Goal: Task Accomplishment & Management: Manage account settings

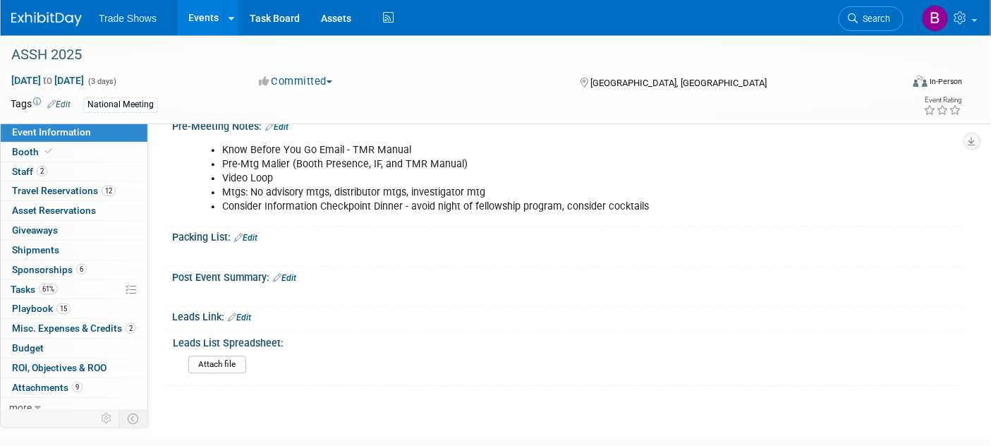
scroll to position [1175, 0]
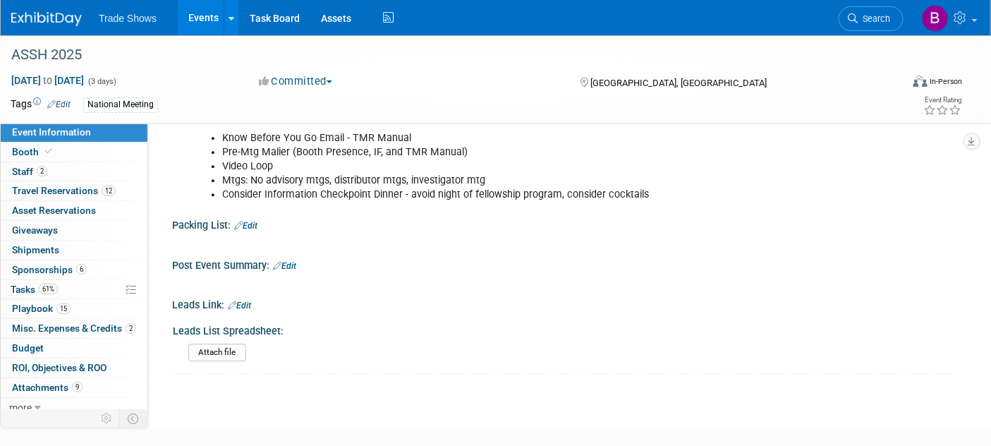
click at [245, 300] on link "Edit" at bounding box center [239, 305] width 23 height 10
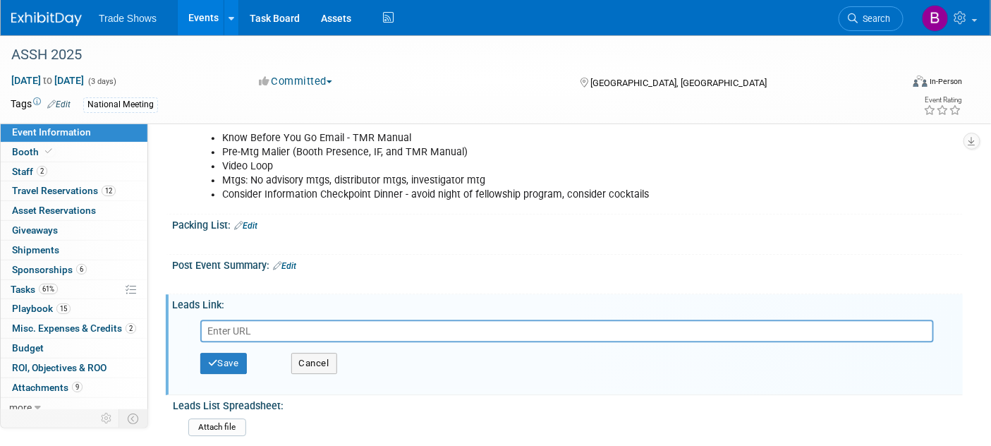
click at [252, 327] on input "text" at bounding box center [566, 330] width 733 height 23
type input "https://checkpointsurgical.sharepoint.com/:x:/s/Marketing/EecALK4qWzdLsLIRKJyyi…"
click at [229, 354] on button "Save" at bounding box center [223, 363] width 47 height 21
click at [0, 0] on div at bounding box center [0, 0] width 0 height 0
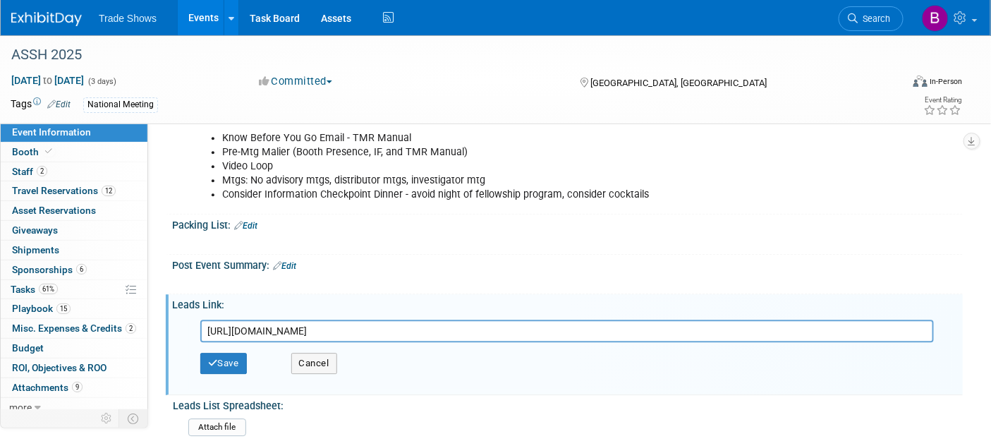
click at [0, 0] on div at bounding box center [0, 0] width 0 height 0
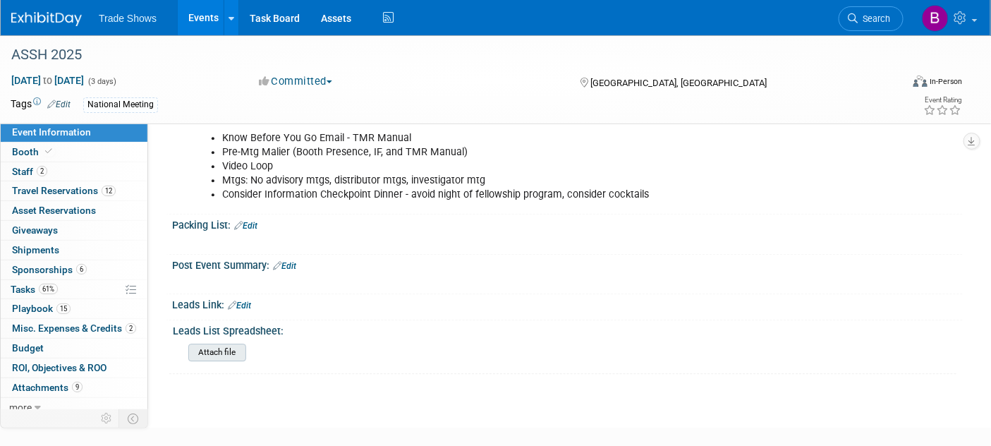
click at [227, 344] on input "file" at bounding box center [150, 352] width 192 height 16
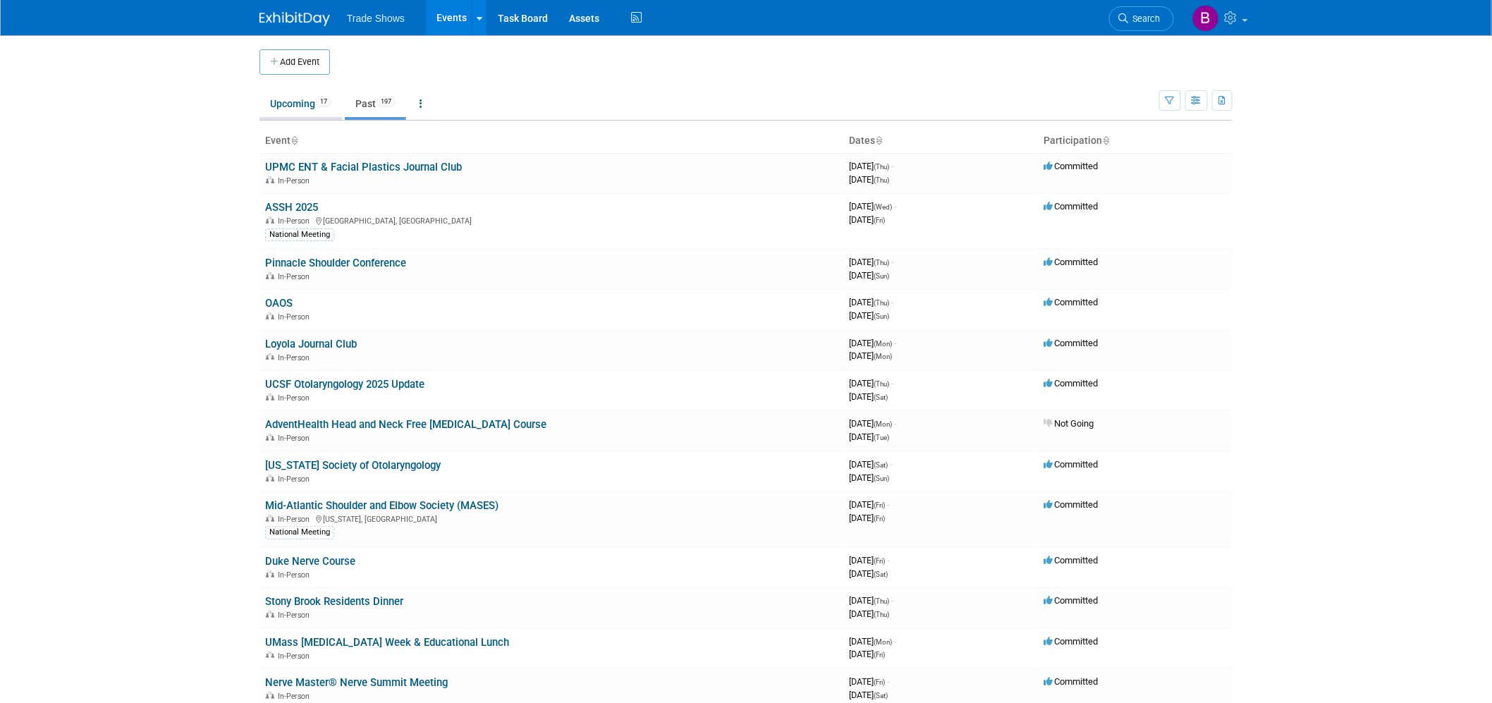
click at [292, 92] on link "Upcoming 17" at bounding box center [300, 103] width 82 height 27
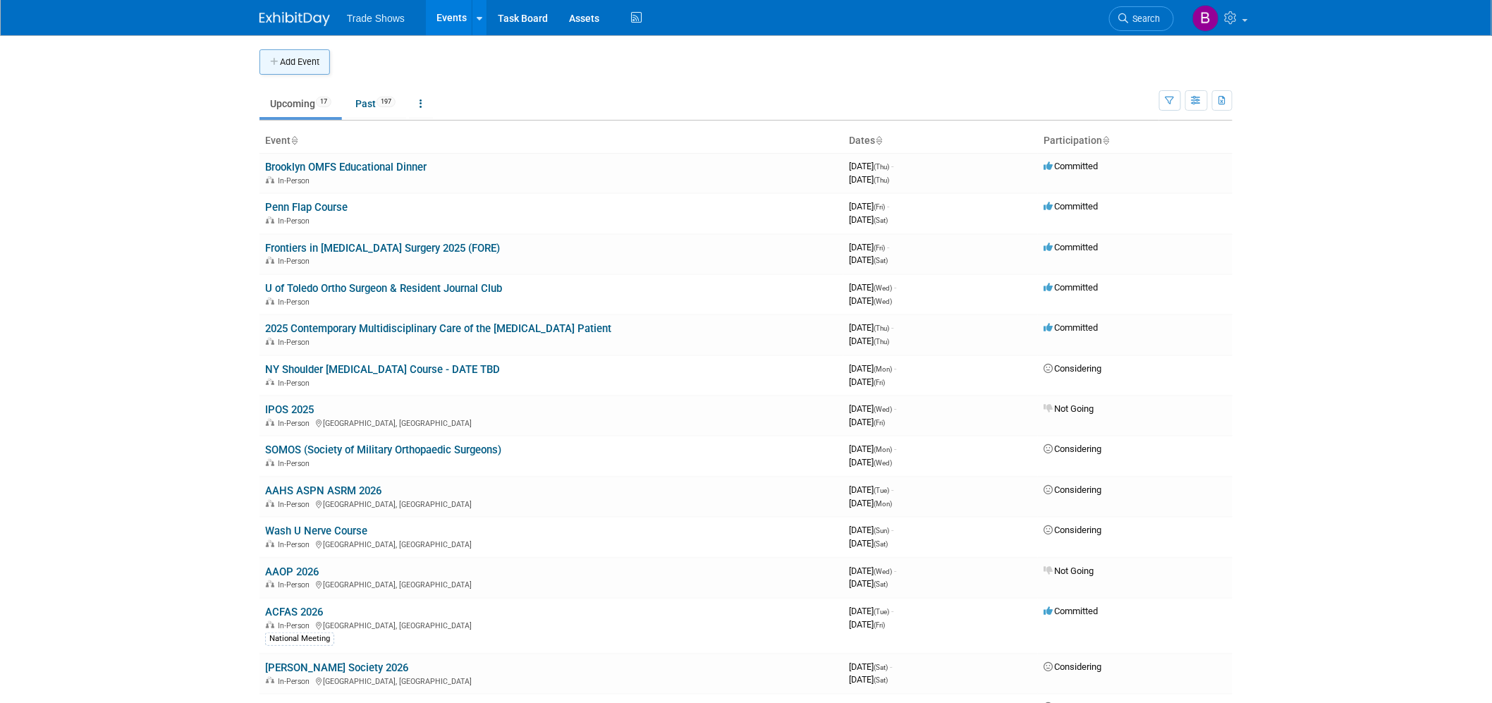
click at [312, 64] on button "Add Event" at bounding box center [294, 61] width 71 height 25
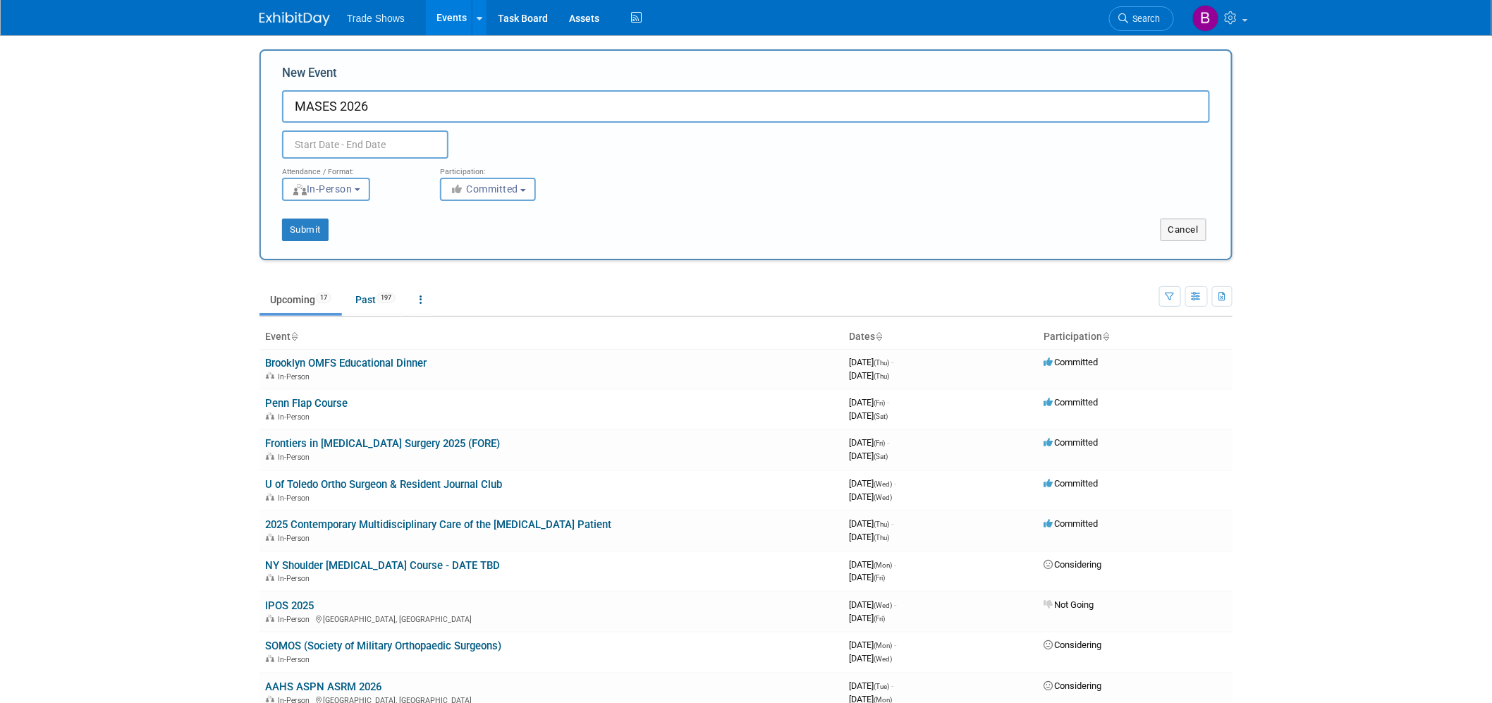
type input "MASES 2026"
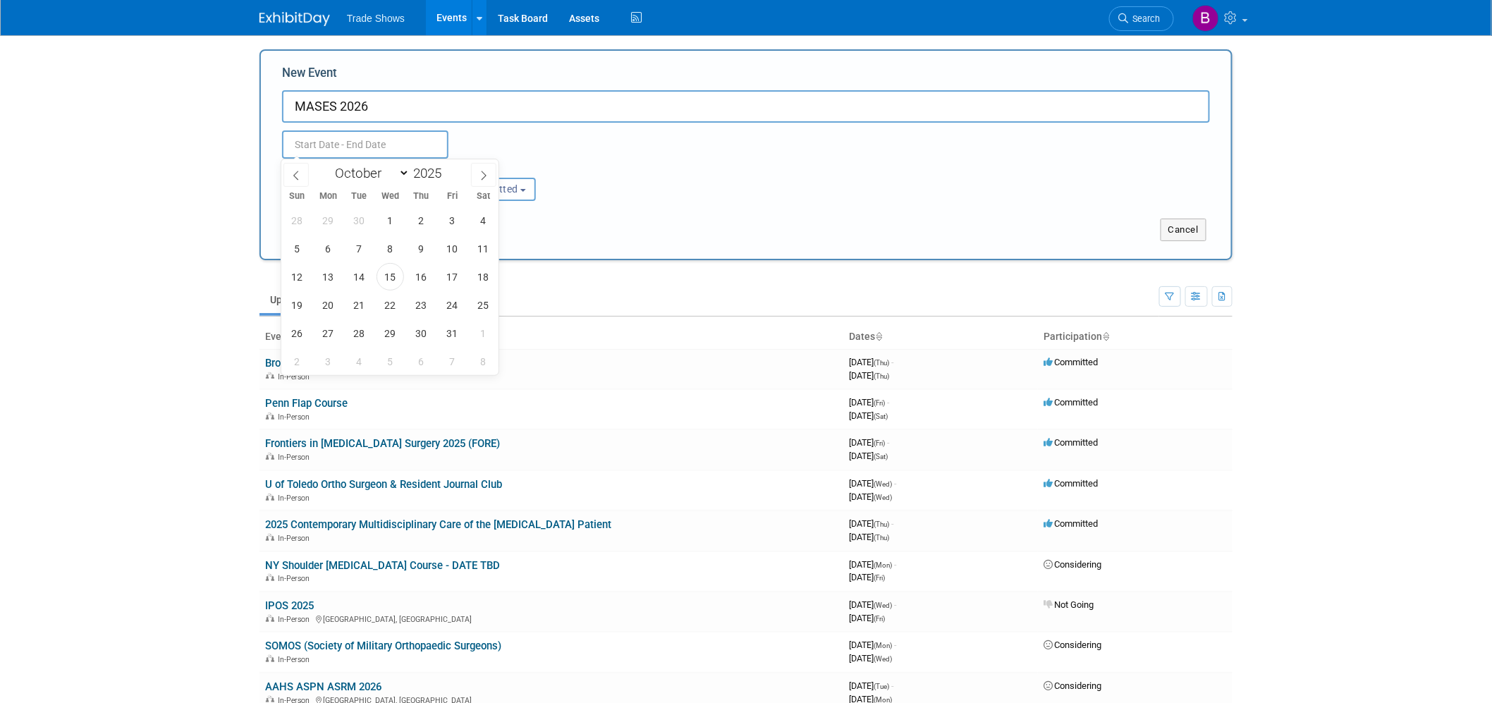
click at [343, 130] on input "text" at bounding box center [365, 144] width 166 height 28
click at [481, 172] on icon at bounding box center [484, 176] width 10 height 10
select select "11"
click at [481, 172] on icon at bounding box center [484, 176] width 10 height 10
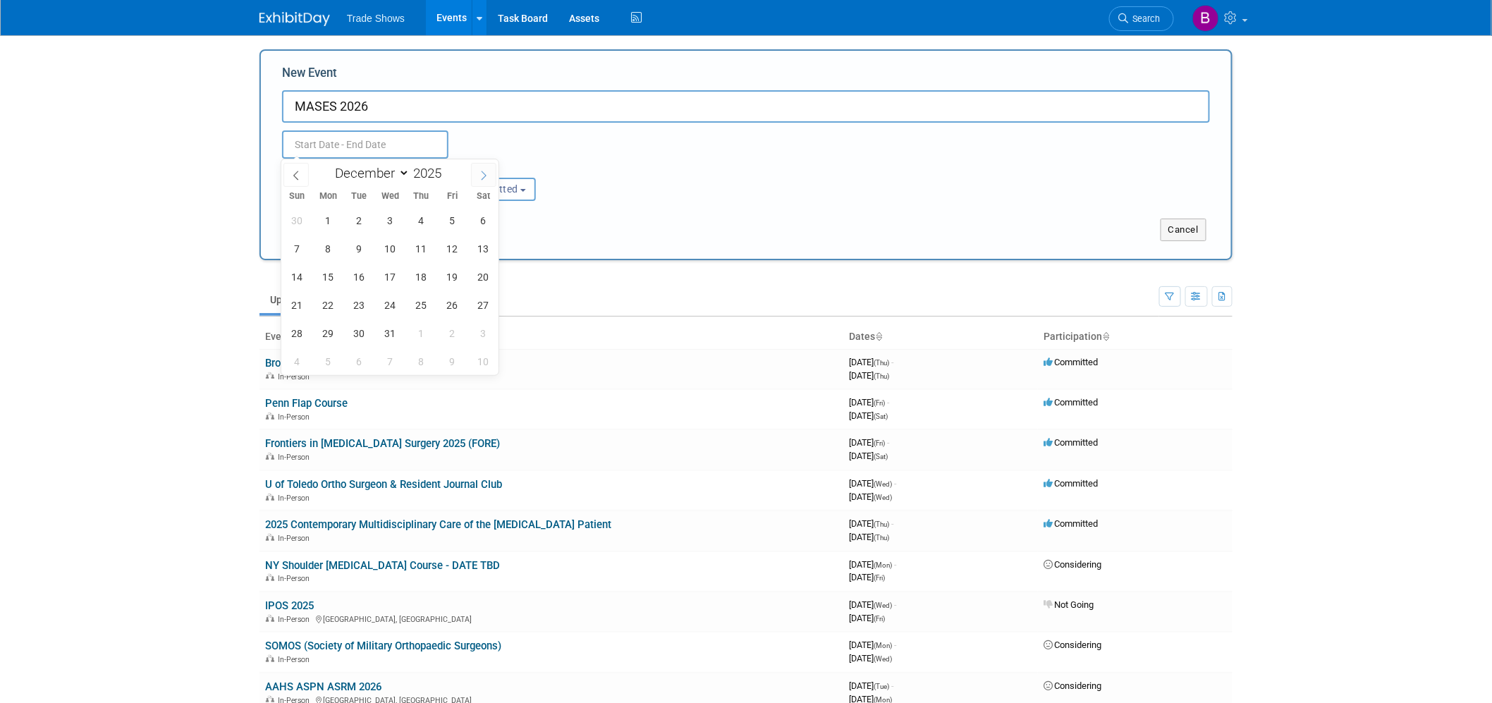
type input "2026"
click at [481, 172] on icon at bounding box center [484, 176] width 10 height 10
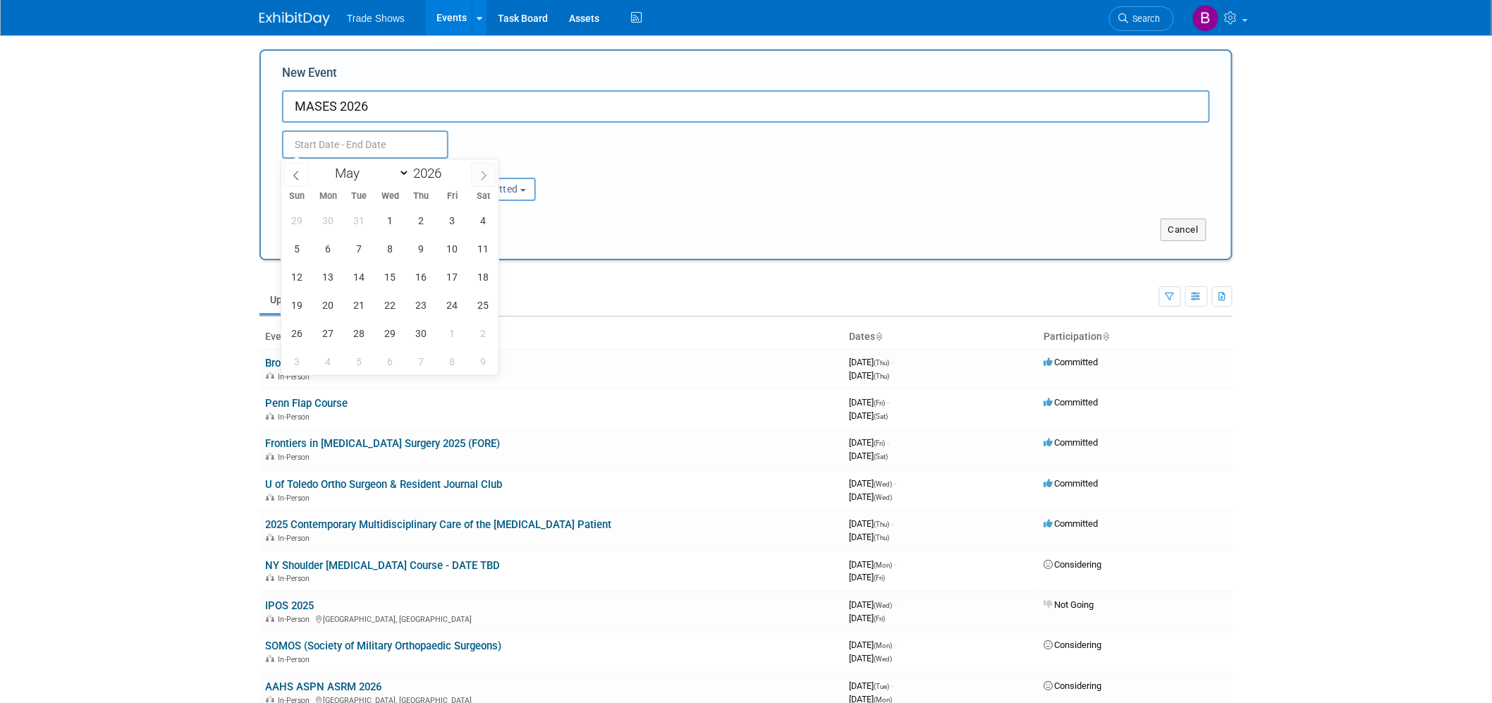
click at [481, 172] on icon at bounding box center [484, 176] width 10 height 10
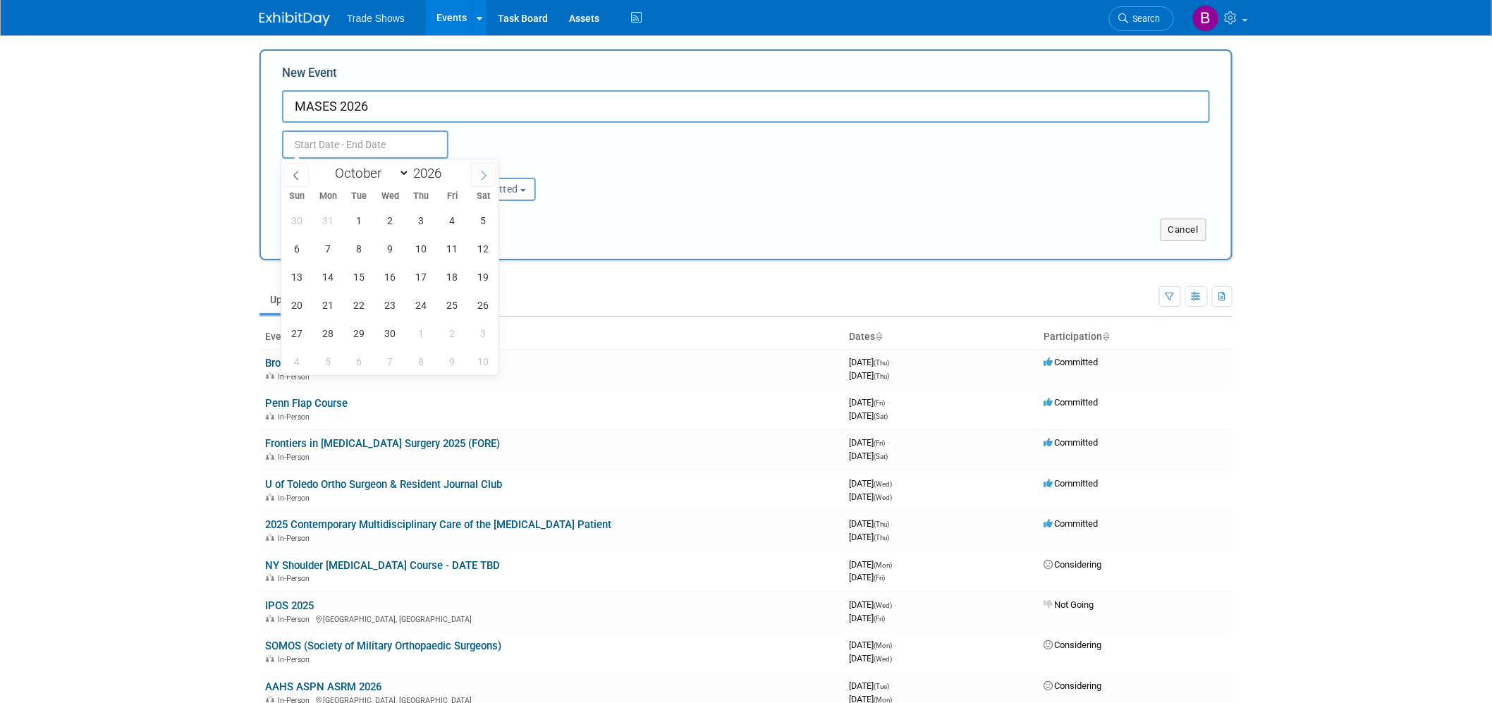
click at [481, 172] on icon at bounding box center [484, 176] width 10 height 10
click at [298, 179] on icon at bounding box center [296, 175] width 5 height 9
select select "8"
click at [458, 250] on span "11" at bounding box center [452, 248] width 27 height 27
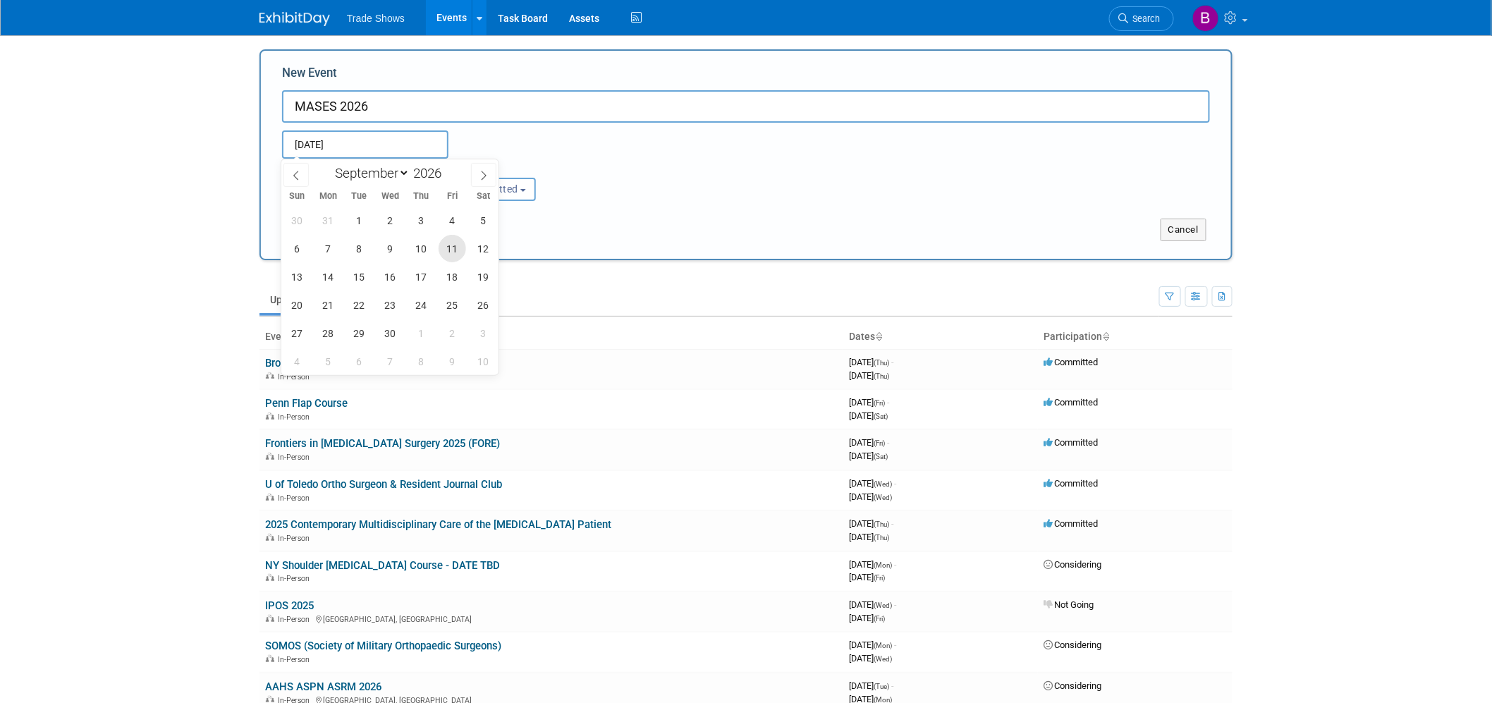
type input "[DATE] to [DATE]"
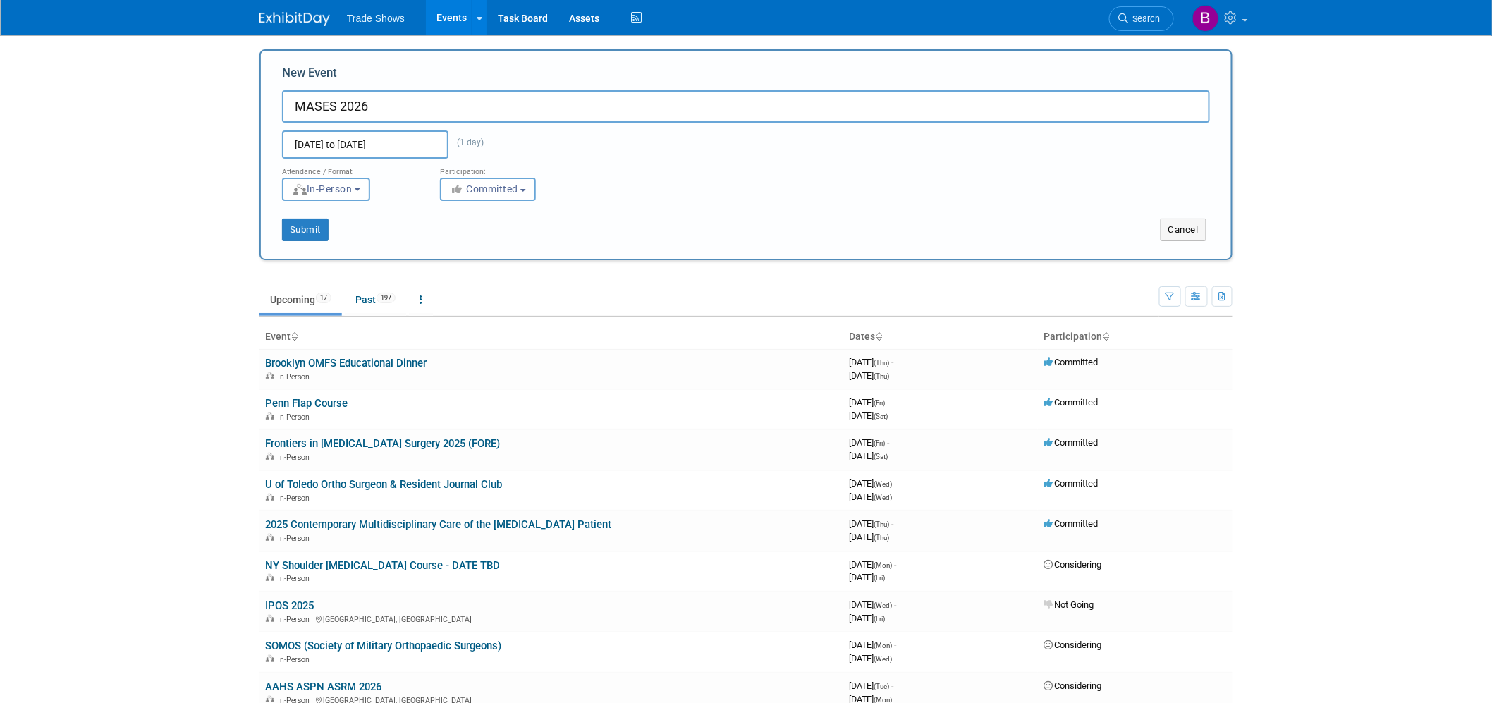
drag, startPoint x: 595, startPoint y: 178, endPoint x: 584, endPoint y: 182, distance: 11.8
click at [595, 178] on div "Attendance / Format: <img src="https://www.exhibitday.com/Images/Format-InPerso…" at bounding box center [745, 180] width 949 height 42
click at [312, 228] on button "Submit" at bounding box center [305, 230] width 47 height 23
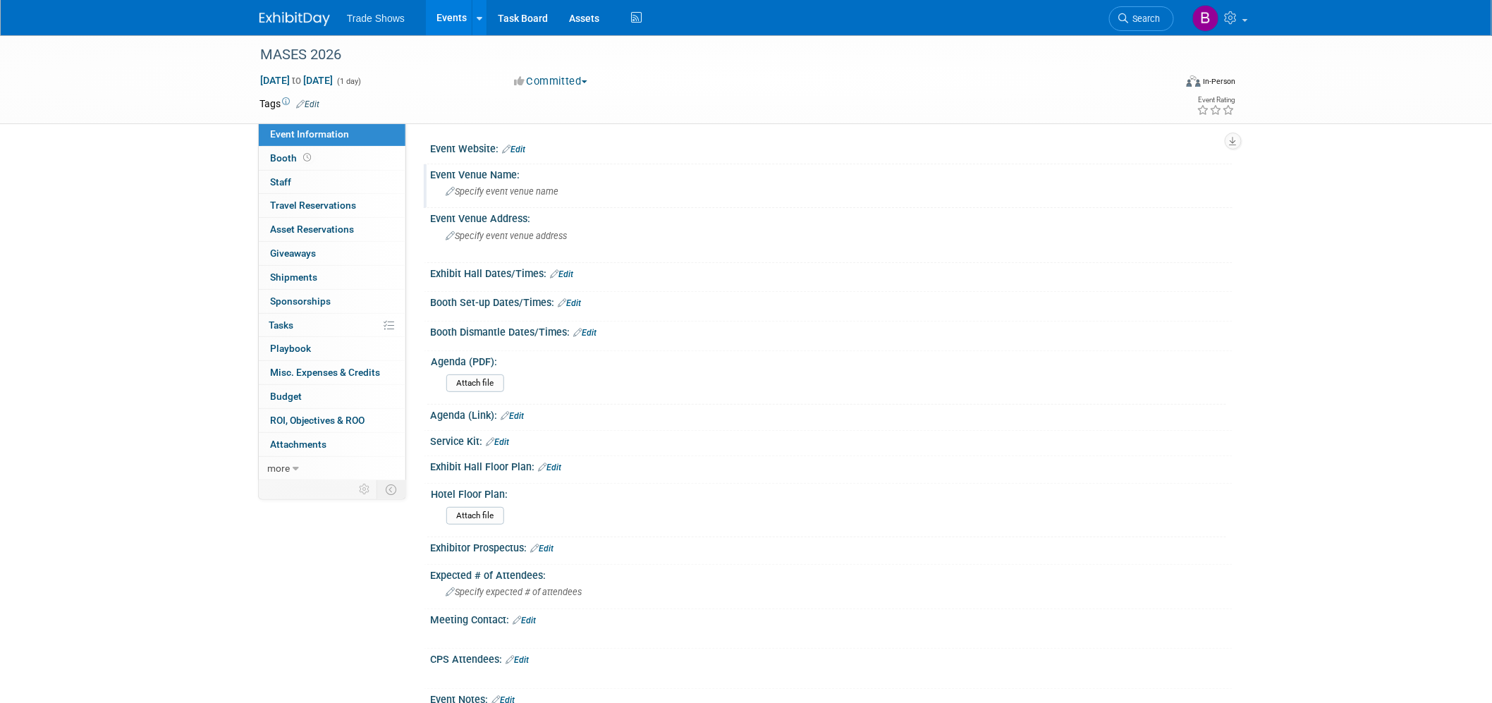
click at [513, 191] on span "Specify event venue name" at bounding box center [502, 191] width 113 height 11
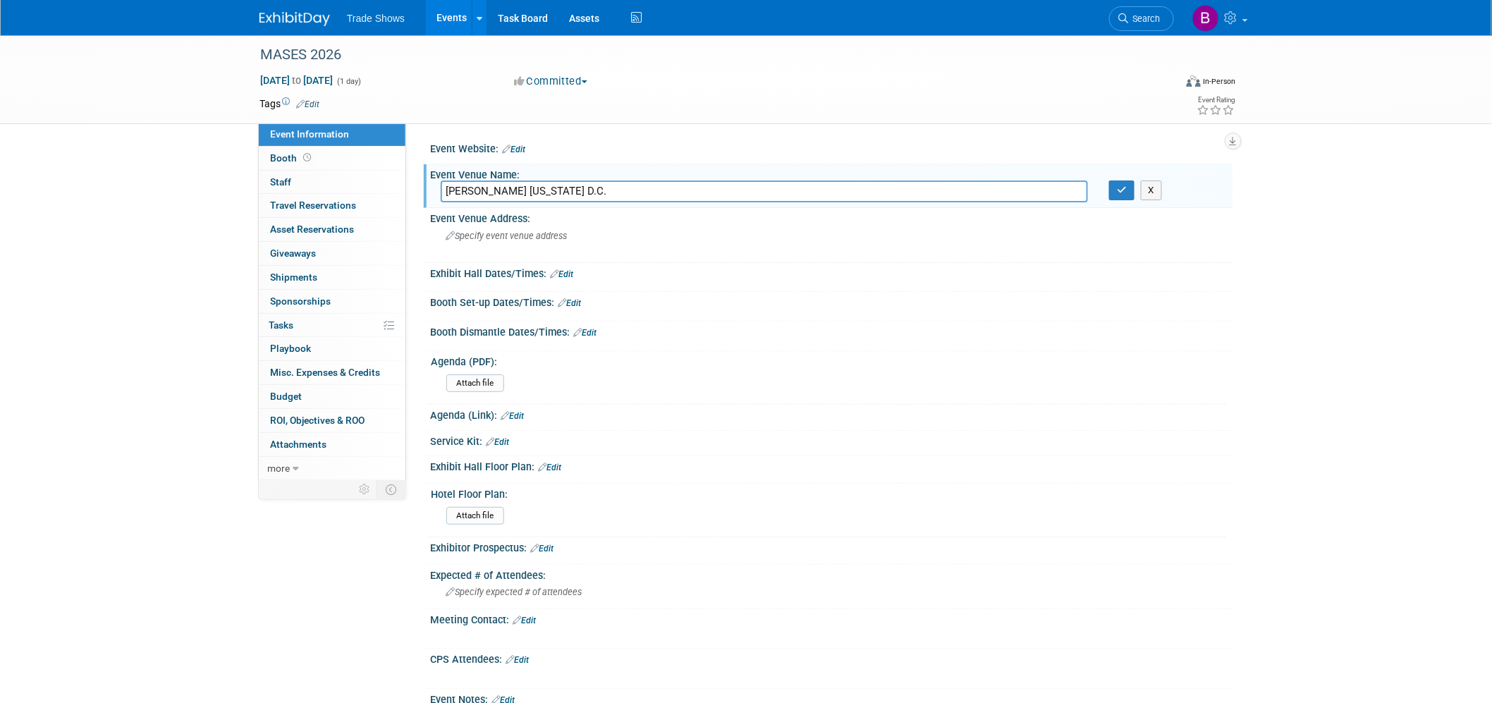
click at [513, 191] on input "Ritz-Carlton Washington D.C." at bounding box center [764, 191] width 647 height 22
type input "Ritz-Carlton Washington D.C."
click at [506, 244] on div "Specify event venue address" at bounding box center [597, 241] width 313 height 32
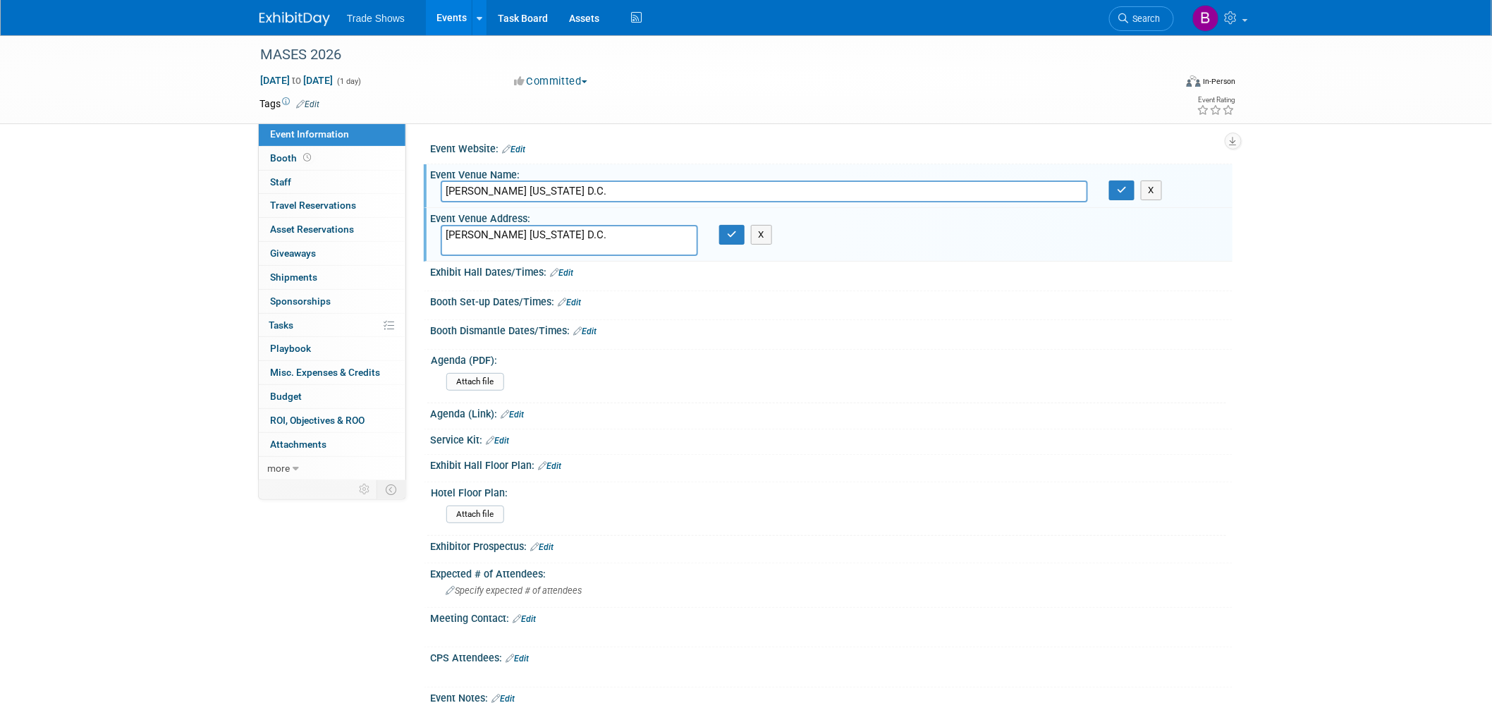
type textarea "[PERSON_NAME] [US_STATE] D.C."
click at [742, 235] on button "button" at bounding box center [731, 235] width 25 height 20
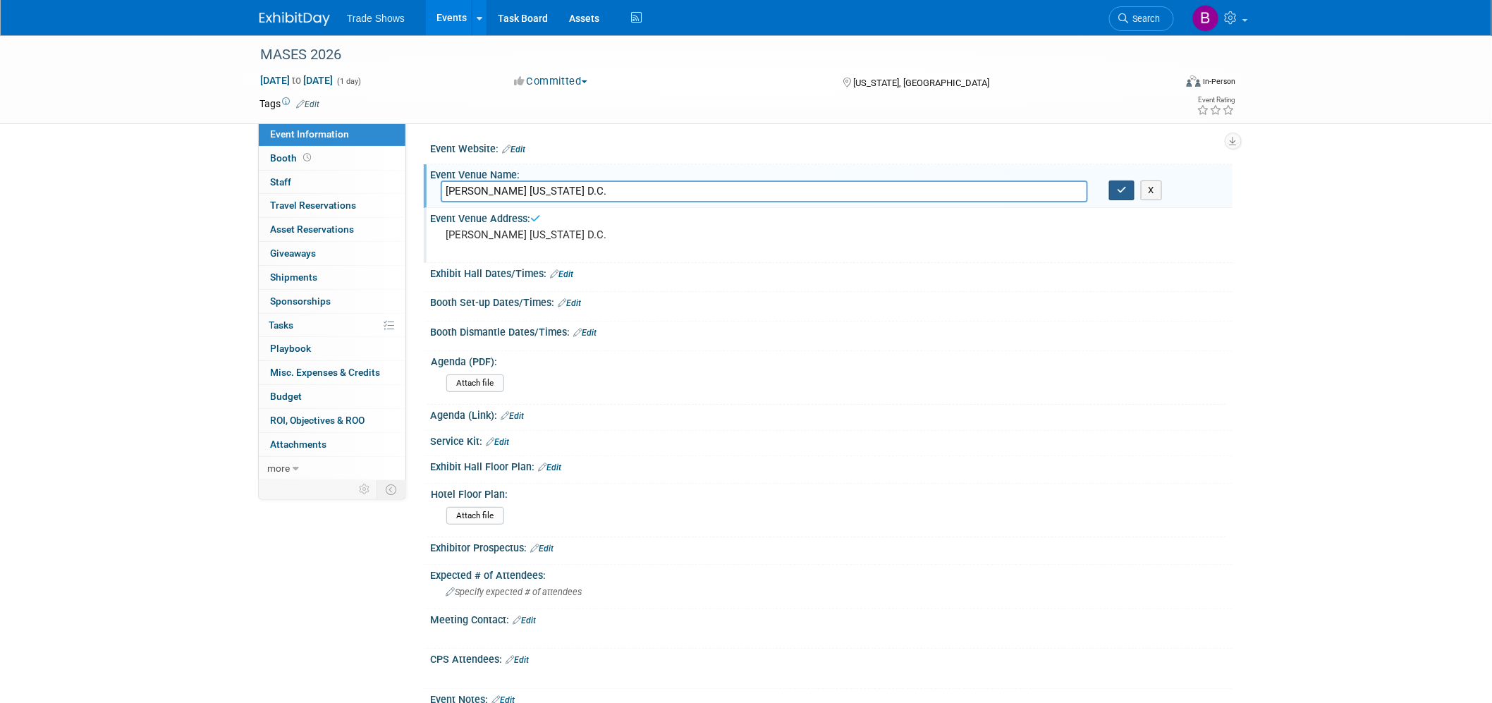
click at [1125, 188] on icon "button" at bounding box center [1122, 189] width 10 height 9
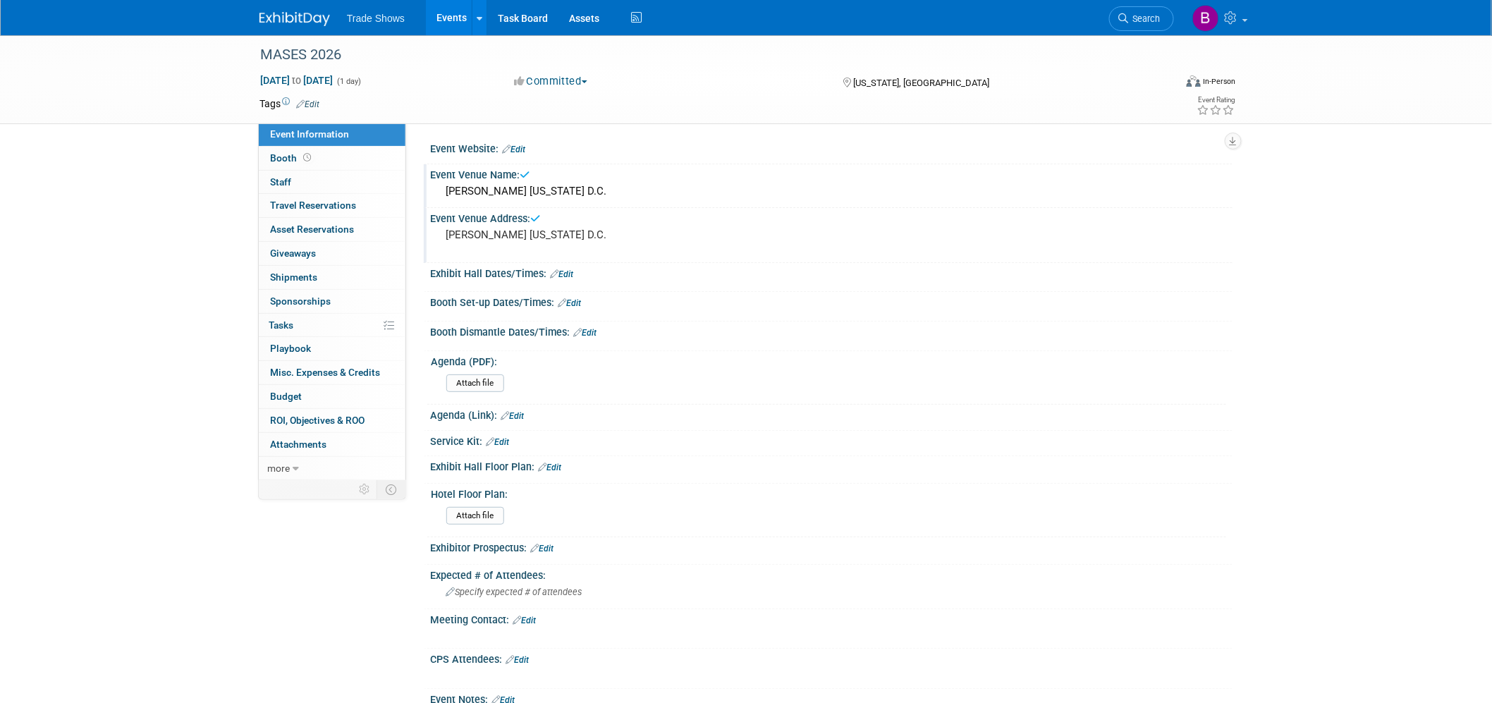
click at [525, 145] on link "Edit" at bounding box center [513, 150] width 23 height 10
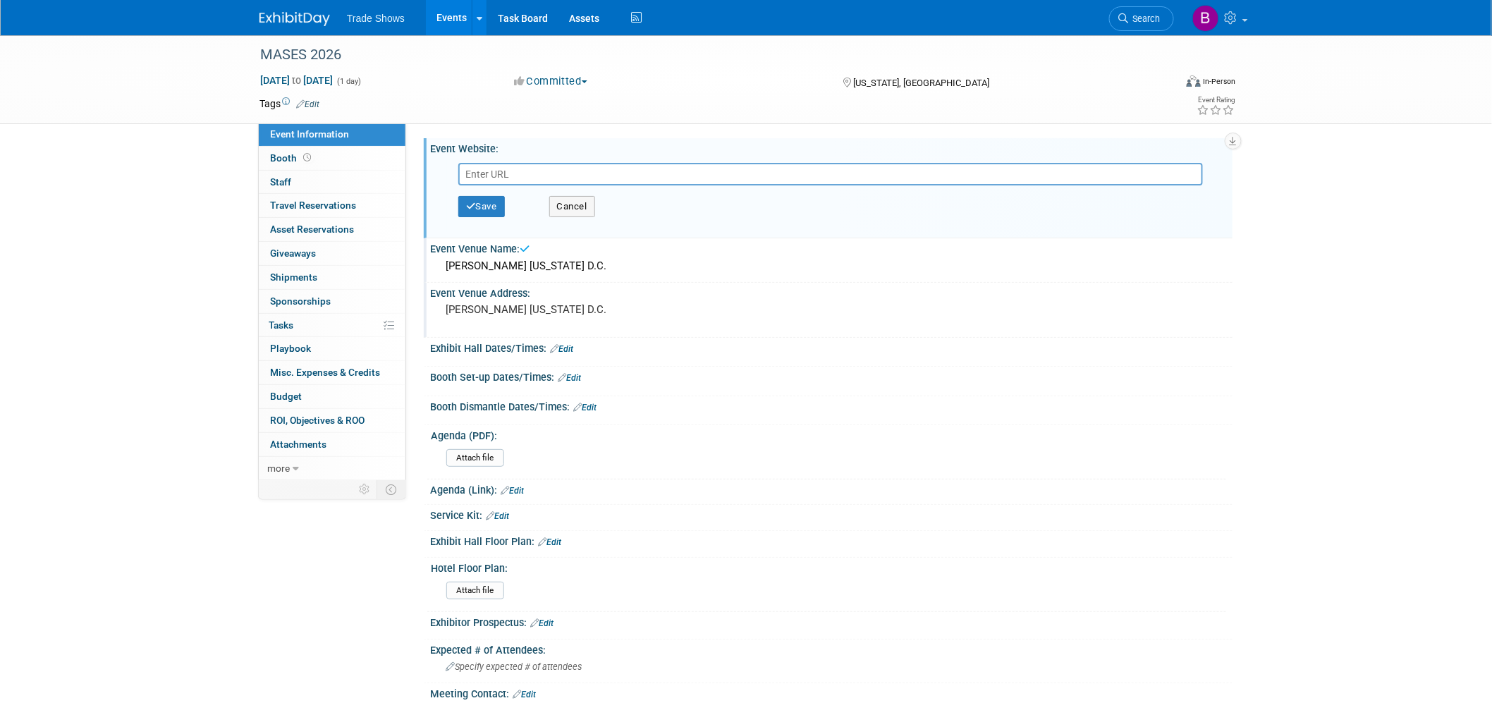
click at [531, 174] on input "text" at bounding box center [830, 174] width 745 height 23
type input "https://www.mases.live/exhibits"
click at [491, 207] on button "Save" at bounding box center [481, 206] width 47 height 21
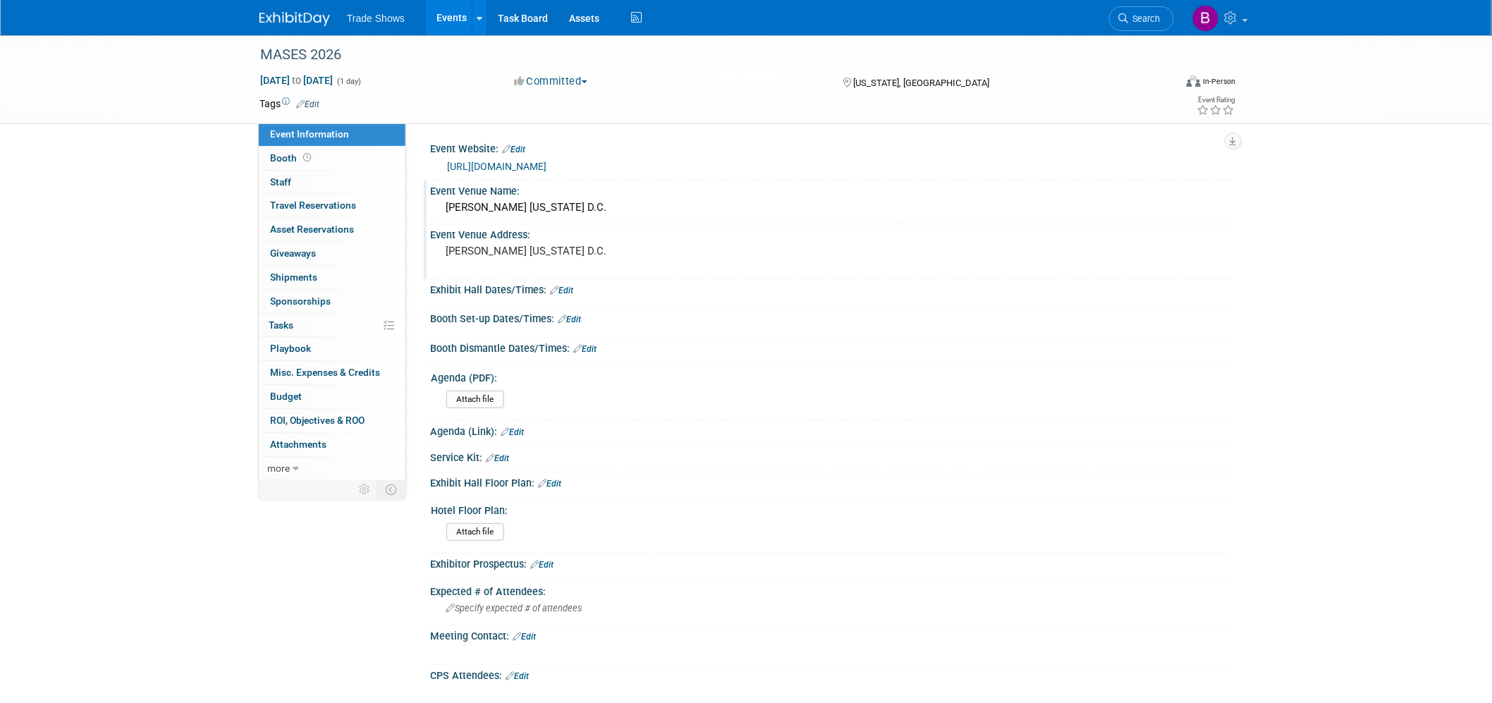
click at [541, 249] on pre "Ritz-Carlton Washington D.C." at bounding box center [597, 251] width 303 height 13
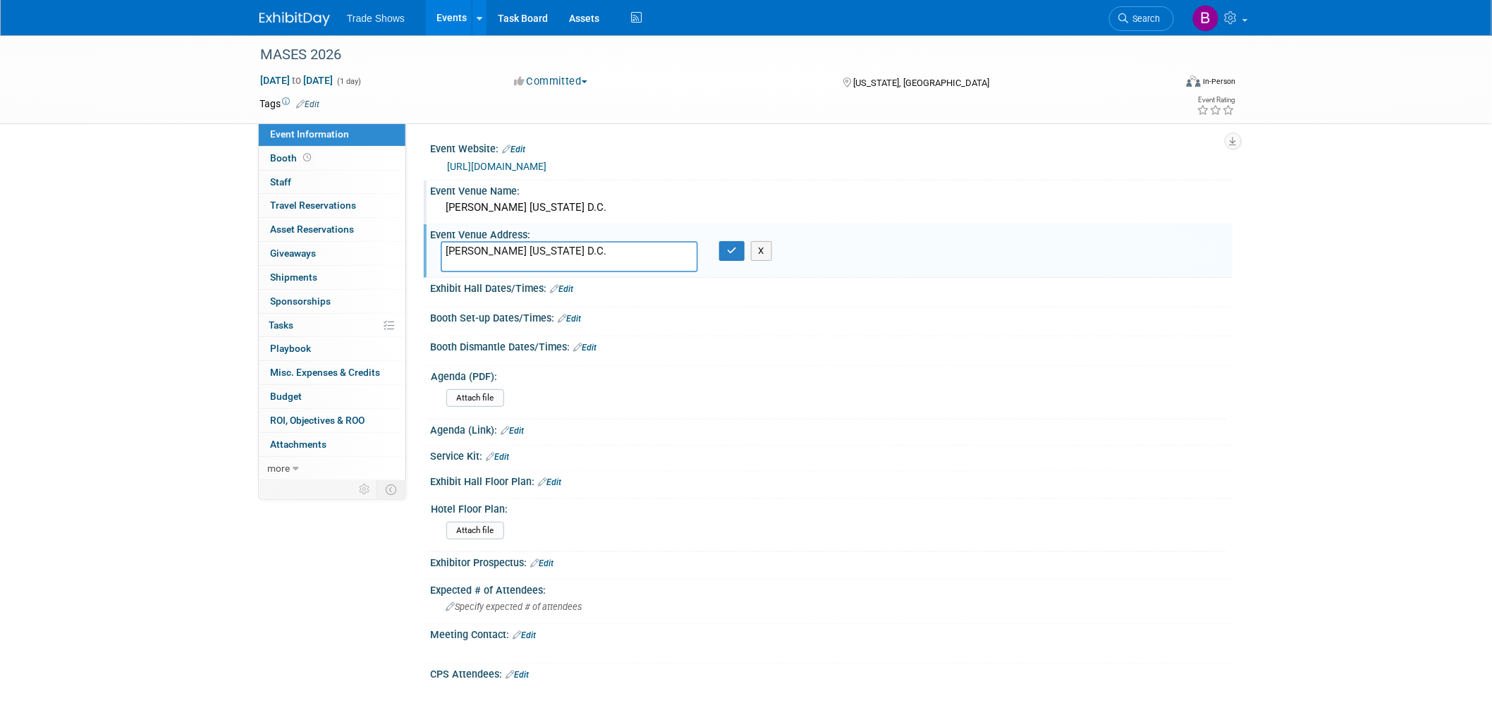
click at [593, 243] on textarea "Ritz-Carlton Washington D.C." at bounding box center [569, 256] width 257 height 31
click at [505, 252] on textarea "Ritz-Carlton Washington D.C." at bounding box center [569, 256] width 257 height 31
type textarea "Ritz-Carlton Washington D.C."
click at [730, 247] on icon "button" at bounding box center [732, 250] width 10 height 9
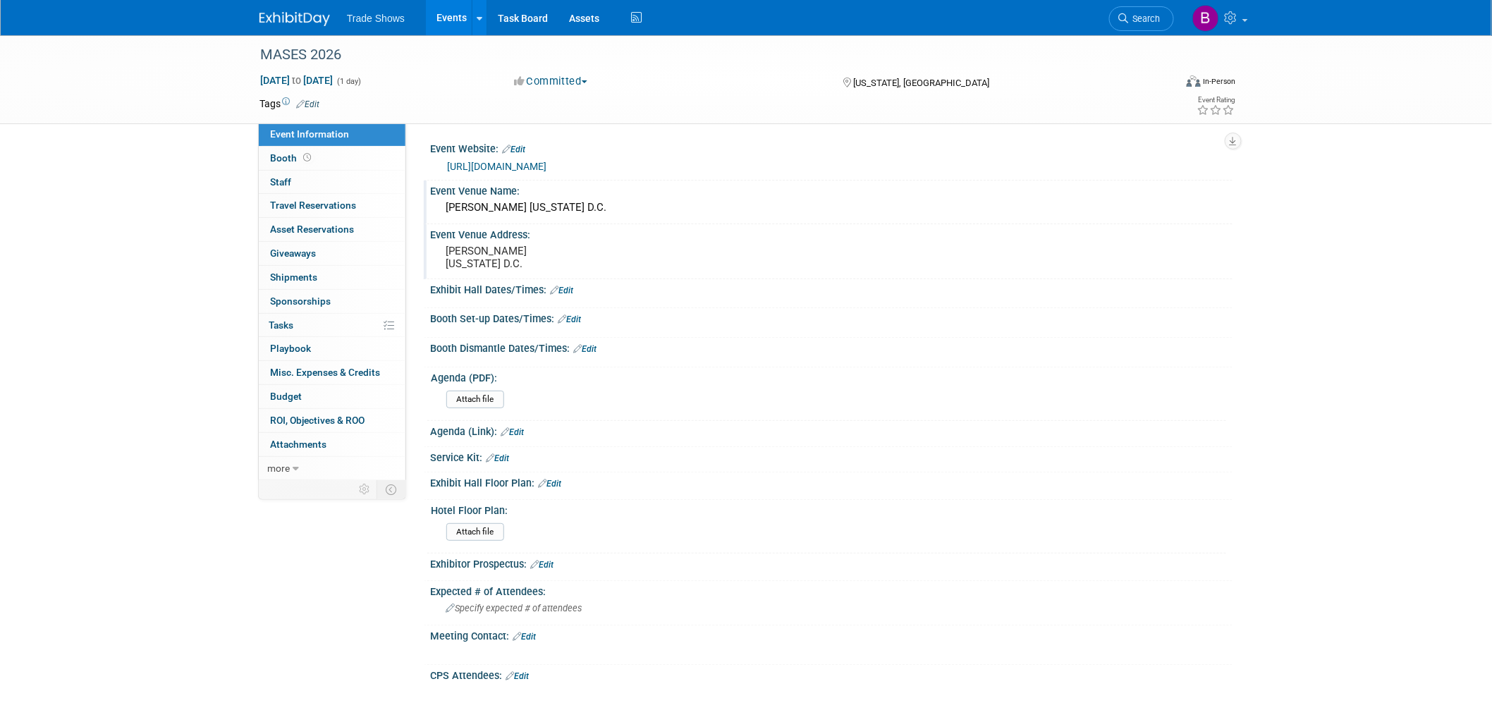
click at [497, 254] on pre "Ritz-Carlton Washington D.C." at bounding box center [597, 257] width 303 height 25
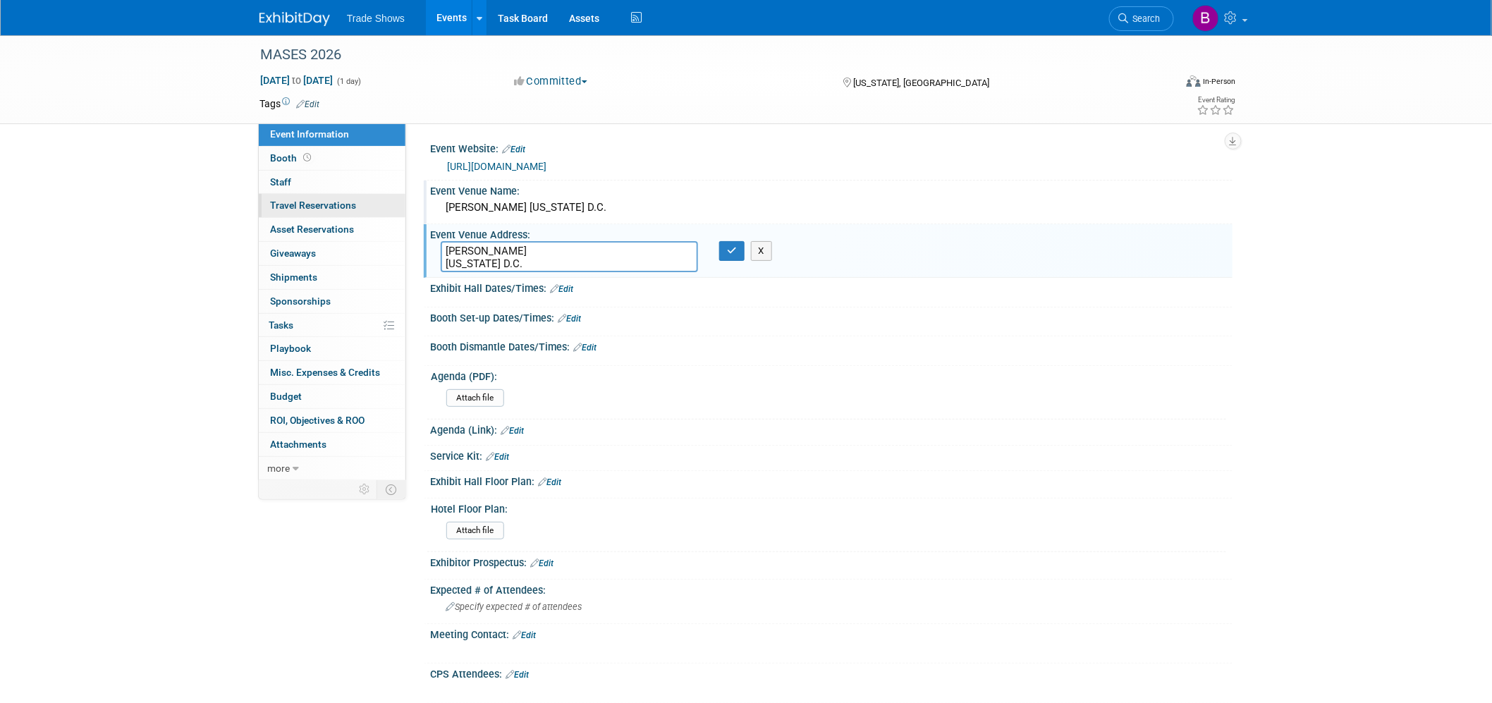
drag, startPoint x: 536, startPoint y: 261, endPoint x: 370, endPoint y: 209, distance: 173.7
click at [370, 209] on div "Event Information Event Info Booth Booth 0 Staff 0 Staff 0 Travel Reservations …" at bounding box center [746, 511] width 994 height 952
type textarea "Ritz-Carlton Washington D.C. Washington, D.C."
click at [735, 249] on icon "button" at bounding box center [732, 250] width 10 height 9
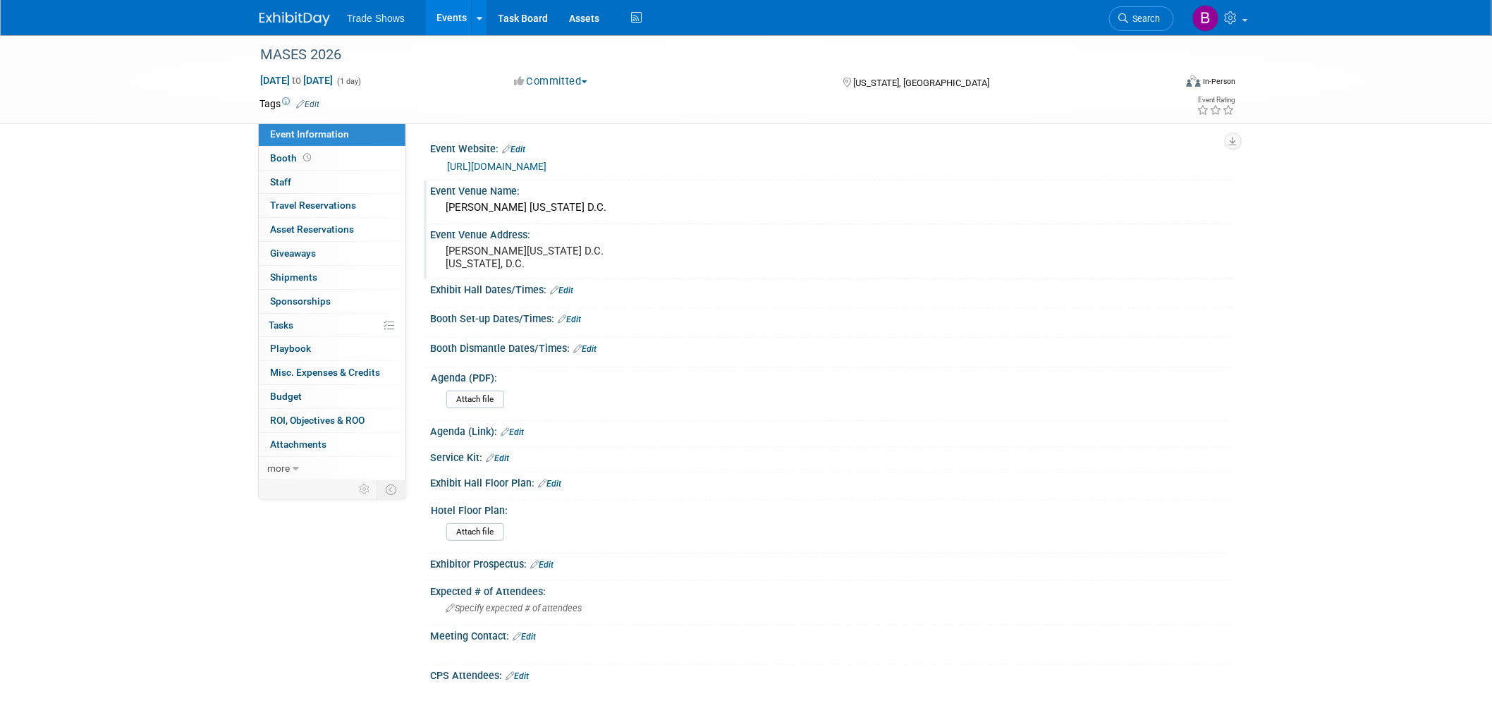
click at [184, 262] on div "MASES 2026 Sep 11, 2026 to Sep 11, 2026 (1 day) Sep 11, 2026 to Sep 11, 2026 Co…" at bounding box center [746, 525] width 1492 height 981
click at [321, 25] on img at bounding box center [294, 19] width 71 height 14
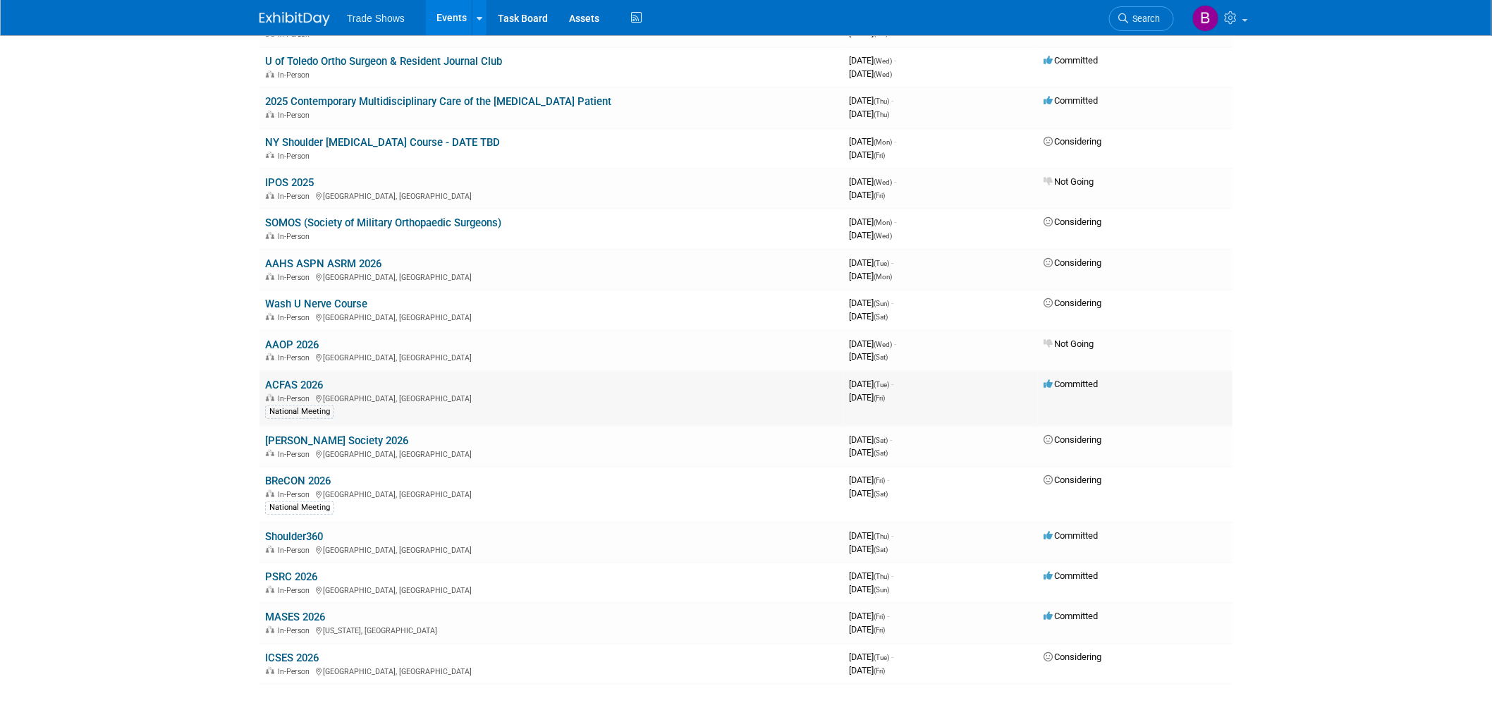
scroll to position [235, 0]
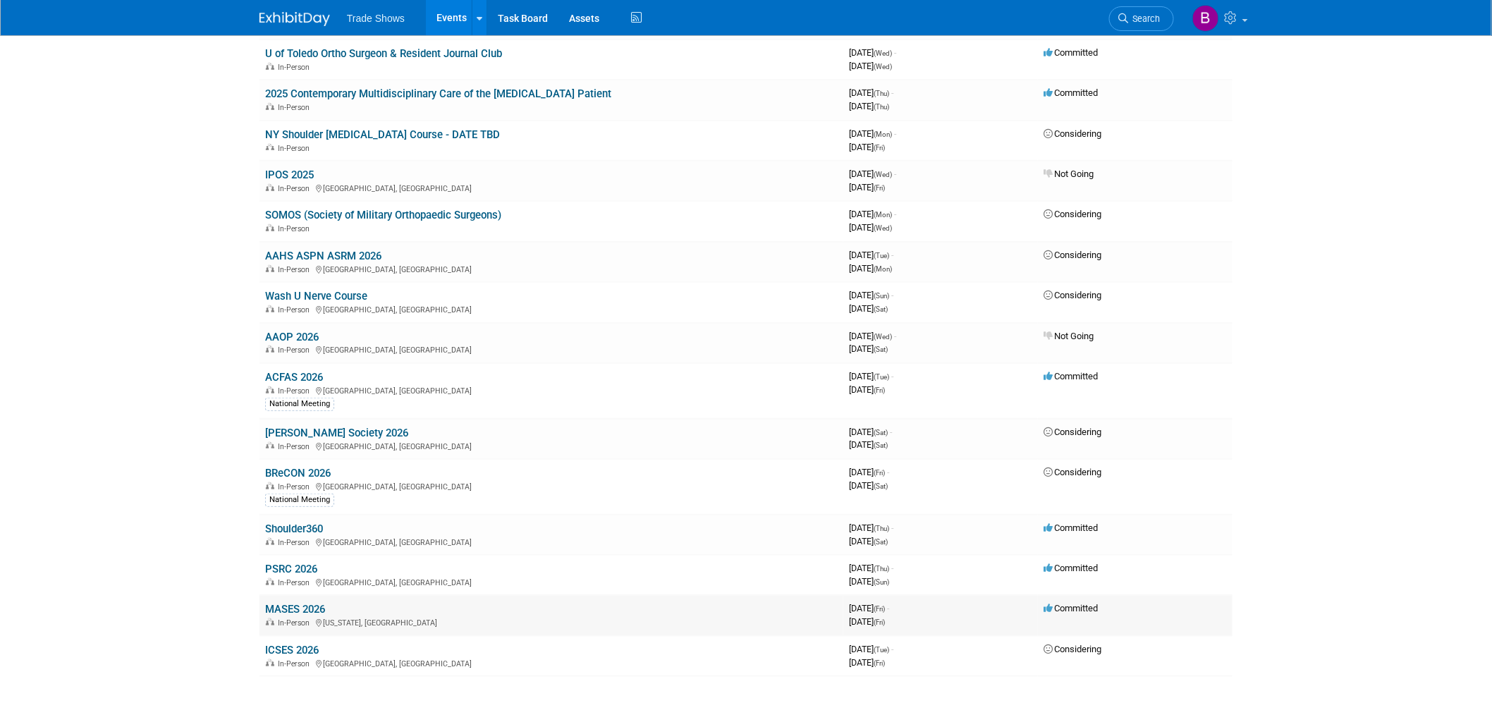
click at [315, 603] on link "MASES 2026" at bounding box center [295, 609] width 60 height 13
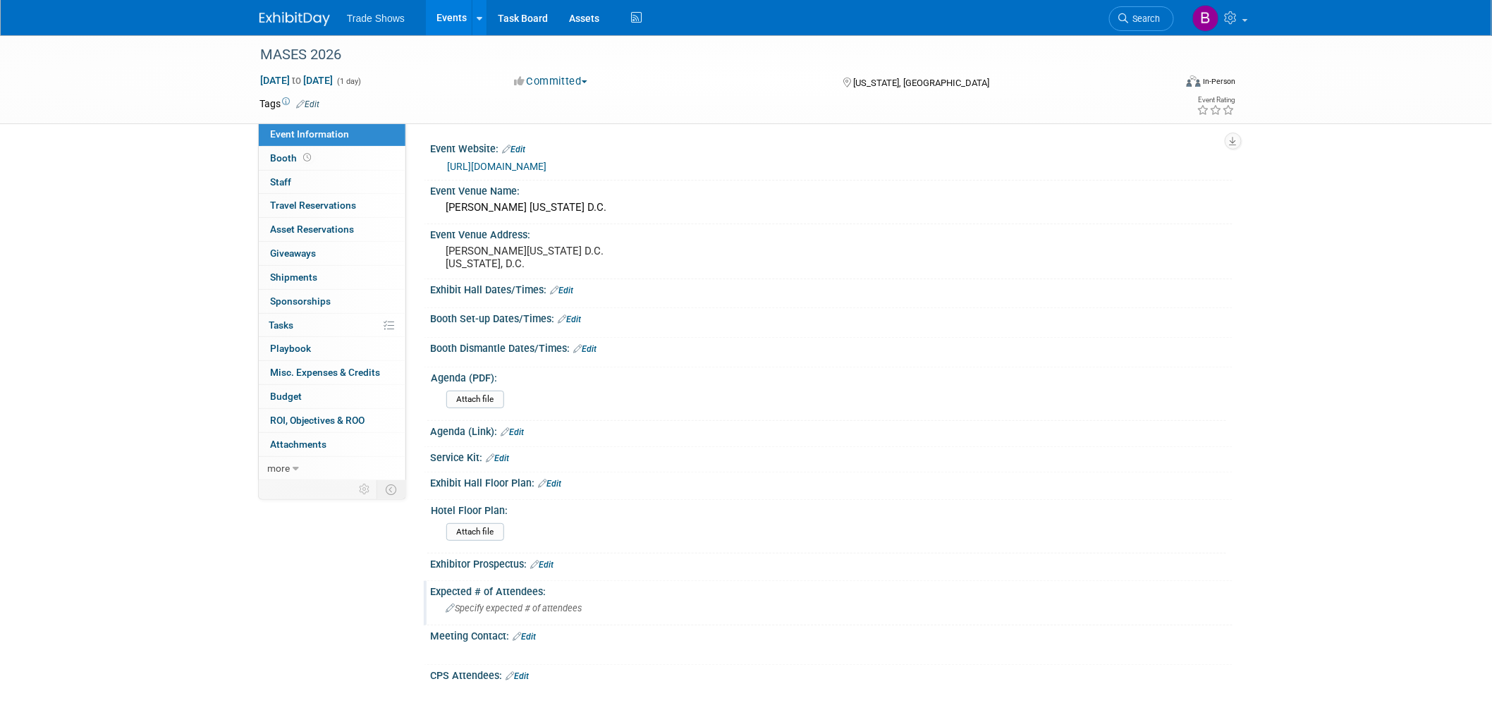
click at [501, 604] on span "Specify expected # of attendees" at bounding box center [514, 608] width 136 height 11
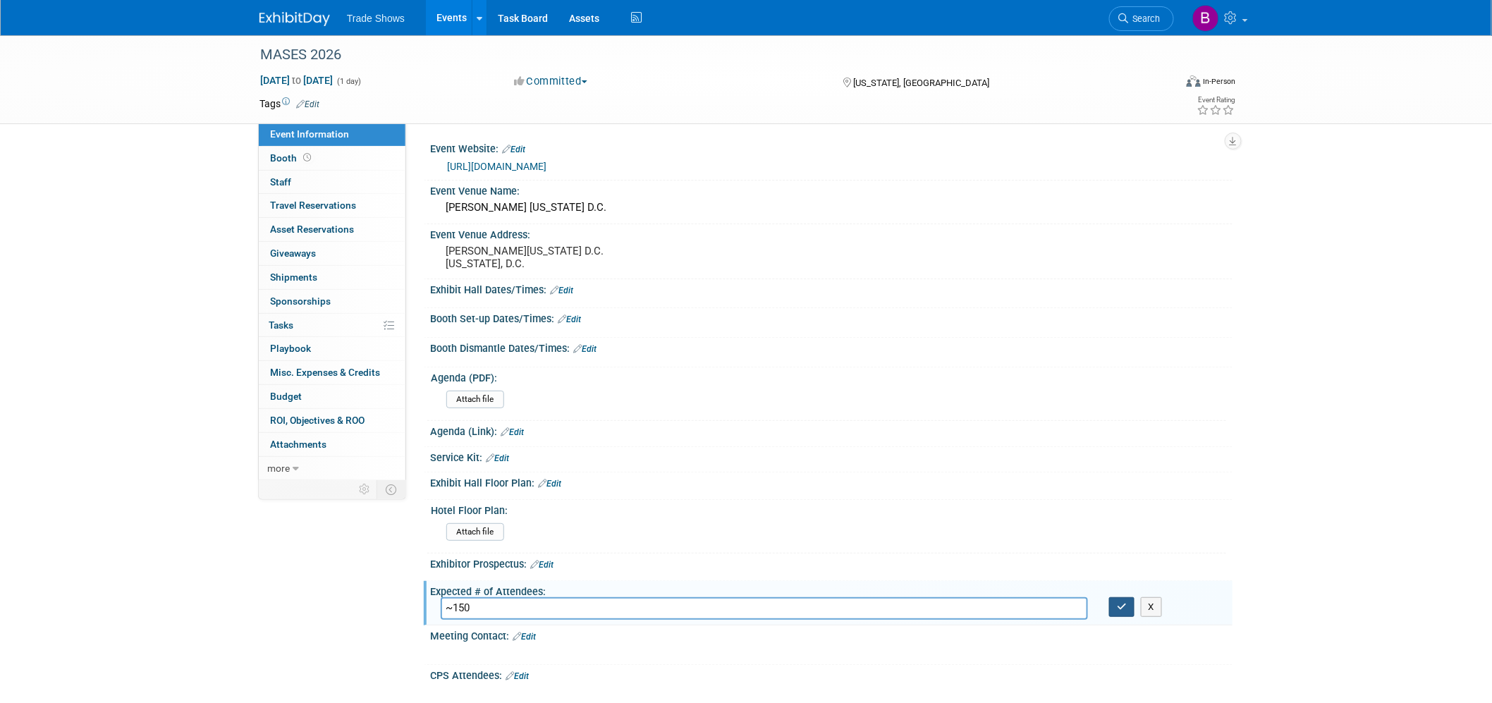
type input "~150"
click at [1123, 609] on button "button" at bounding box center [1121, 607] width 25 height 20
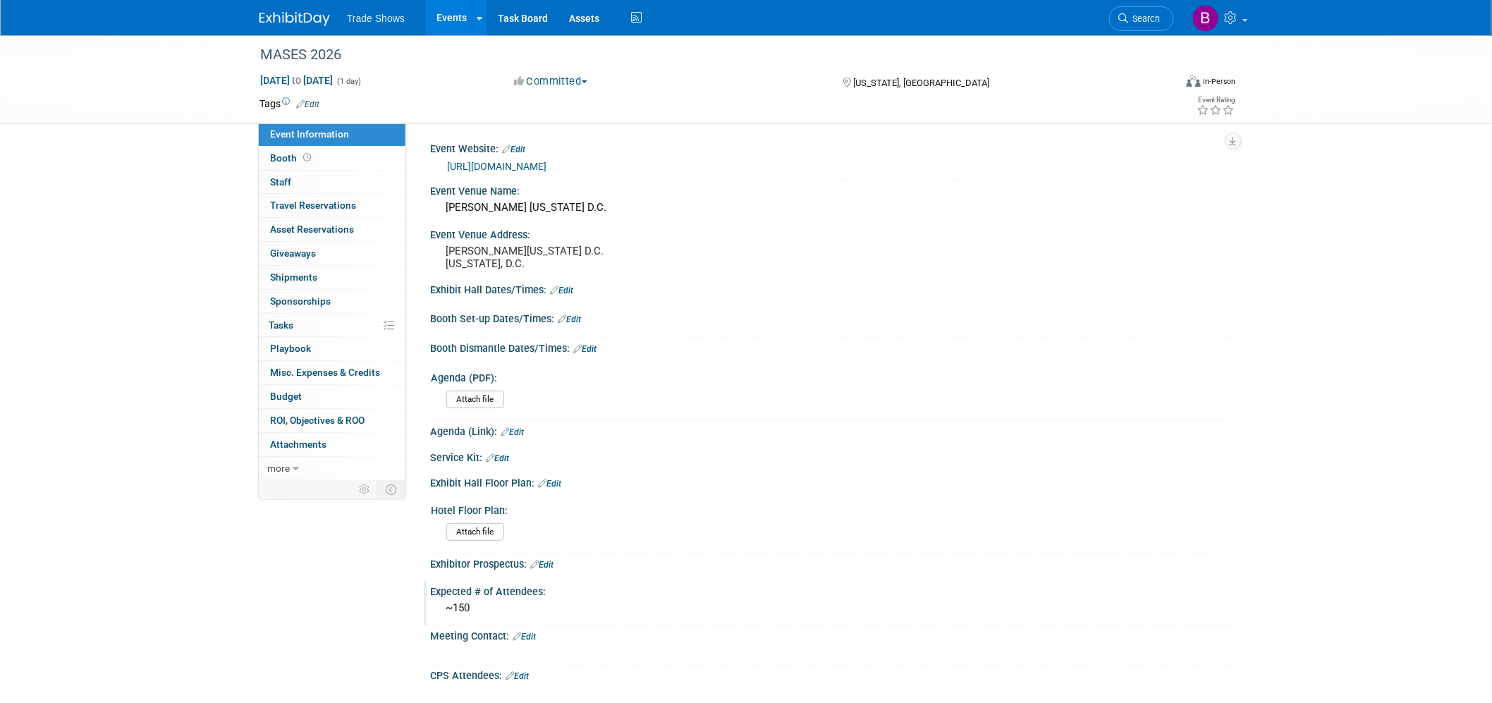
click at [295, 23] on img at bounding box center [294, 19] width 71 height 14
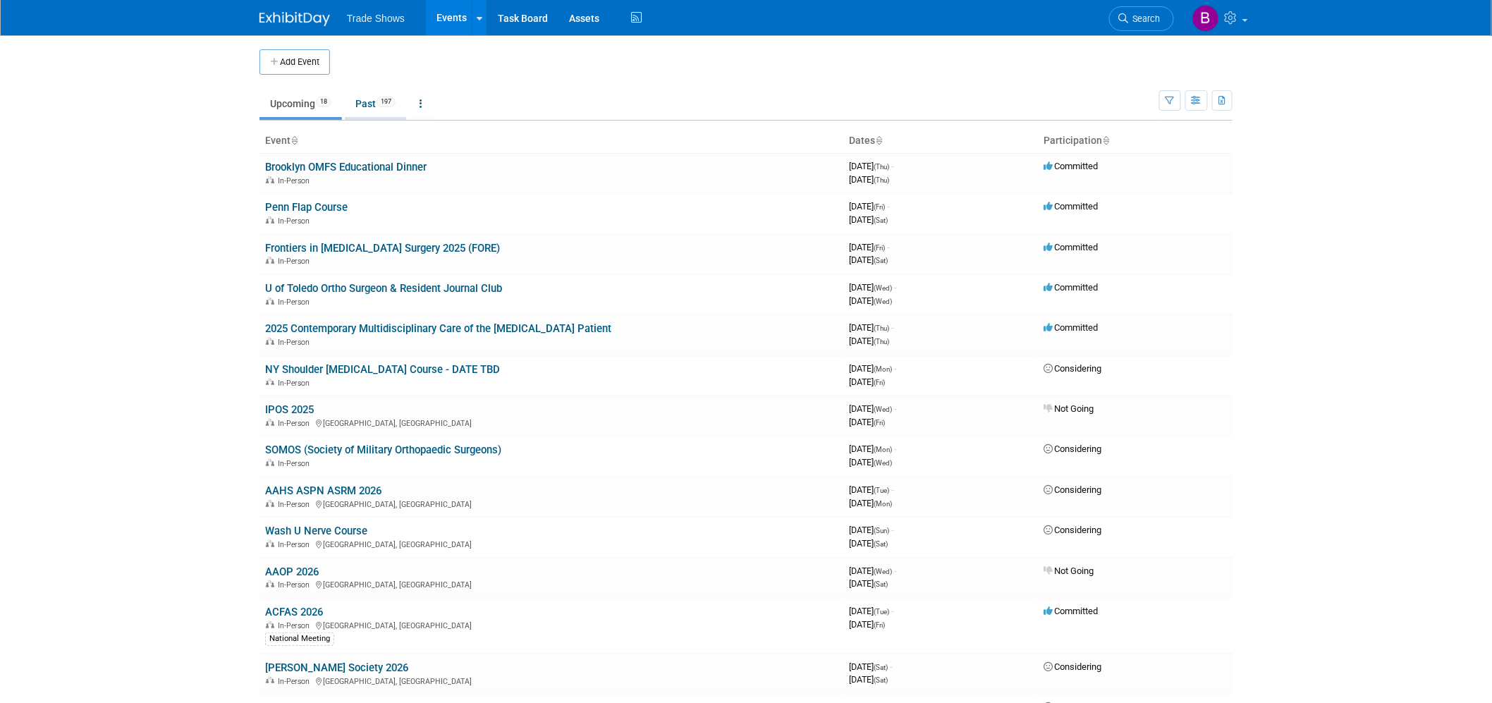
click at [376, 95] on link "Past 197" at bounding box center [375, 103] width 61 height 27
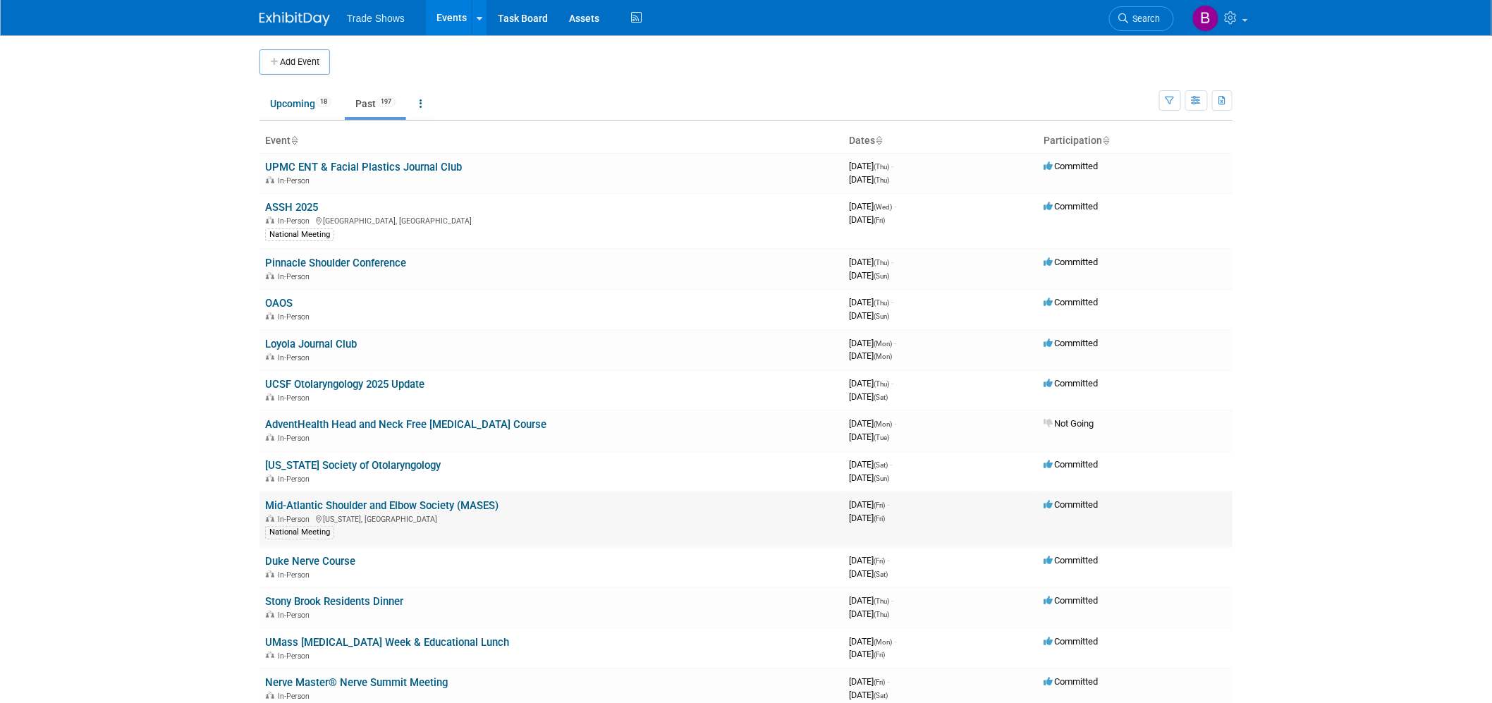
click at [299, 499] on link "Mid-Atlantic Shoulder and Elbow Society (MASES)" at bounding box center [381, 505] width 233 height 13
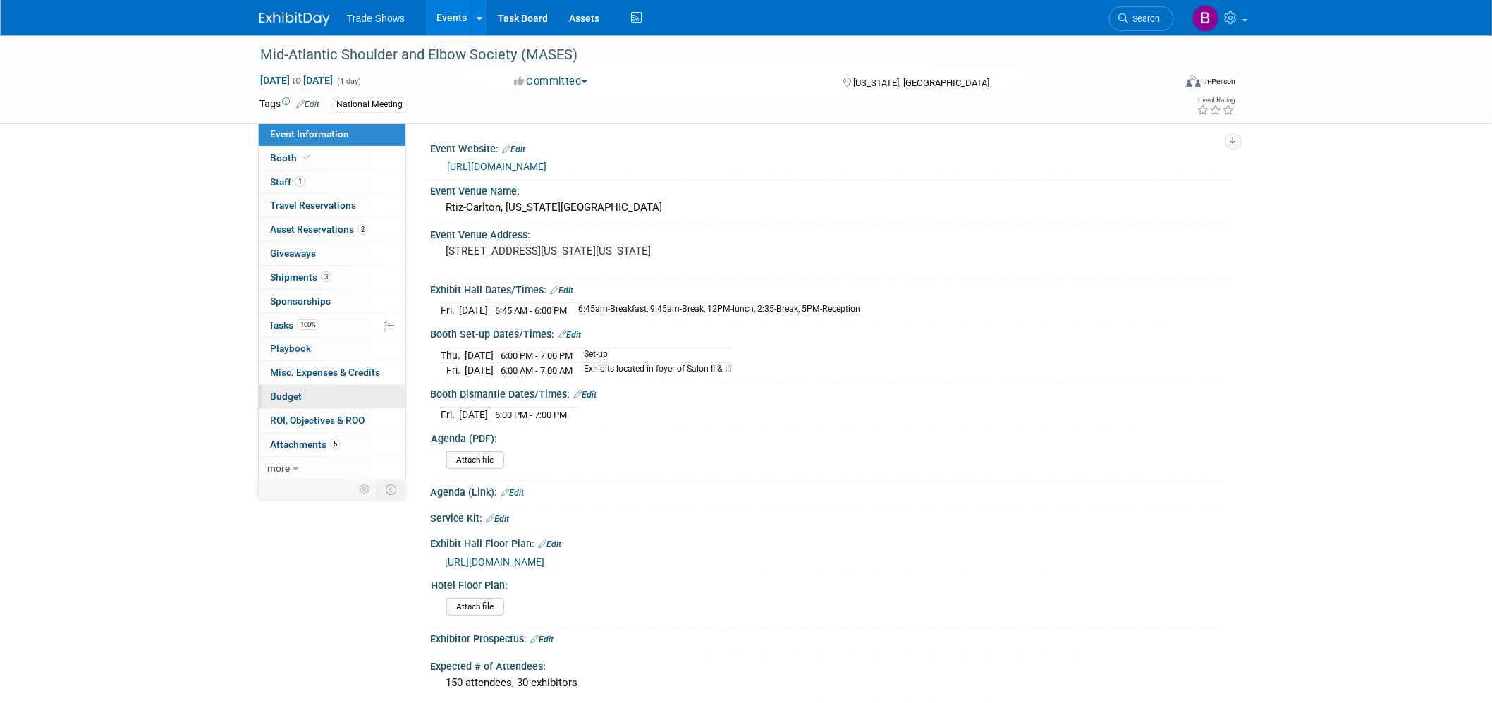
click at [278, 386] on link "Budget" at bounding box center [332, 396] width 147 height 23
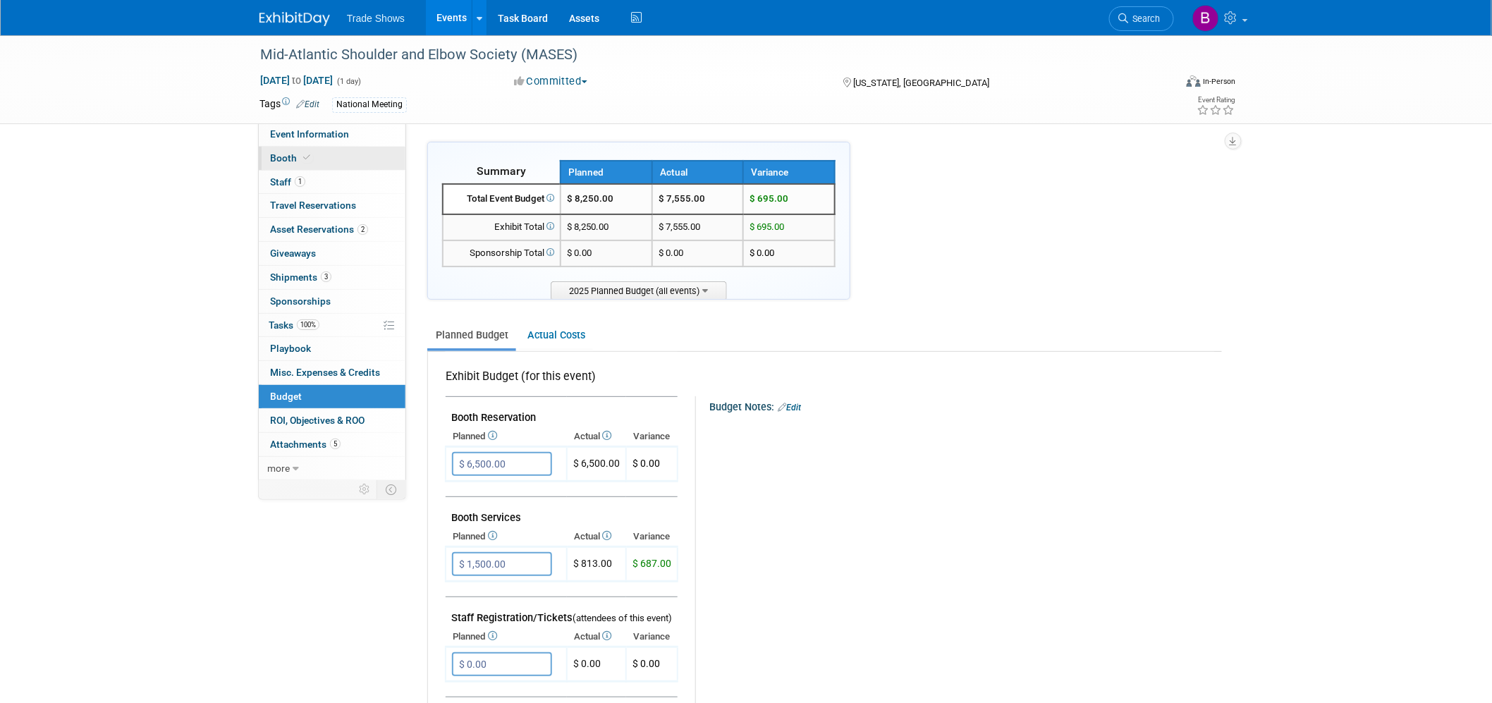
click at [307, 162] on span at bounding box center [306, 157] width 13 height 11
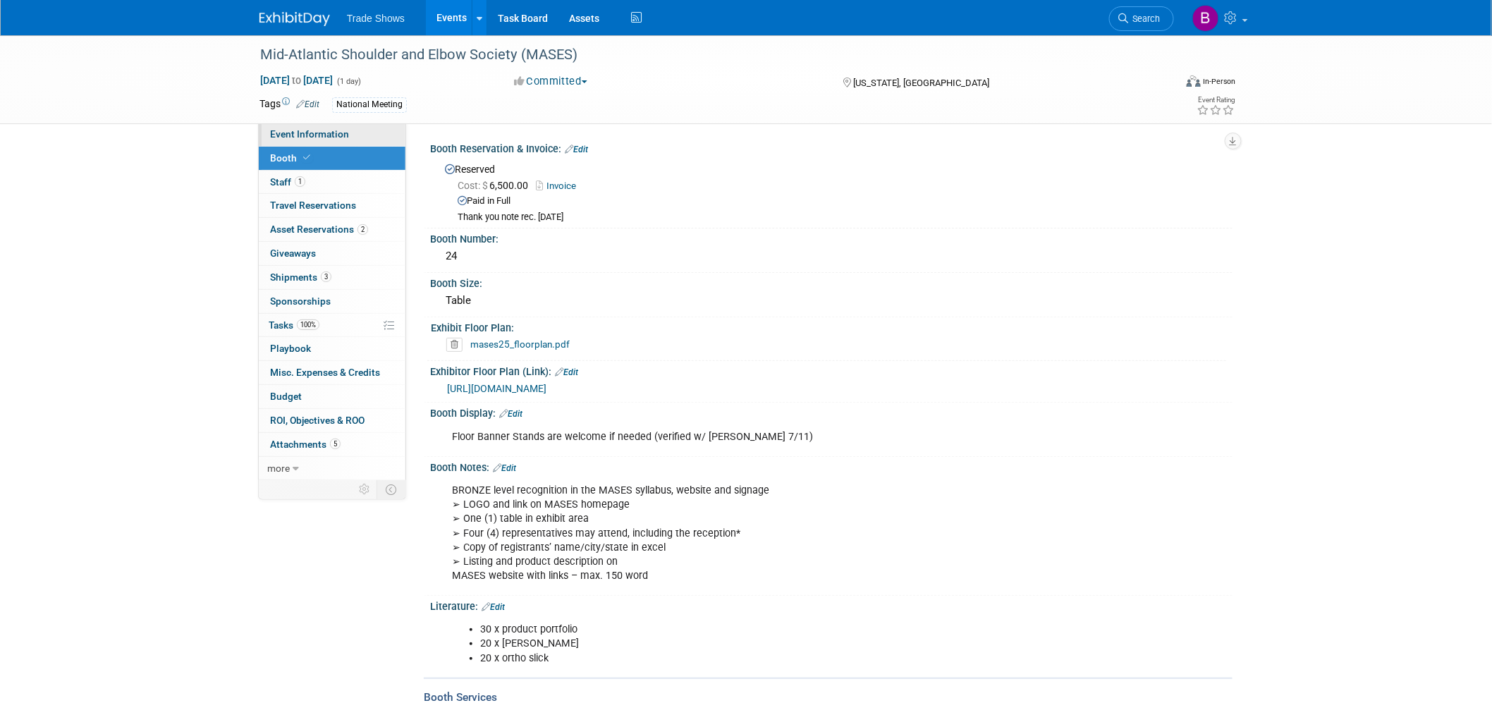
click at [334, 134] on span "Event Information" at bounding box center [309, 133] width 79 height 11
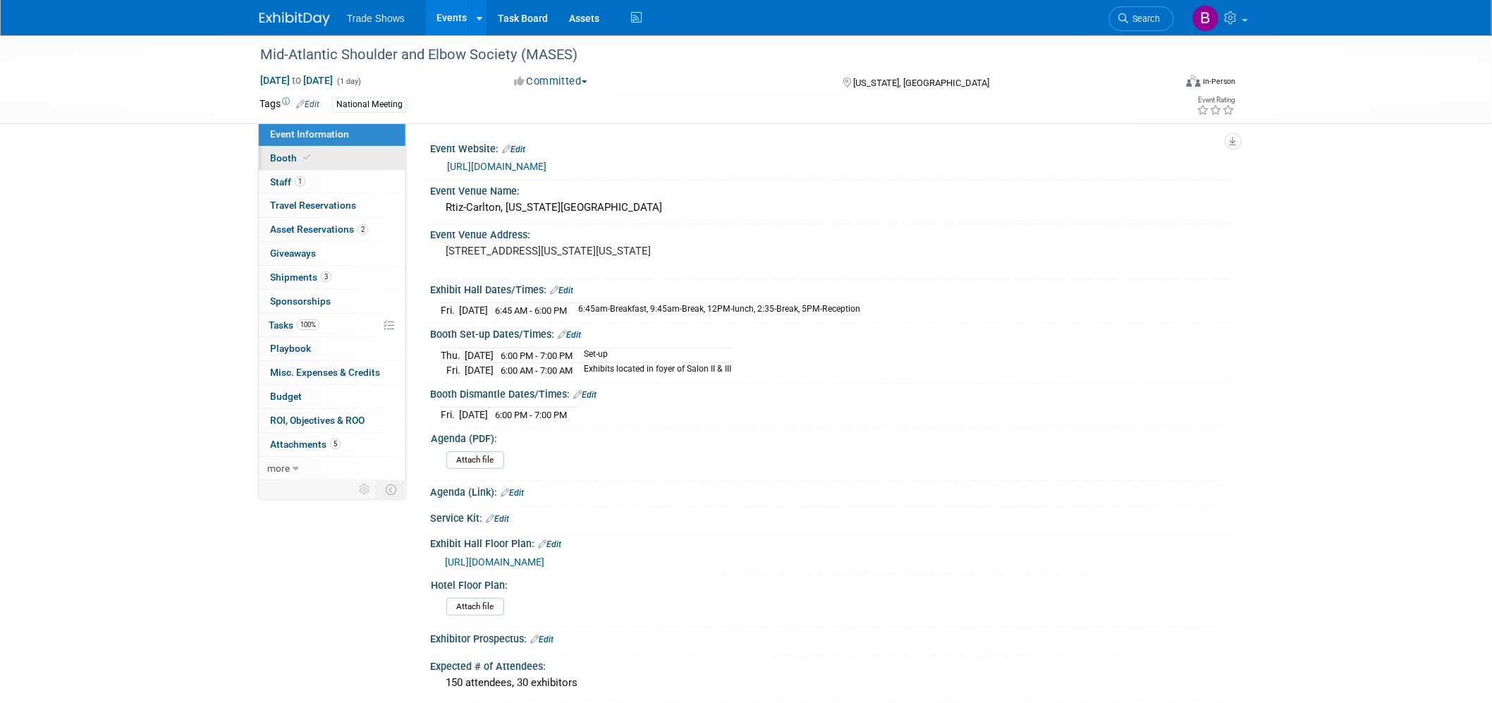
click at [329, 152] on link "Booth" at bounding box center [332, 158] width 147 height 23
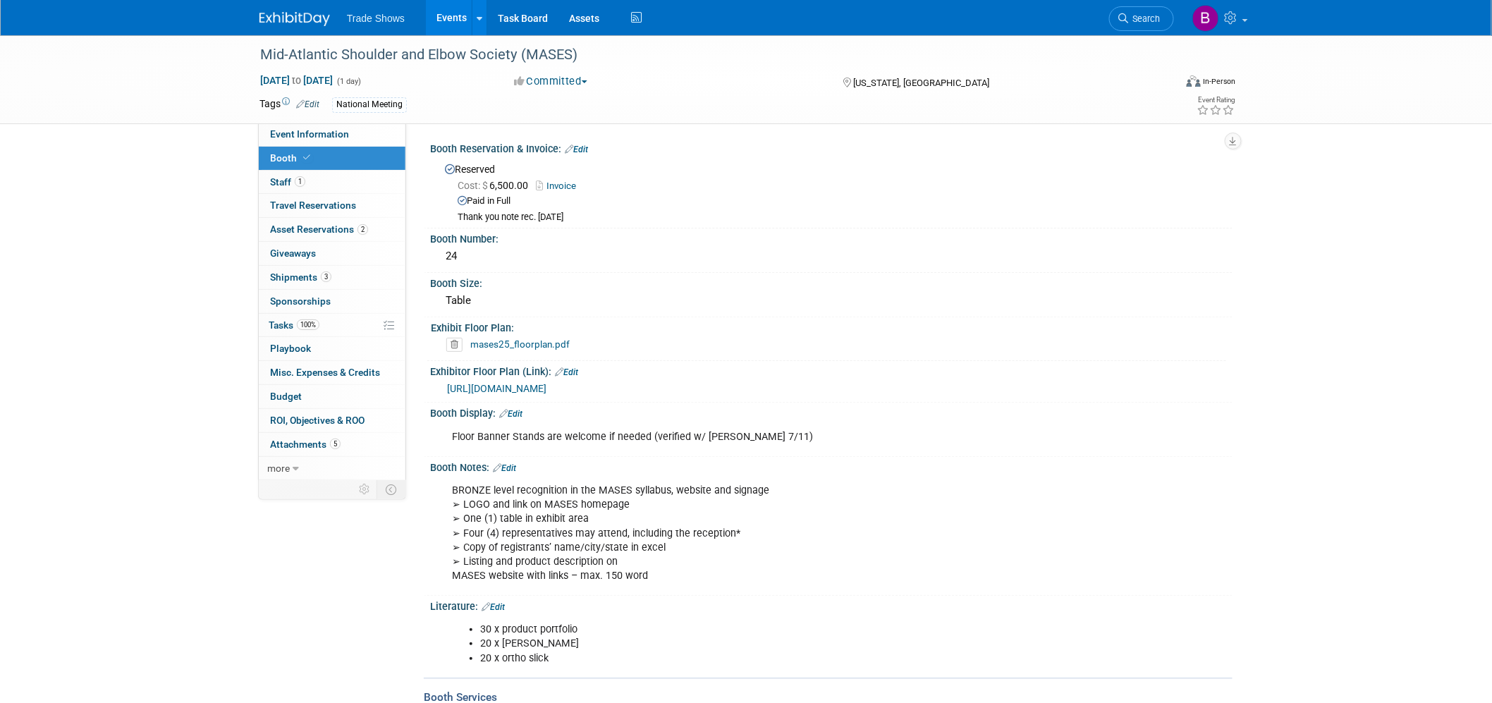
click at [307, 13] on img at bounding box center [294, 19] width 71 height 14
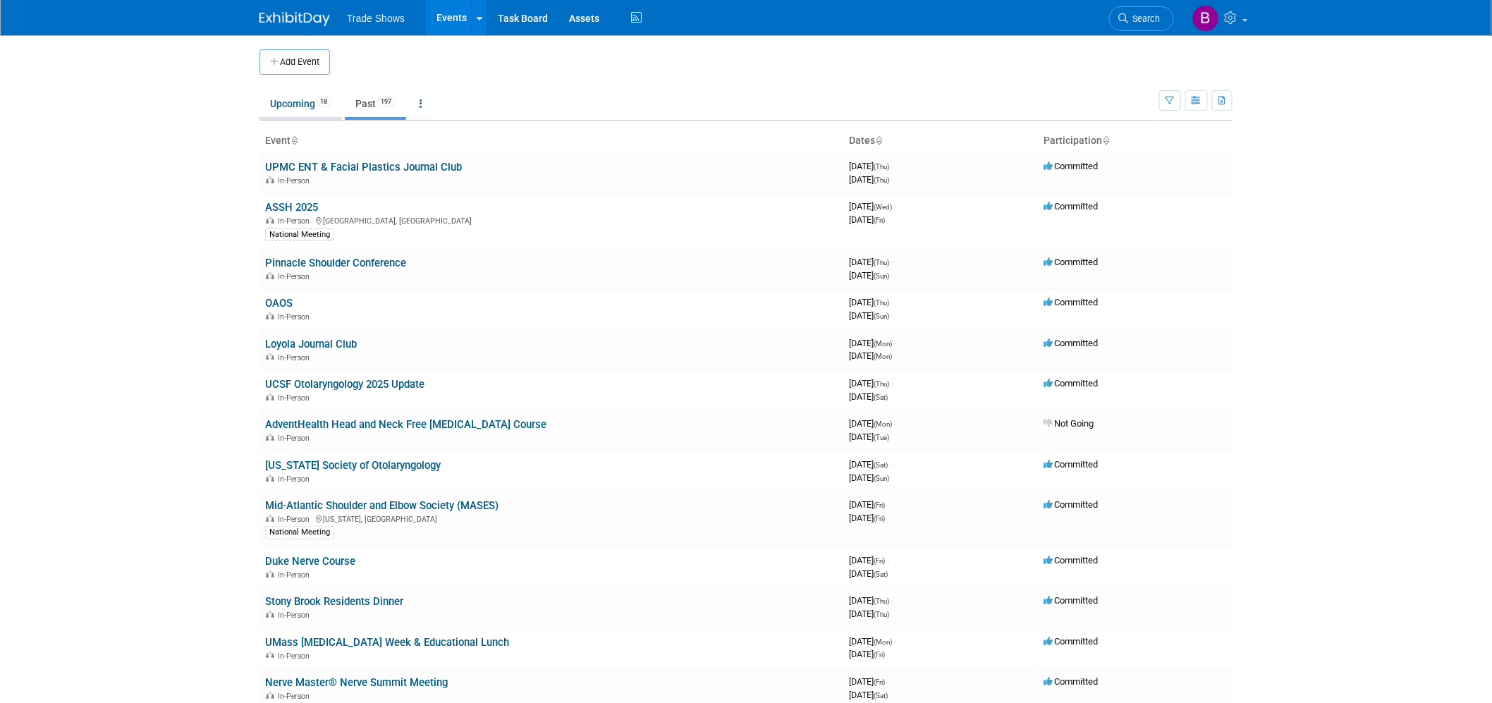
click at [290, 107] on link "Upcoming 18" at bounding box center [300, 103] width 82 height 27
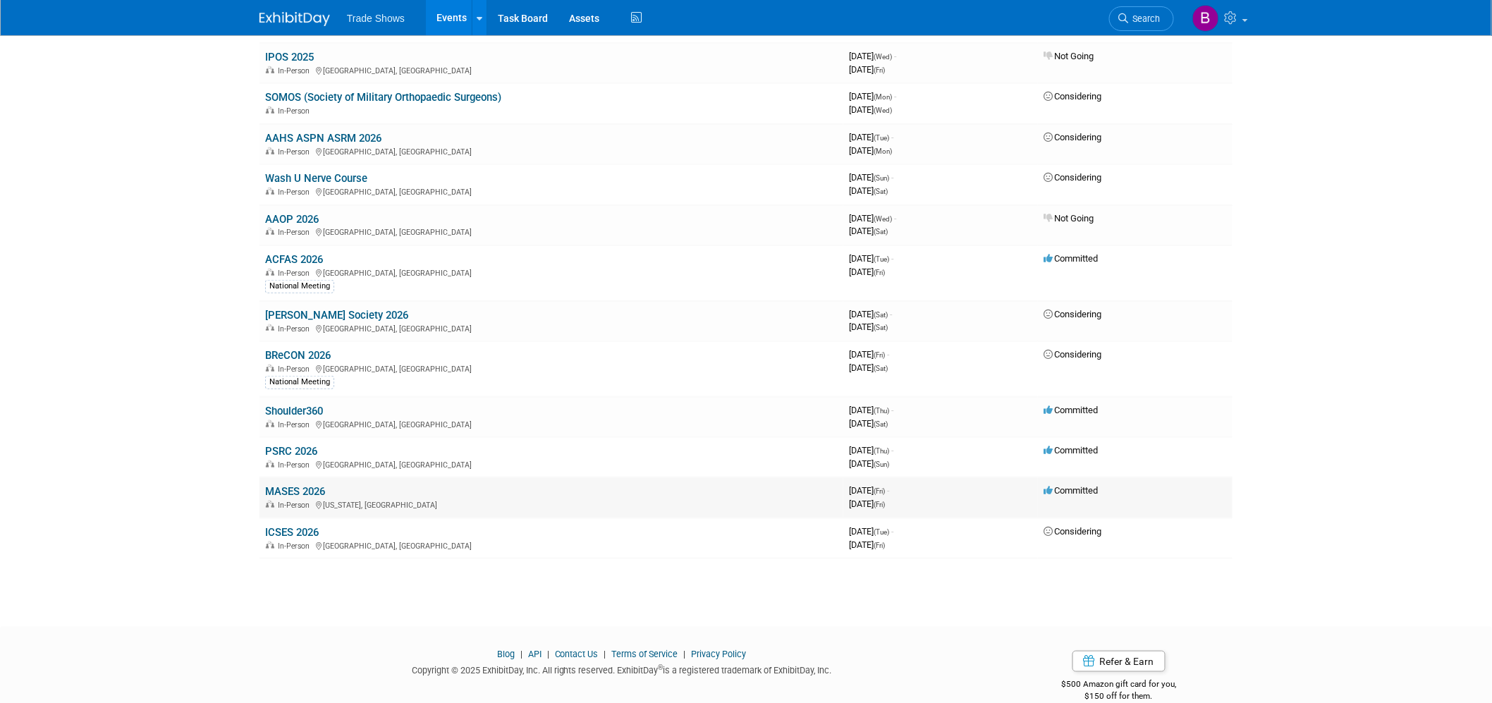
scroll to position [364, 0]
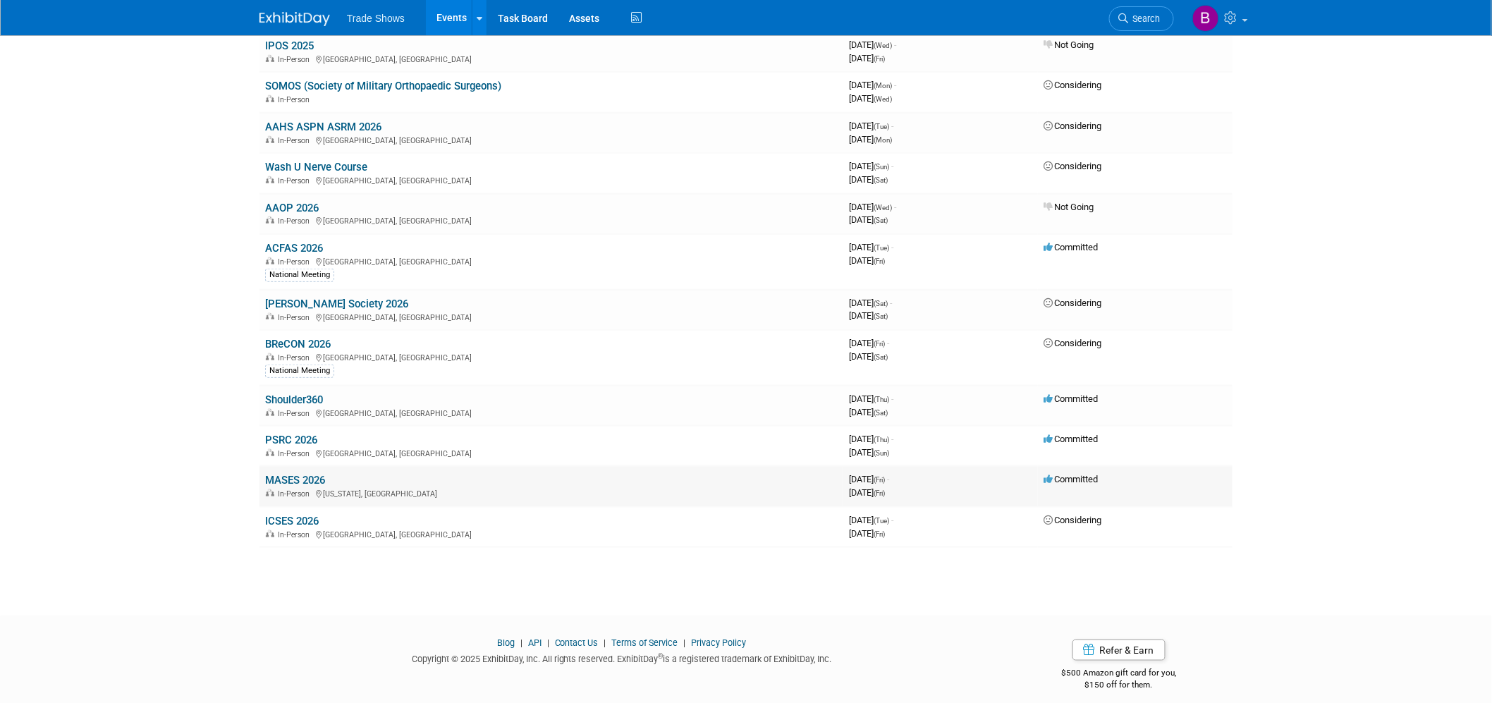
click at [319, 474] on link "MASES 2026" at bounding box center [295, 480] width 60 height 13
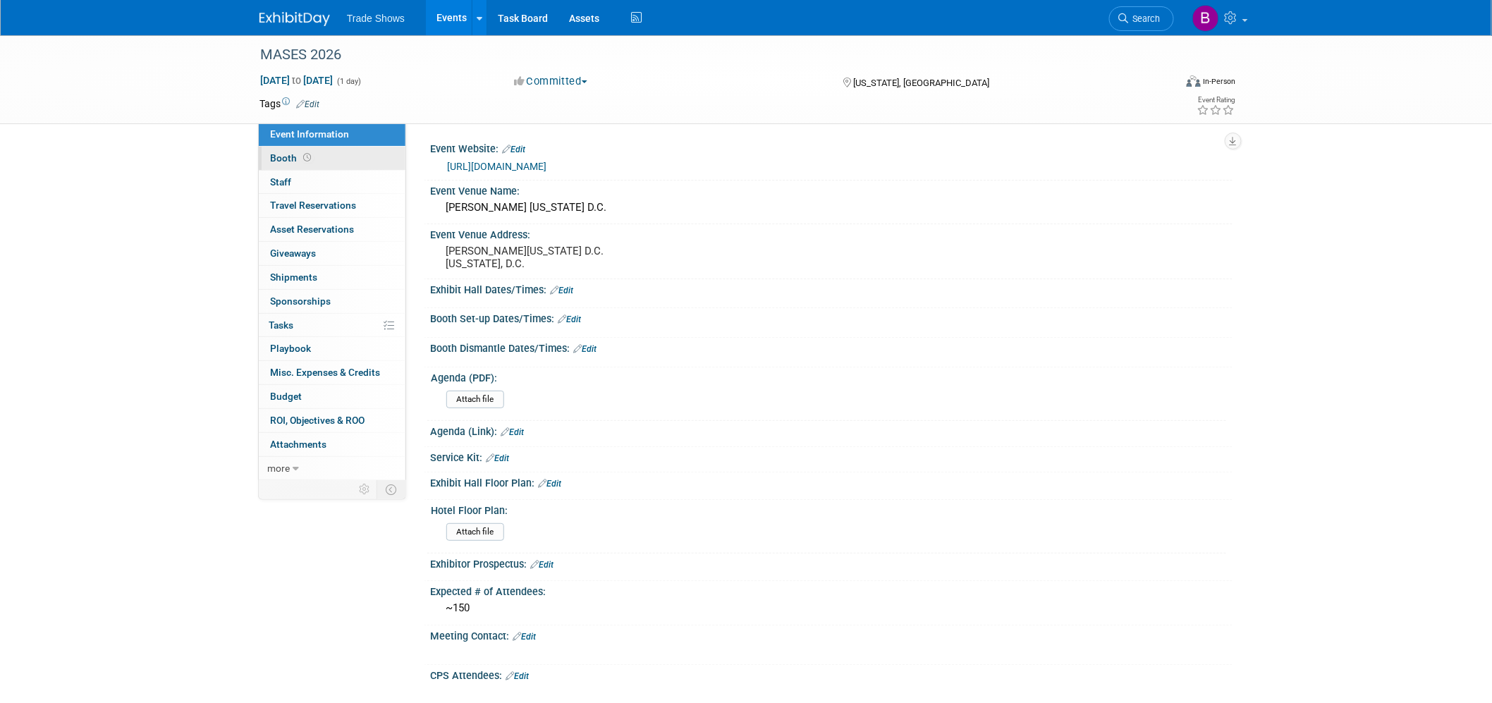
click at [319, 153] on link "Booth" at bounding box center [332, 158] width 147 height 23
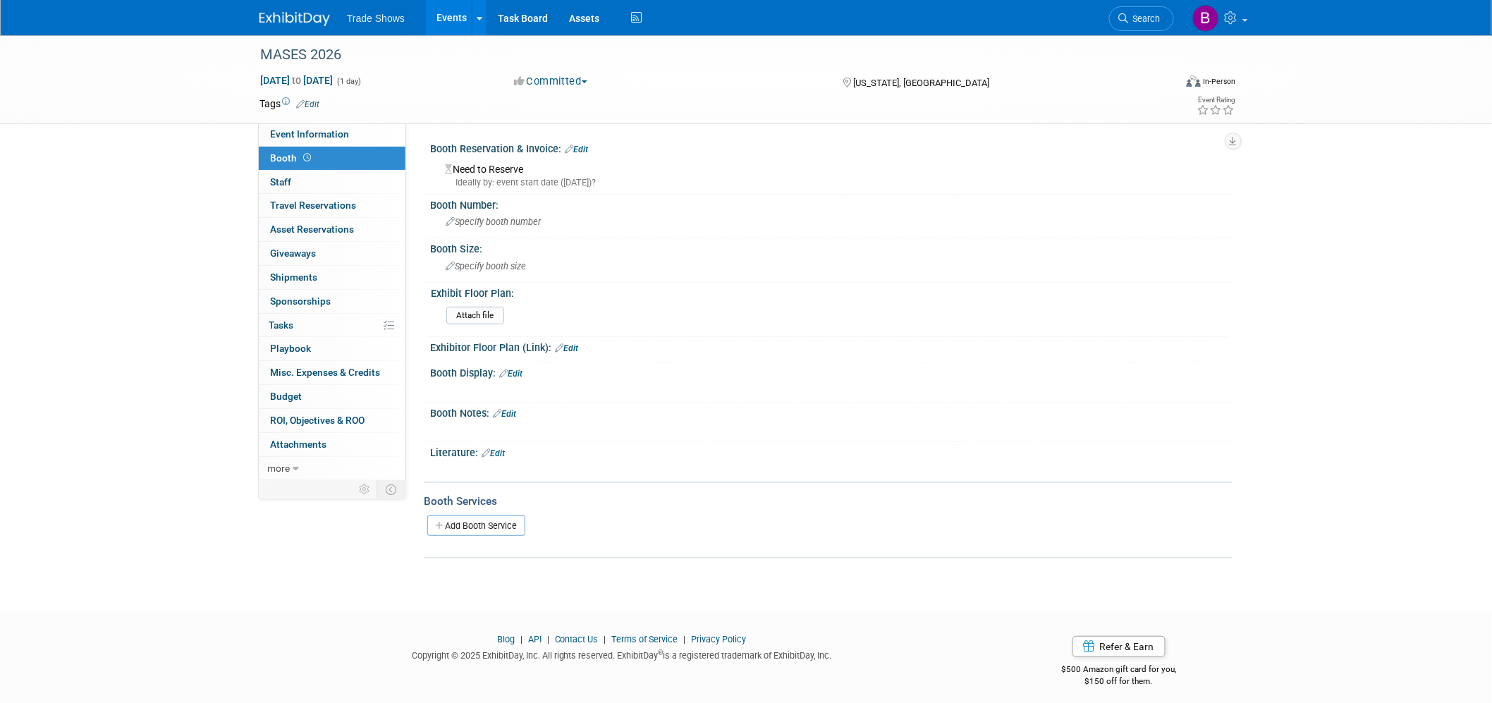
click at [588, 149] on link "Edit" at bounding box center [576, 150] width 23 height 10
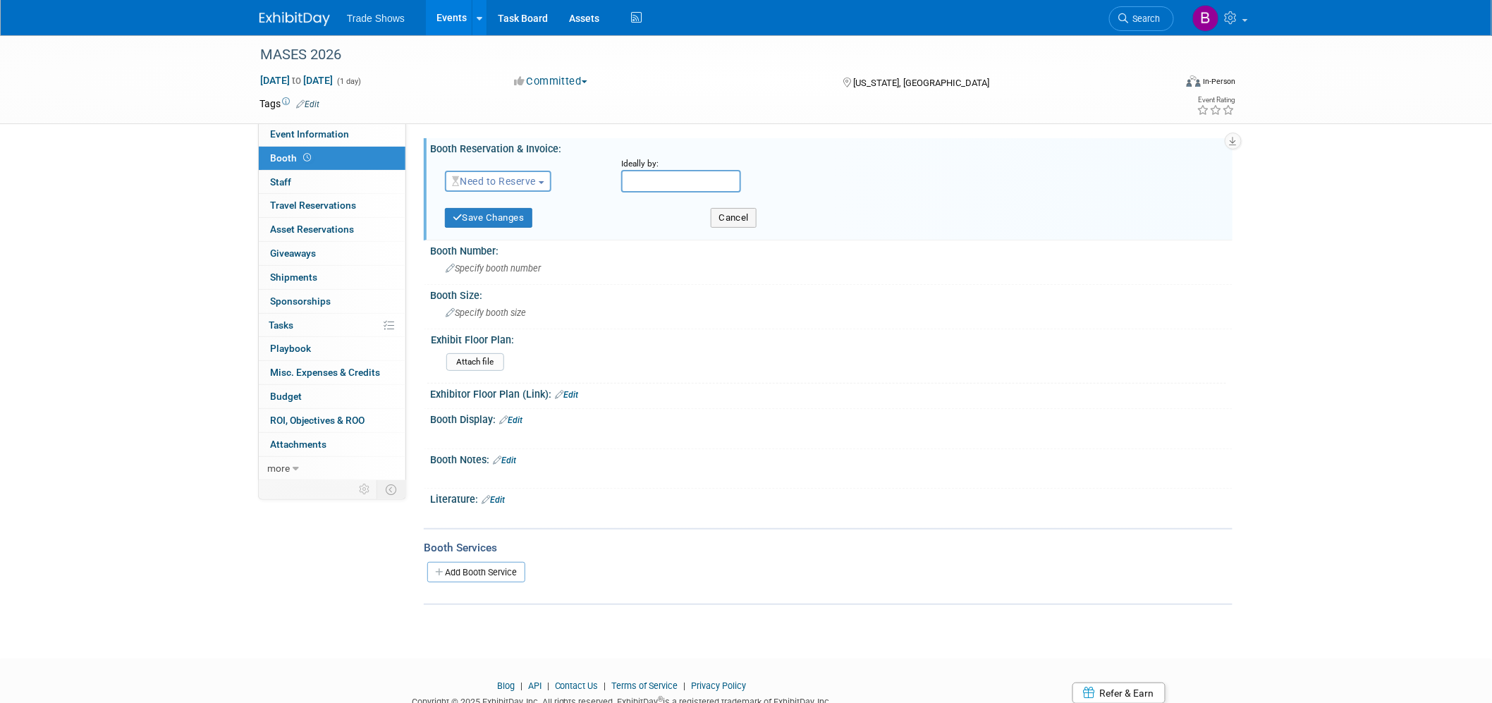
click at [536, 177] on span "Need to Reserve" at bounding box center [494, 181] width 84 height 11
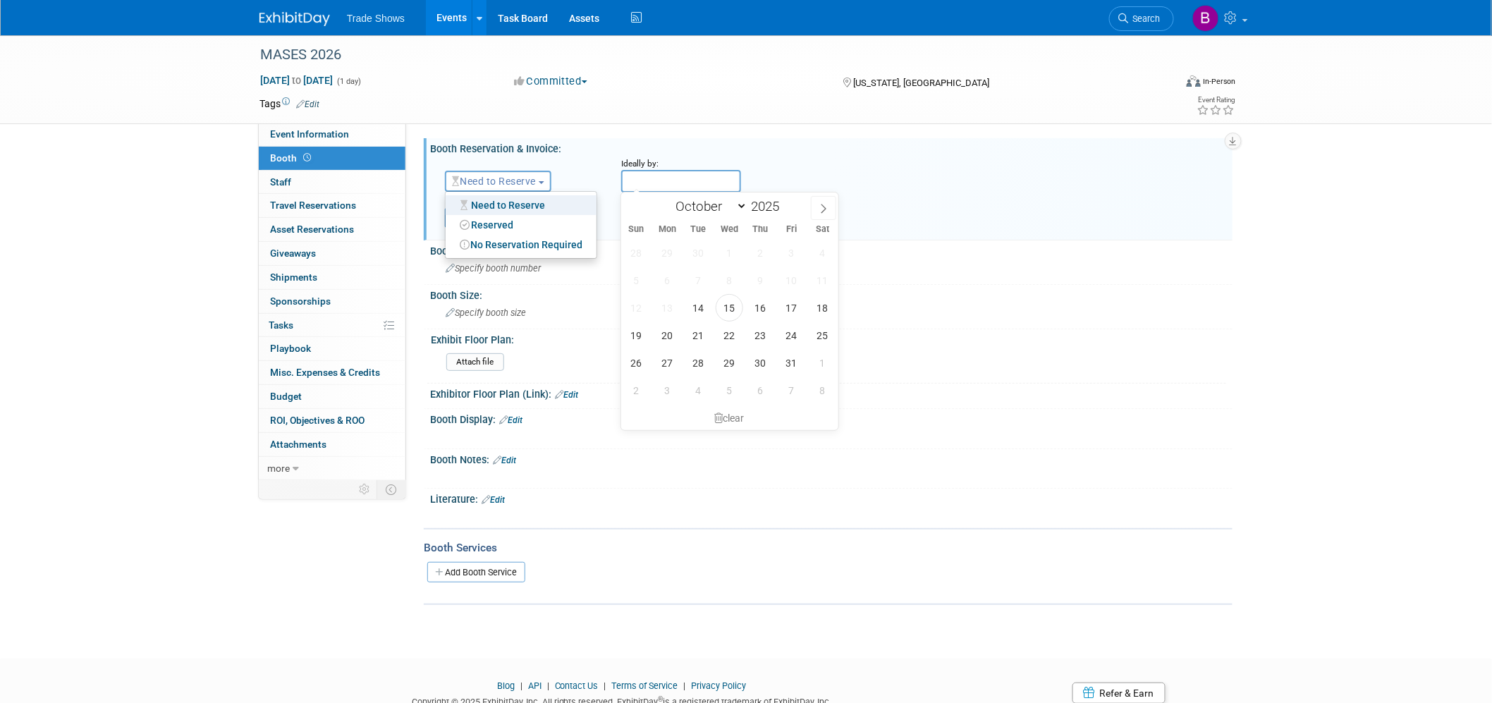
click at [658, 184] on input "text" at bounding box center [681, 181] width 120 height 23
click at [734, 329] on span "22" at bounding box center [729, 334] width 27 height 27
type input "[DATE]"
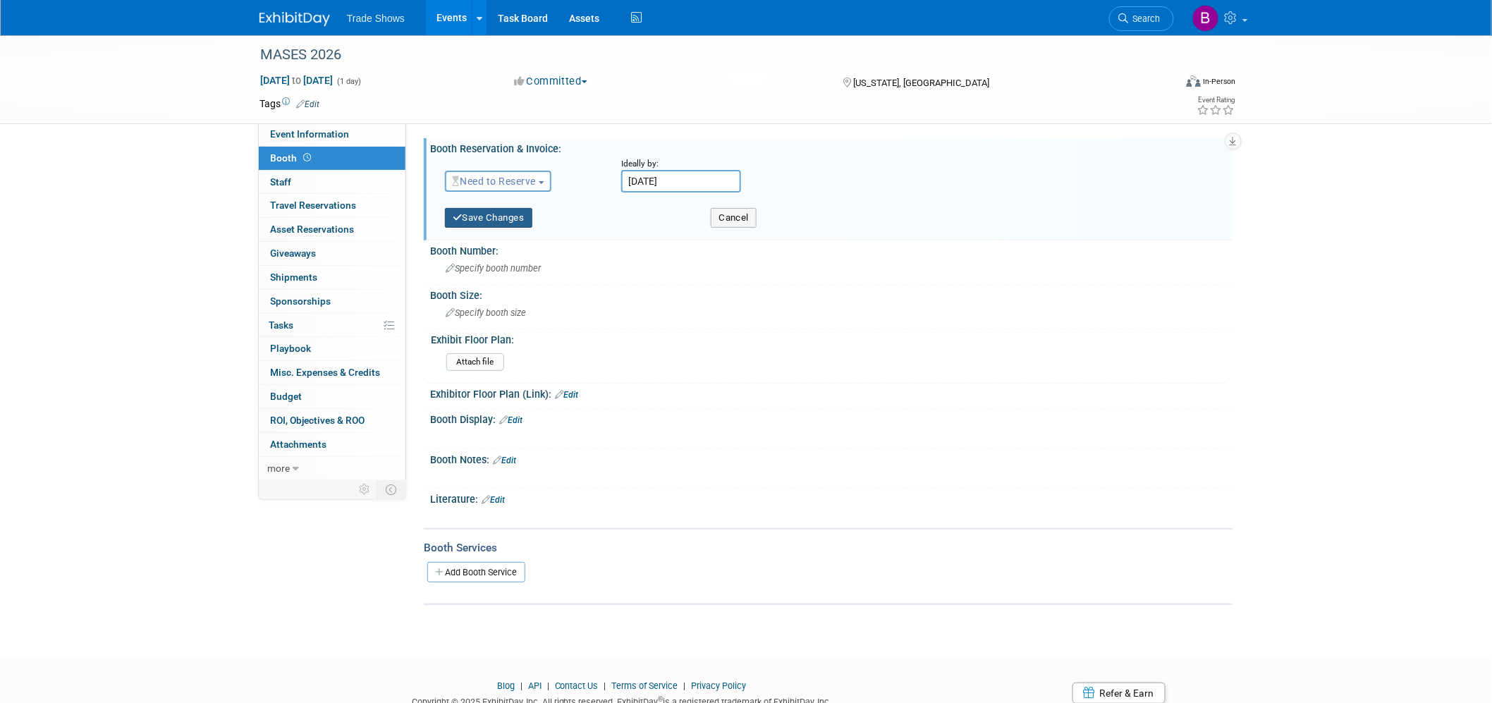
click at [508, 221] on button "Save Changes" at bounding box center [488, 218] width 87 height 20
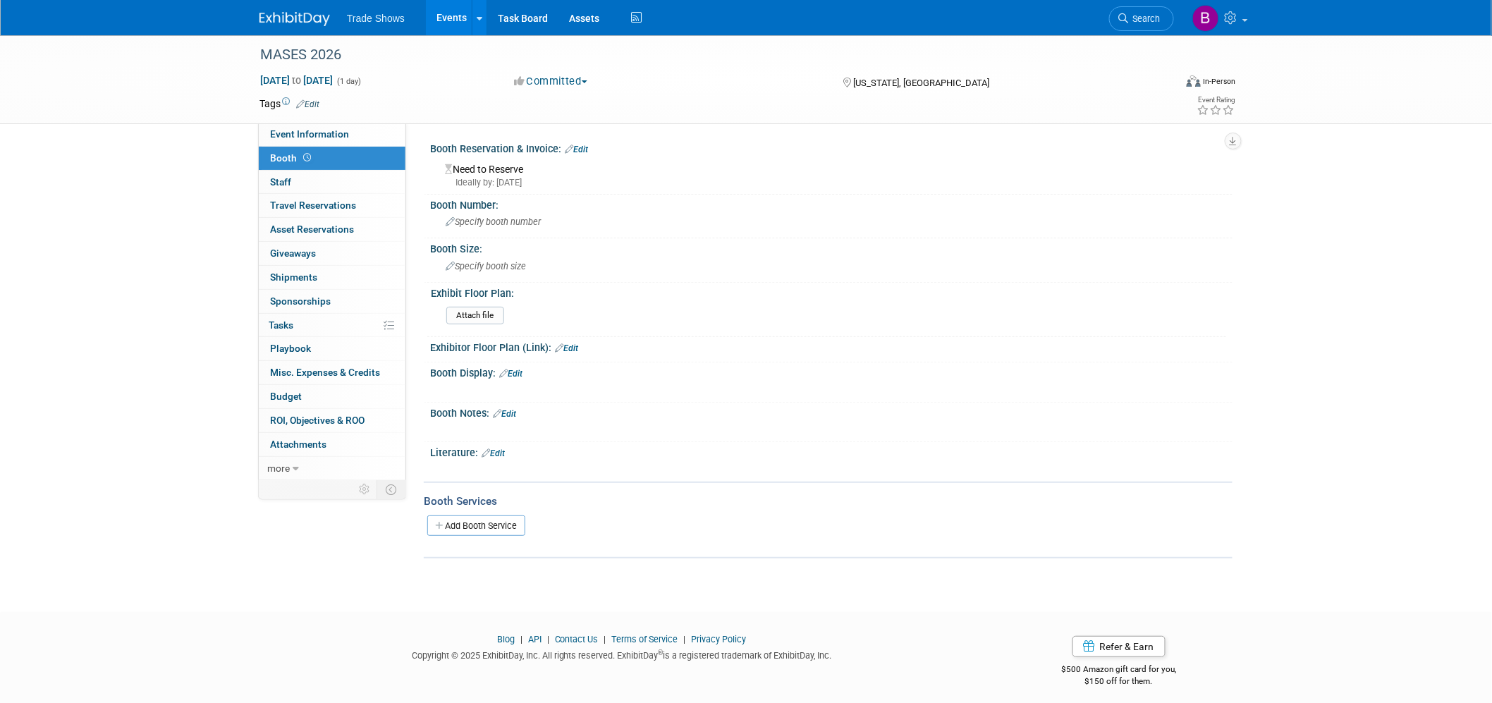
click at [582, 147] on link "Edit" at bounding box center [576, 150] width 23 height 10
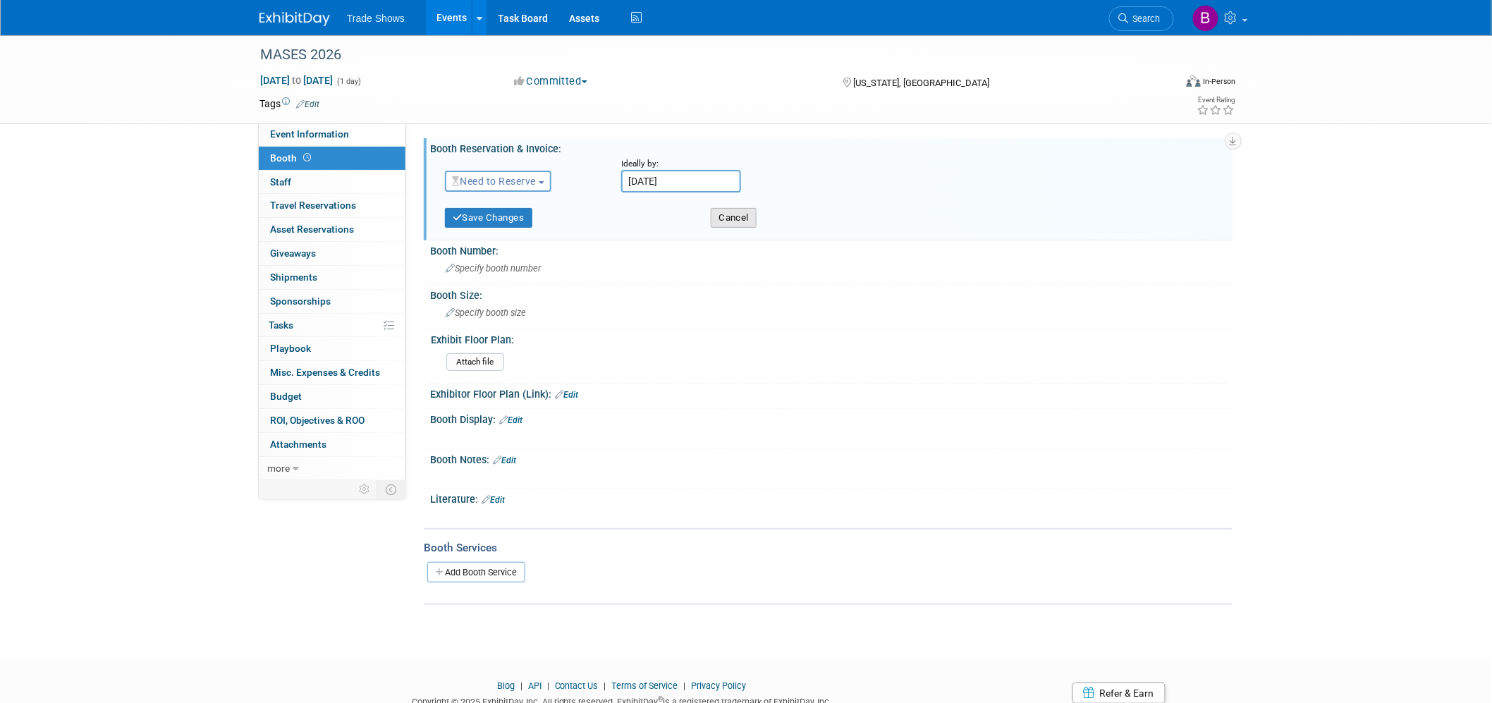
click at [749, 214] on button "Cancel" at bounding box center [734, 218] width 46 height 20
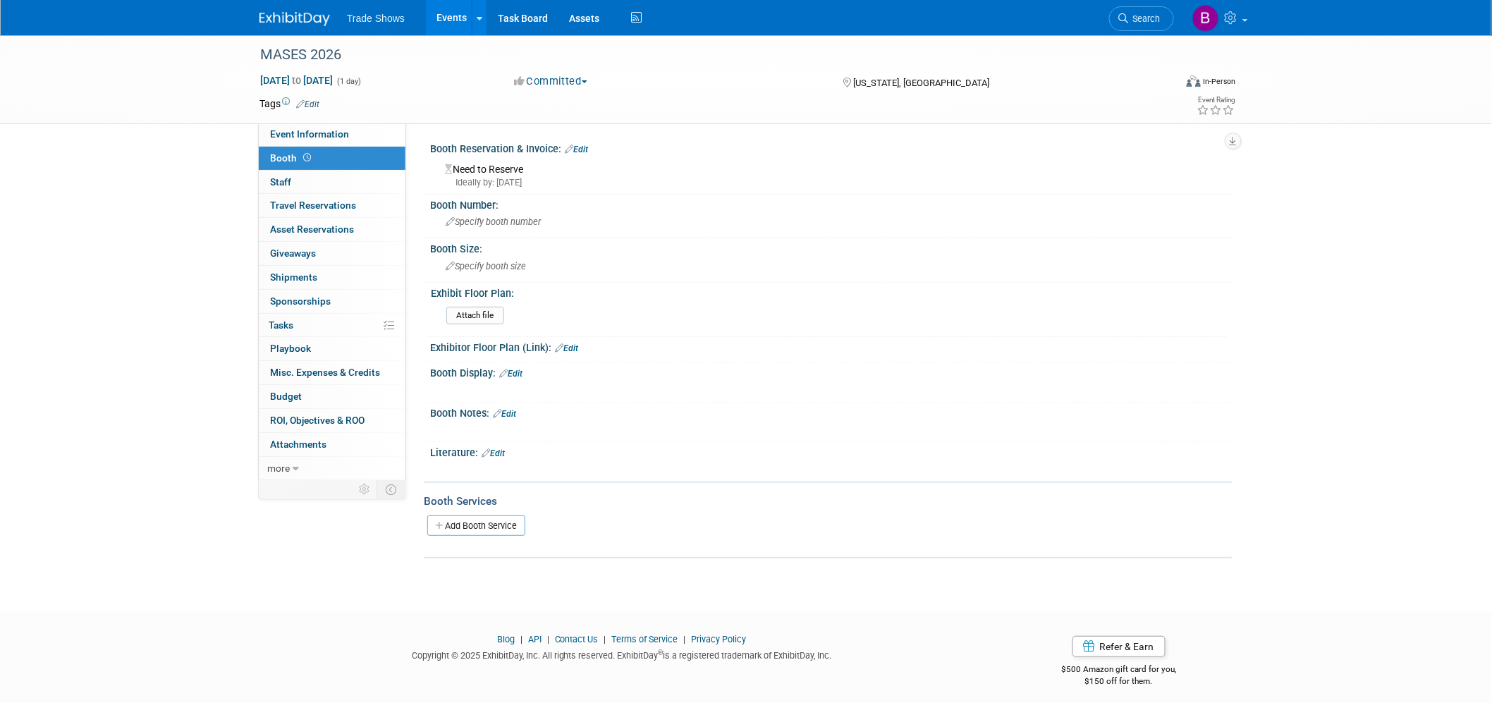
click at [510, 409] on link "Edit" at bounding box center [504, 414] width 23 height 10
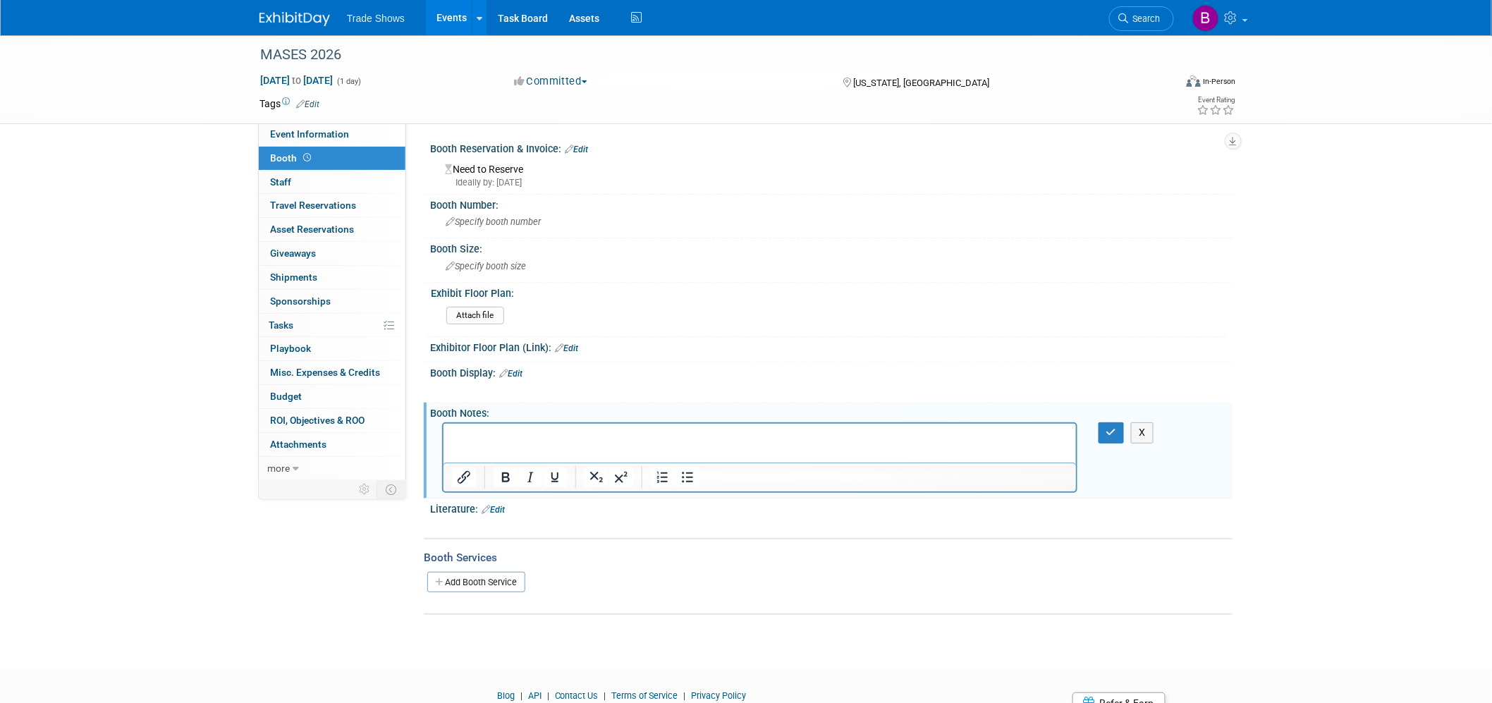
drag, startPoint x: 953, startPoint y: 831, endPoint x: 509, endPoint y: 424, distance: 601.8
click at [506, 431] on p "Rich Text Area. Press ALT-0 for help." at bounding box center [759, 436] width 616 height 14
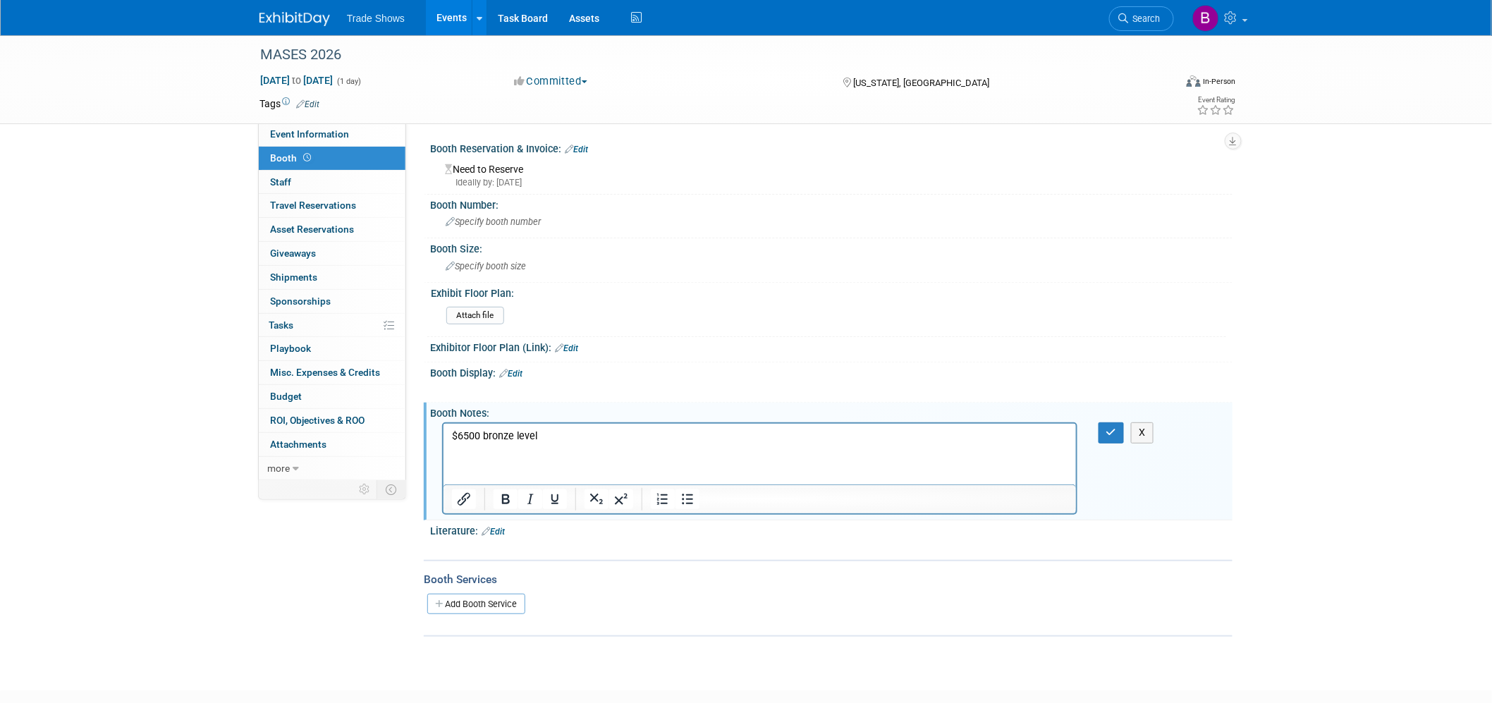
scroll to position [1, 0]
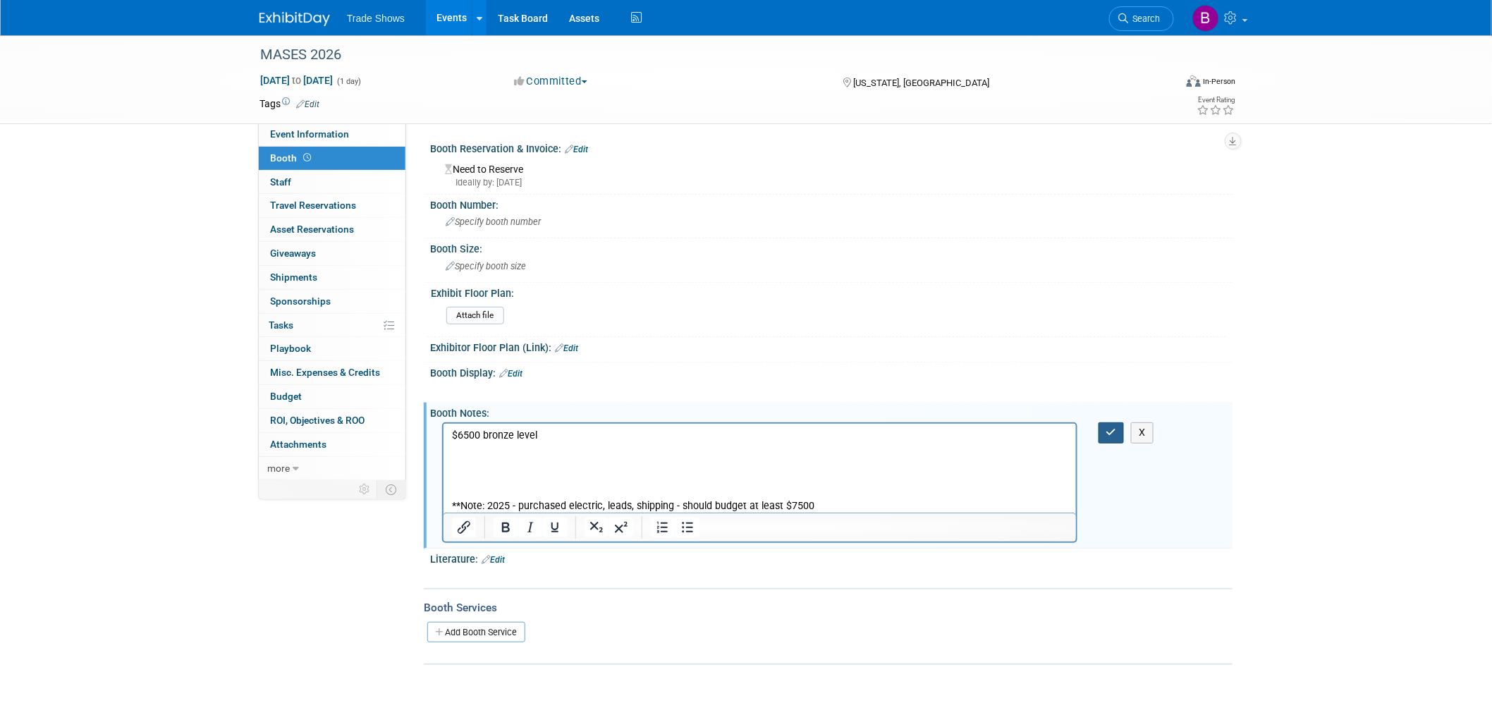
click at [1118, 431] on button "button" at bounding box center [1111, 432] width 26 height 20
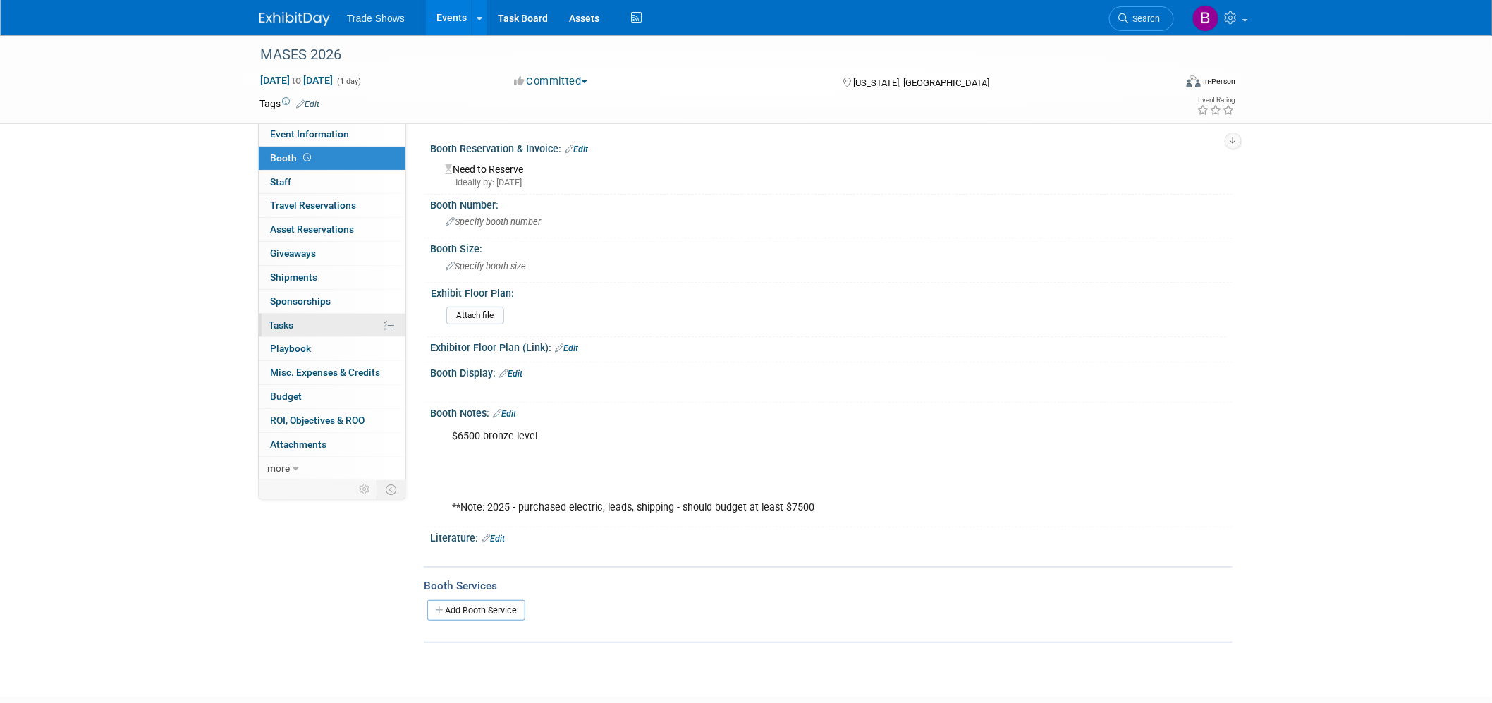
click at [280, 325] on span "Tasks 0%" at bounding box center [281, 324] width 25 height 11
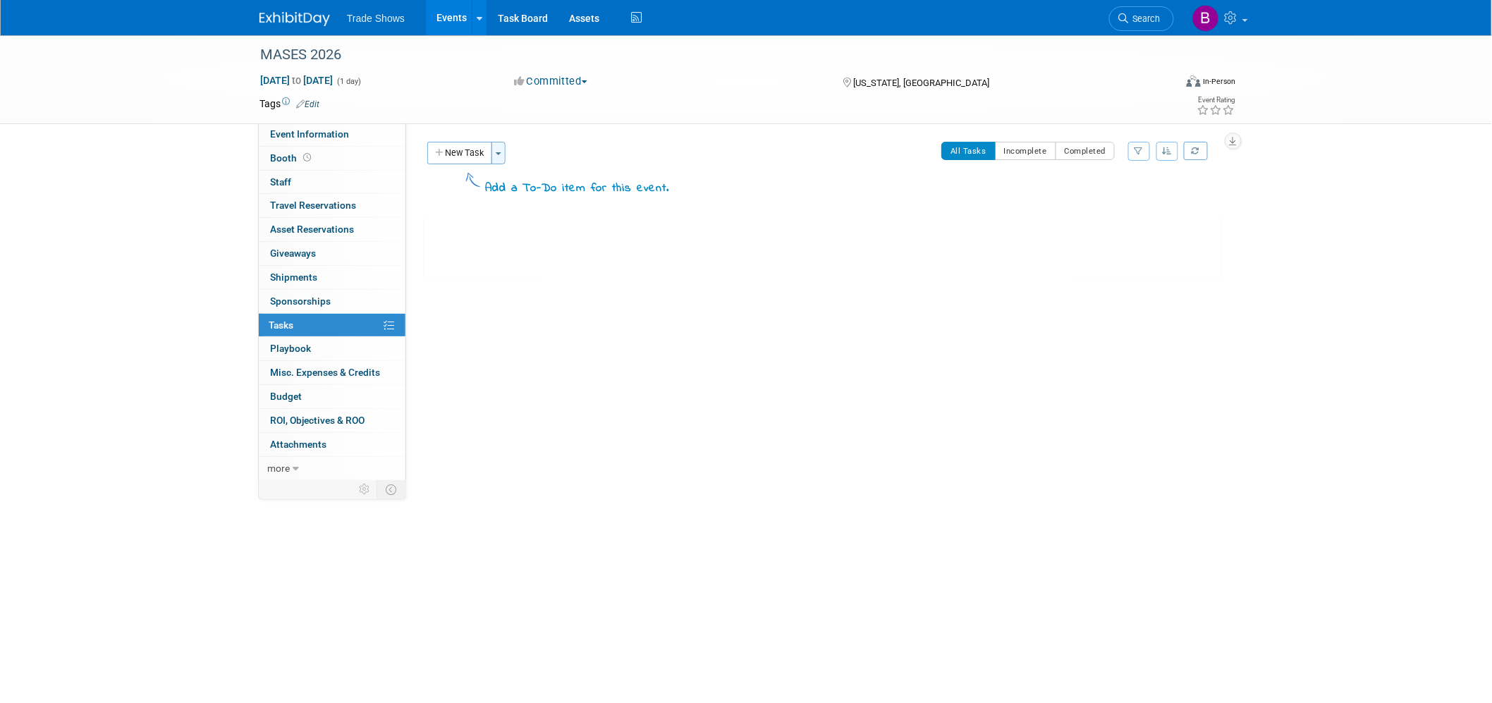
drag, startPoint x: 455, startPoint y: 151, endPoint x: 496, endPoint y: 157, distance: 40.7
click at [496, 157] on div "New Task Toggle Dropdown Create a new task for this event Copy tasks from anoth…" at bounding box center [470, 153] width 86 height 23
click at [496, 157] on button "Toggle Dropdown" at bounding box center [498, 153] width 14 height 23
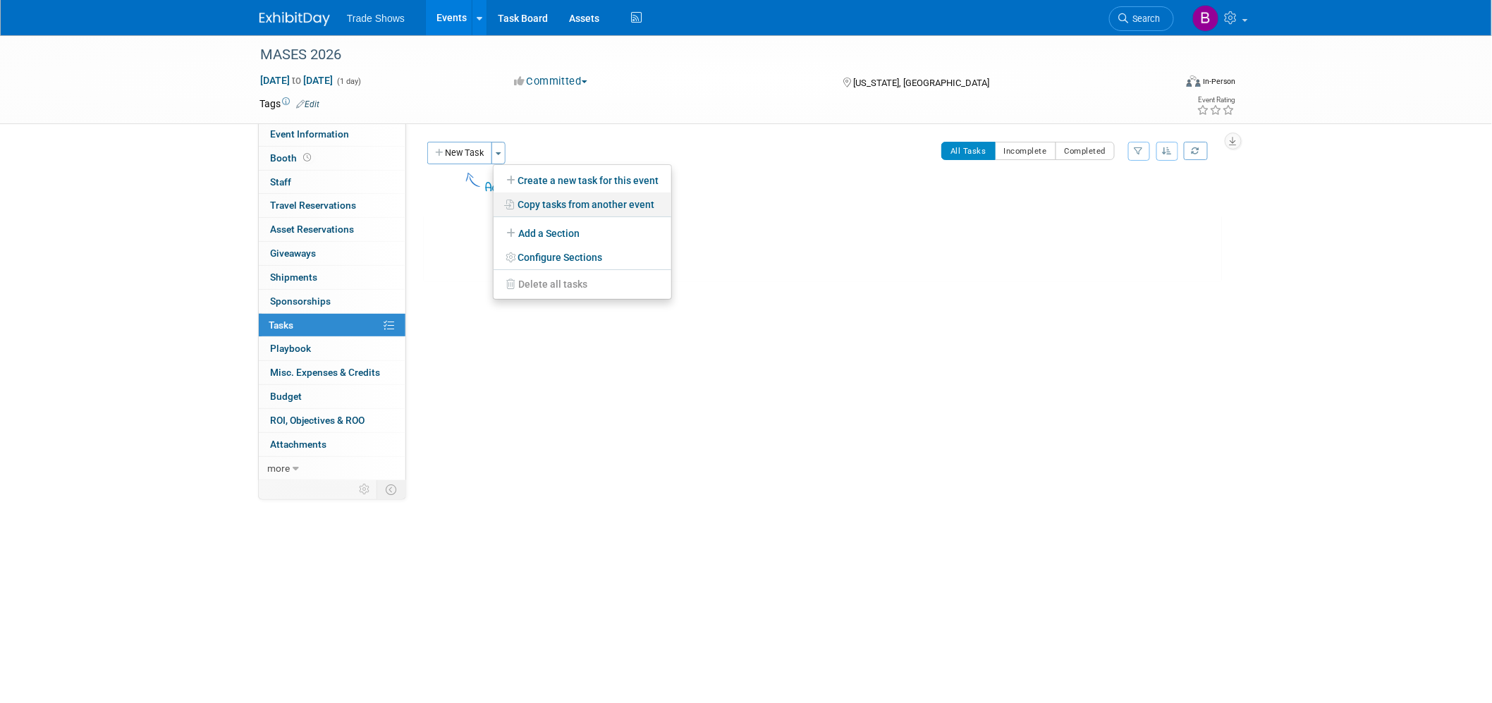
click at [527, 202] on link "Copy tasks from another event" at bounding box center [583, 204] width 178 height 24
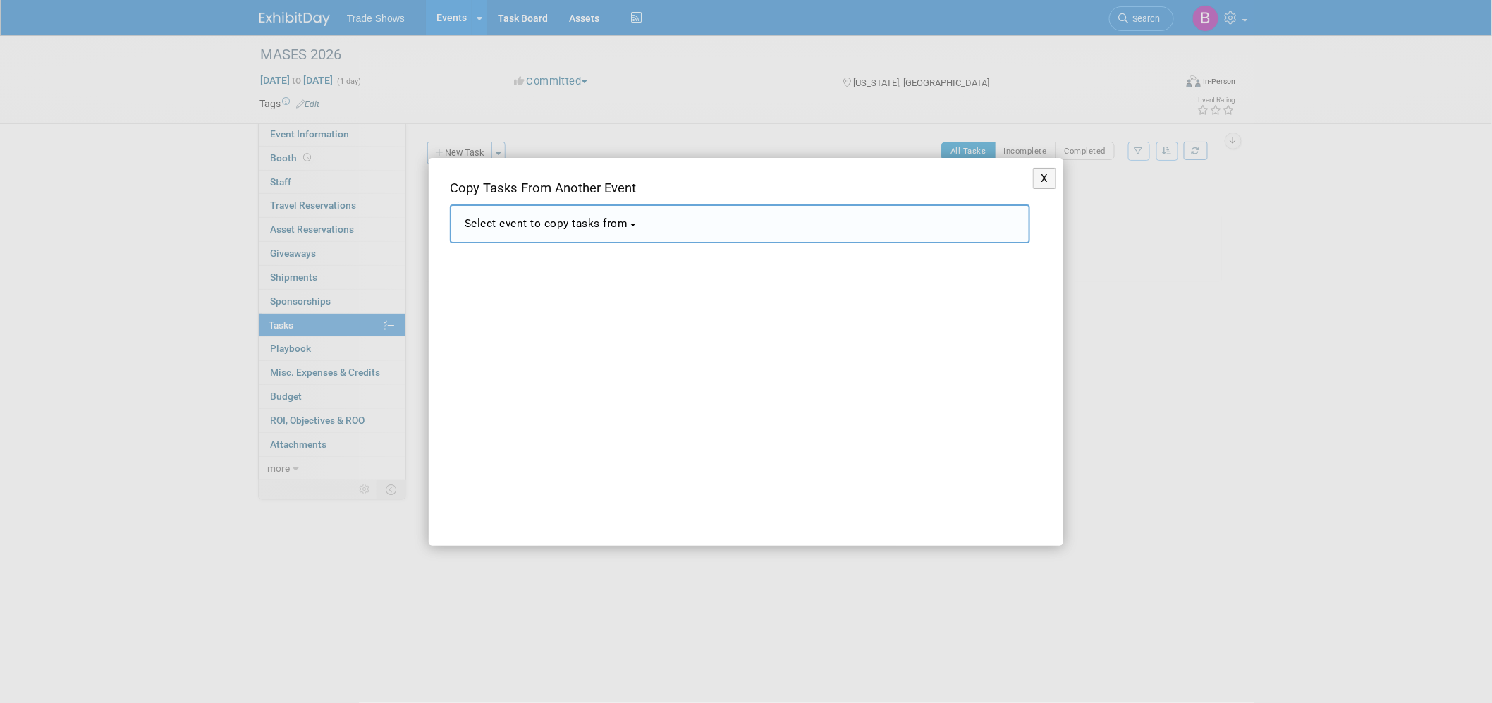
click at [537, 214] on button "Select event to copy tasks from" at bounding box center [740, 223] width 580 height 39
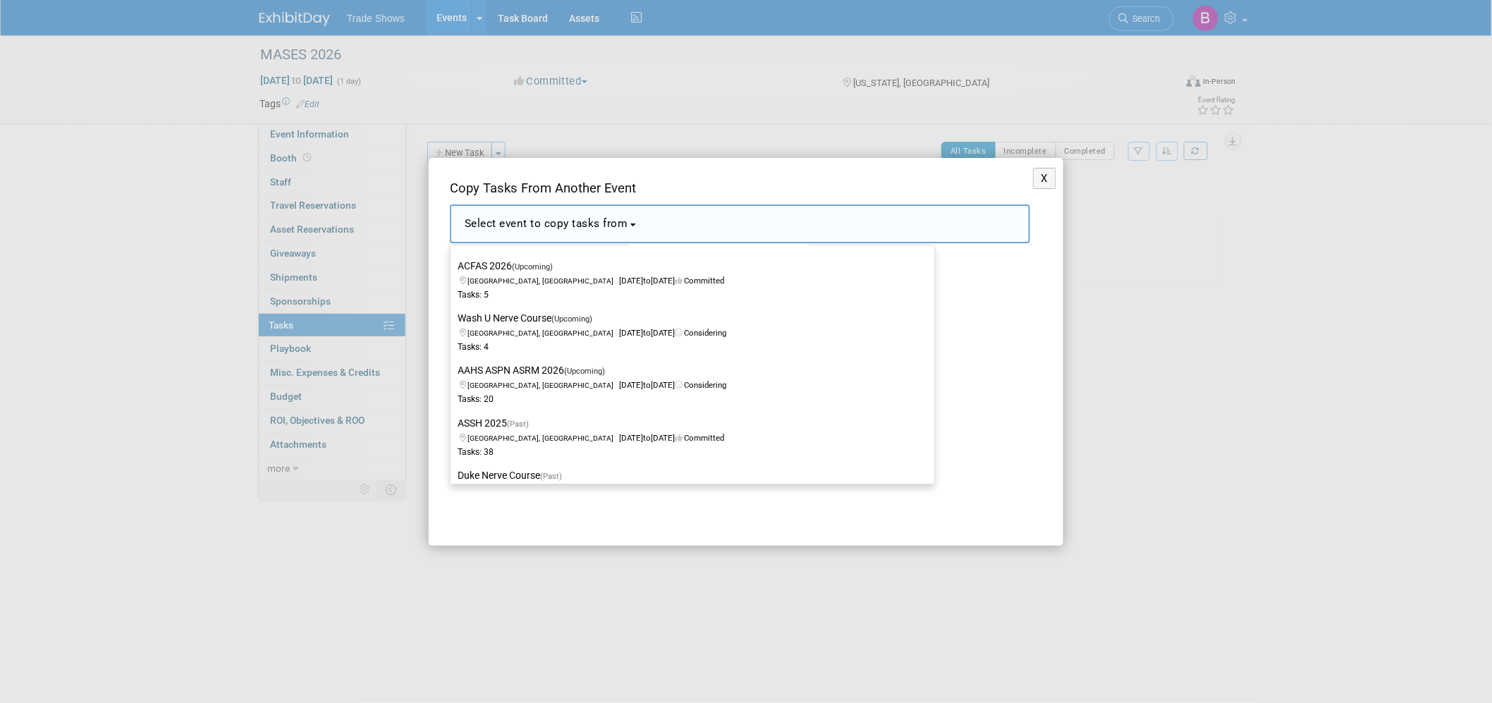
scroll to position [0, 0]
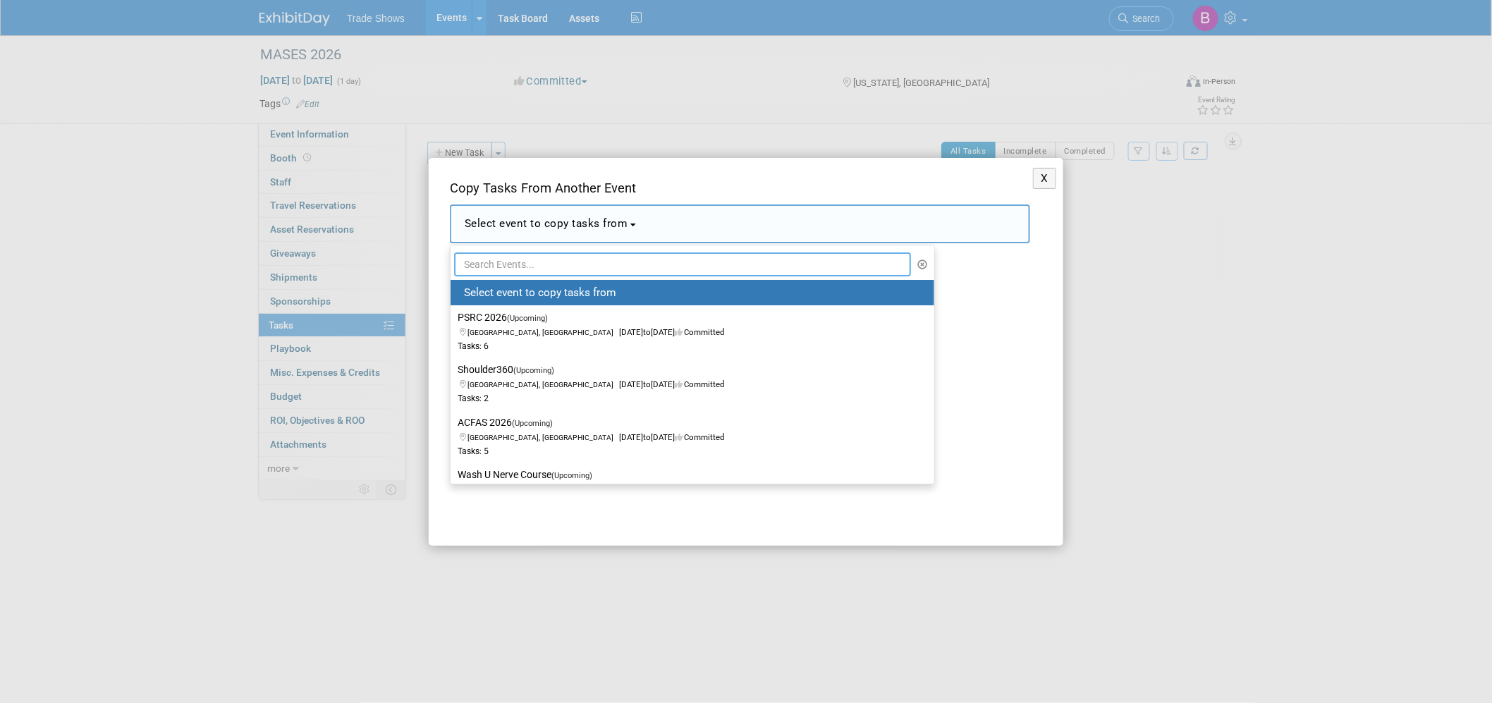
click at [533, 262] on input "text" at bounding box center [682, 264] width 457 height 24
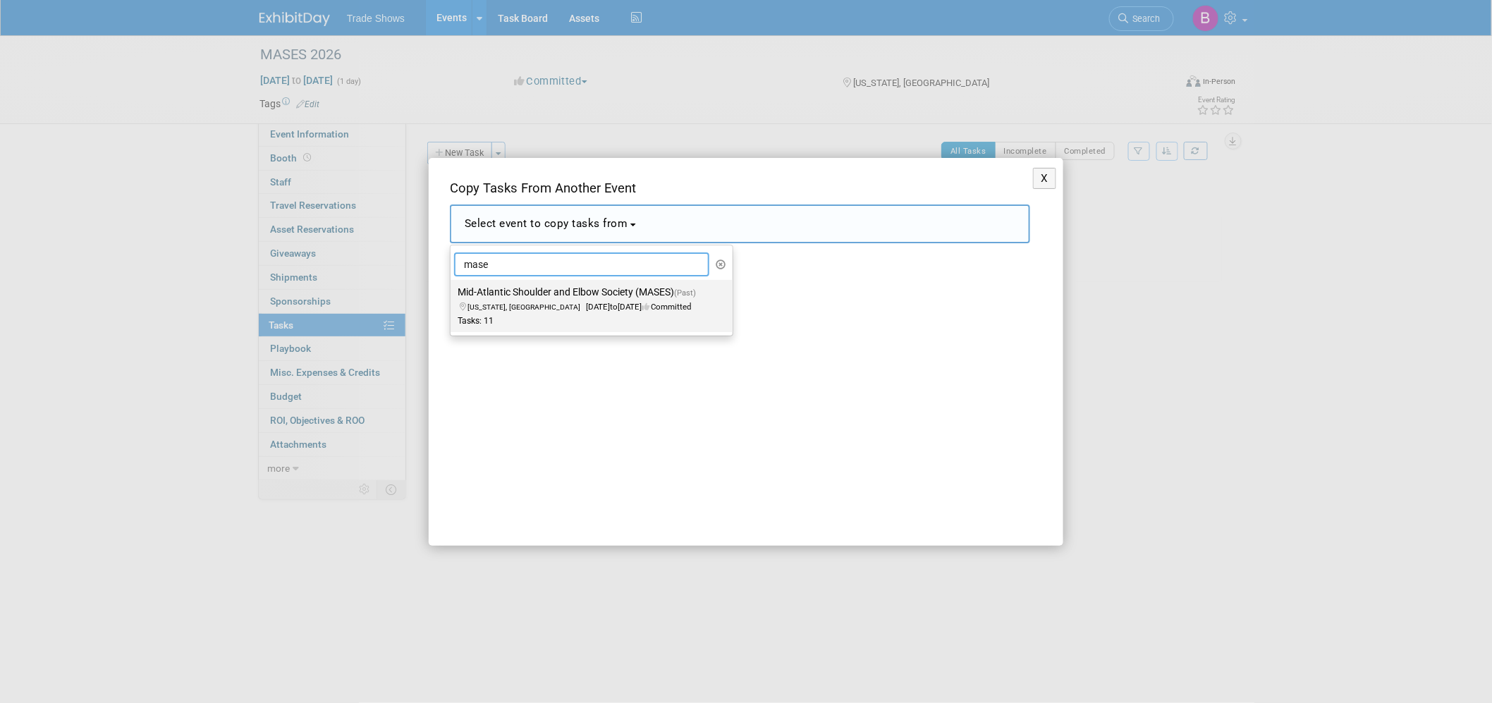
type input "mase"
click at [537, 298] on label "Mid-Atlantic Shoulder and Elbow Society (MASES) (Past) [US_STATE], [GEOGRAPHIC_…" at bounding box center [588, 306] width 261 height 47
click at [453, 297] on input "Mid-Atlantic Shoulder and Elbow Society (MASES) (Past) [US_STATE], [GEOGRAPHIC_…" at bounding box center [447, 292] width 9 height 9
select select "11130063"
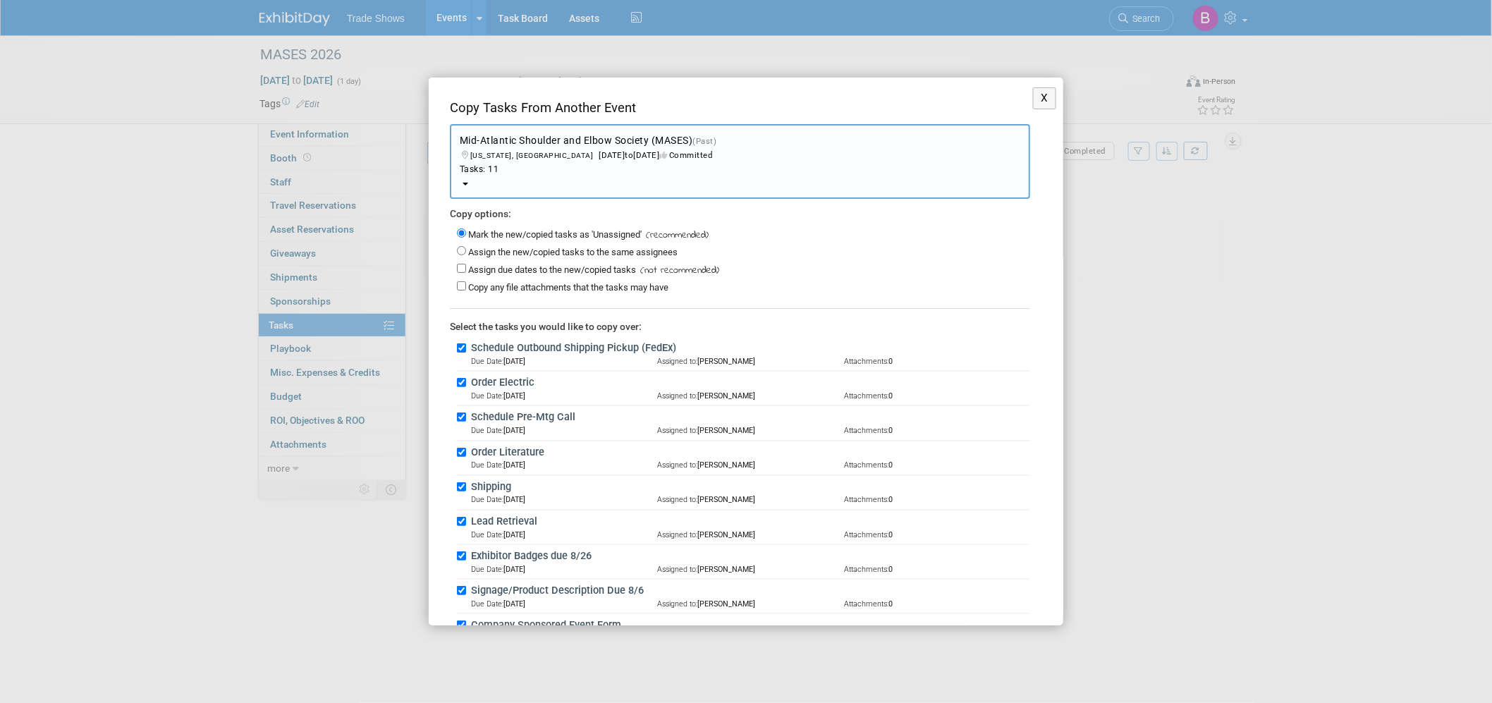
click at [546, 250] on label "Assign the new/copied tasks to the same assignees" at bounding box center [572, 252] width 209 height 11
click at [466, 250] on input "Assign the new/copied tasks to the same assignees" at bounding box center [461, 250] width 9 height 9
radio input "true"
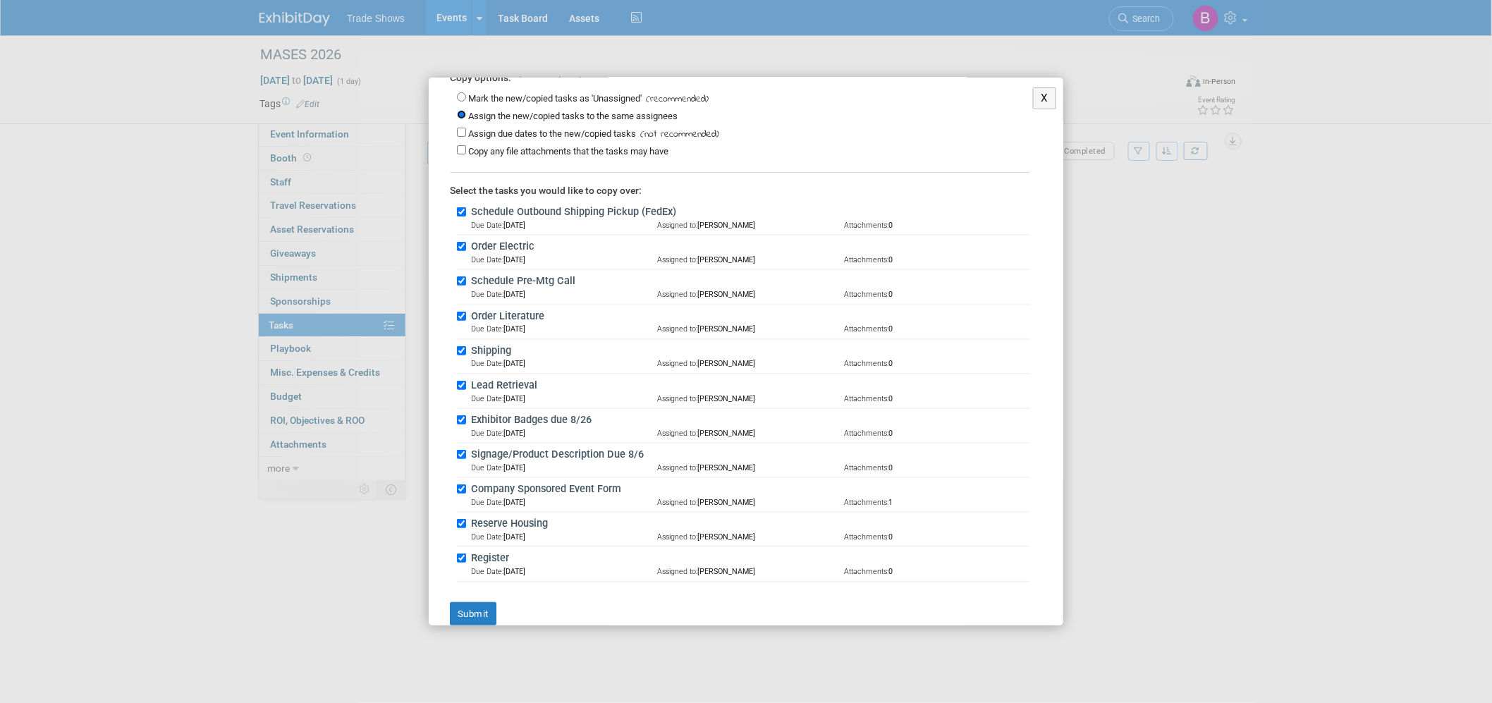
scroll to position [148, 0]
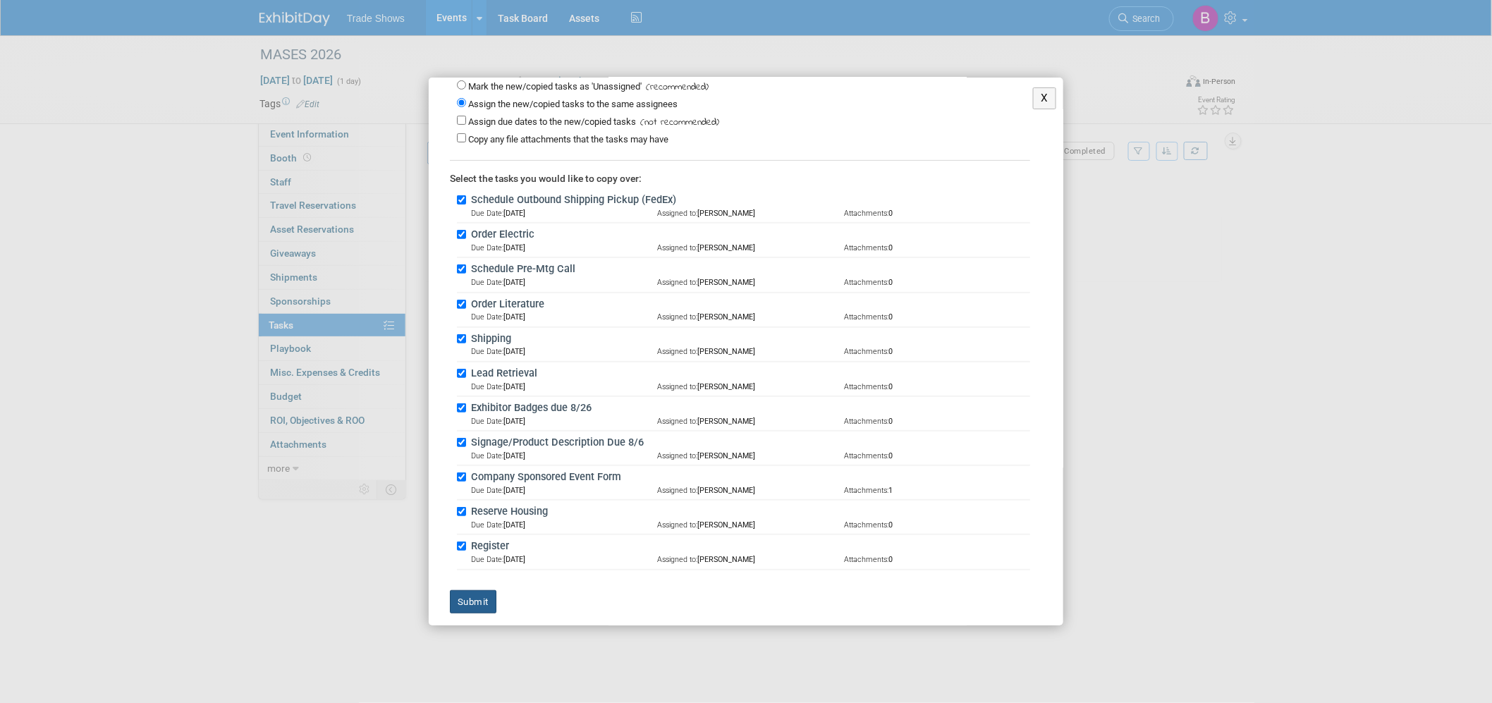
click at [479, 596] on button "Submit" at bounding box center [473, 602] width 47 height 24
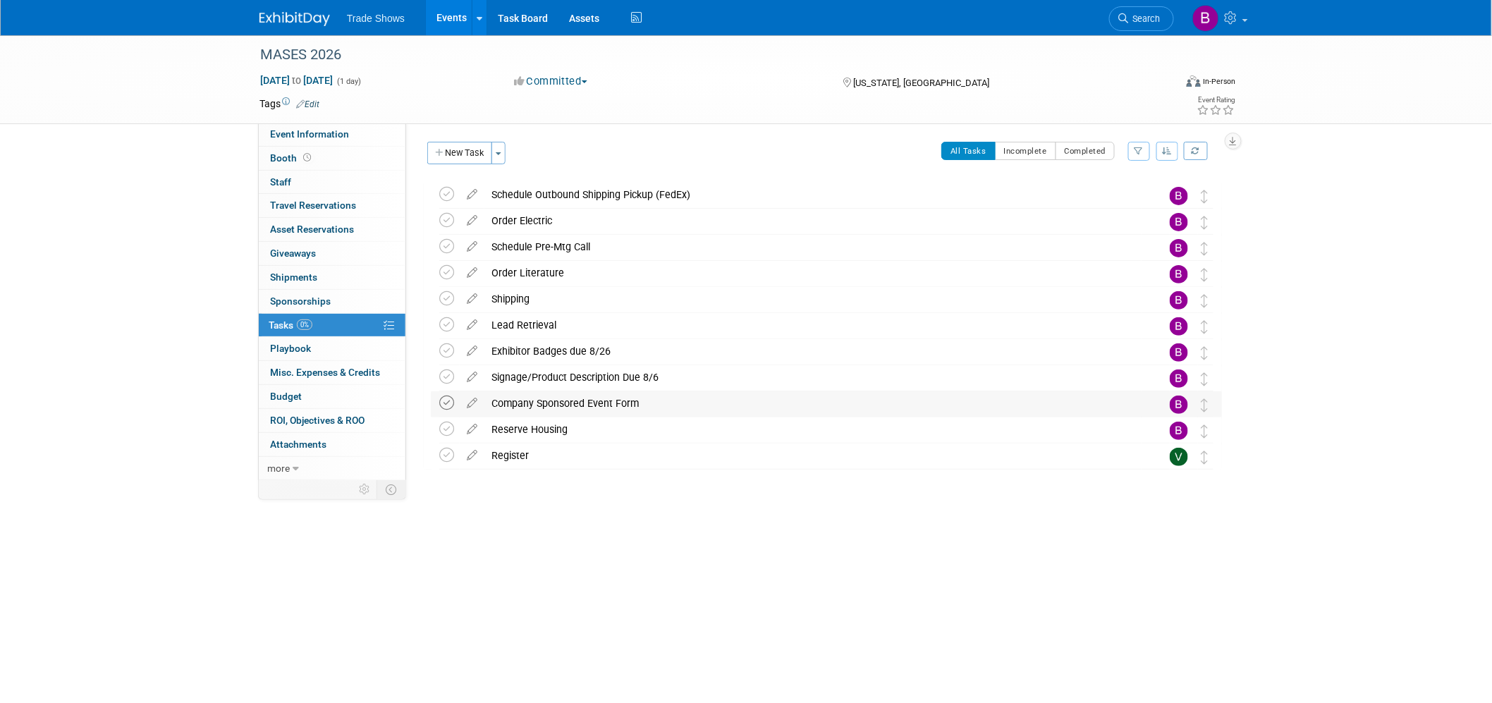
click at [447, 403] on icon at bounding box center [446, 403] width 15 height 15
click at [474, 153] on button "New Task" at bounding box center [459, 153] width 65 height 23
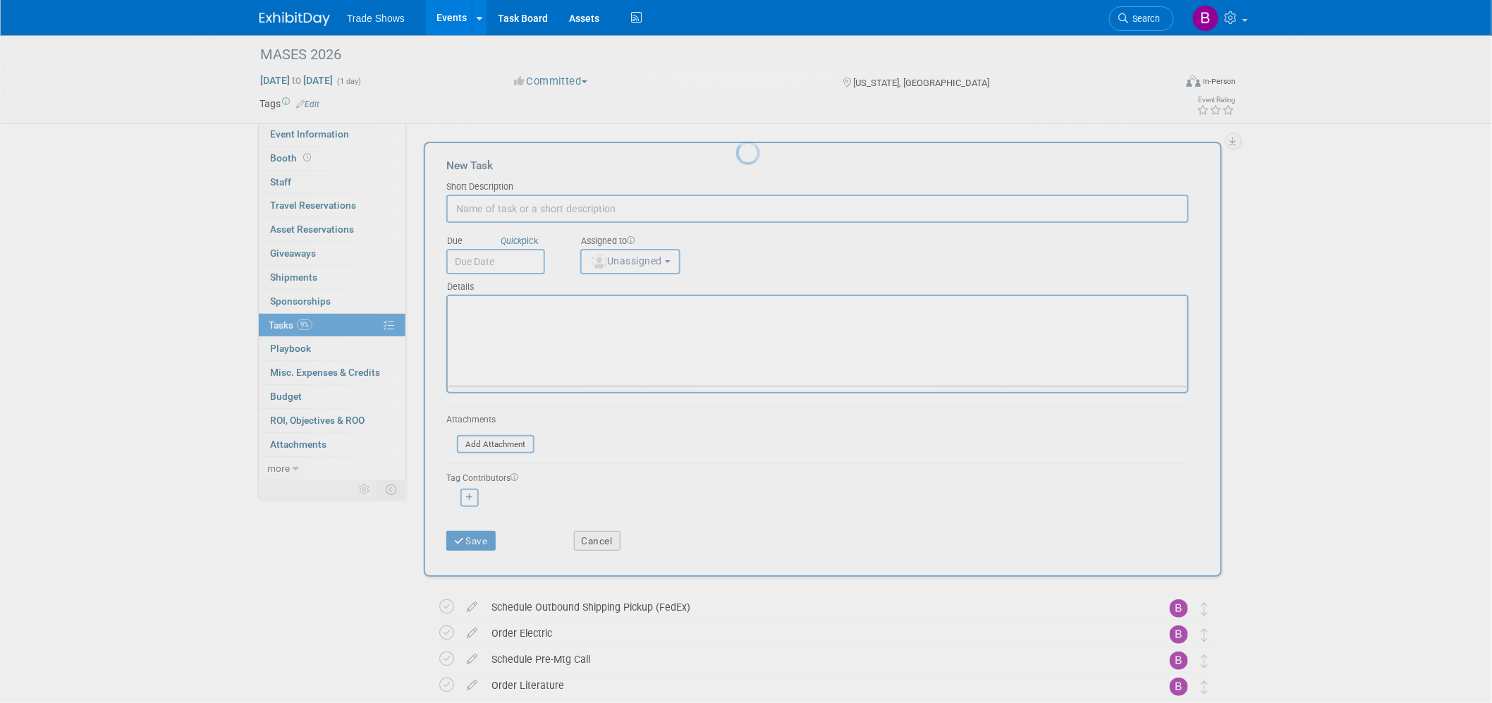
scroll to position [0, 0]
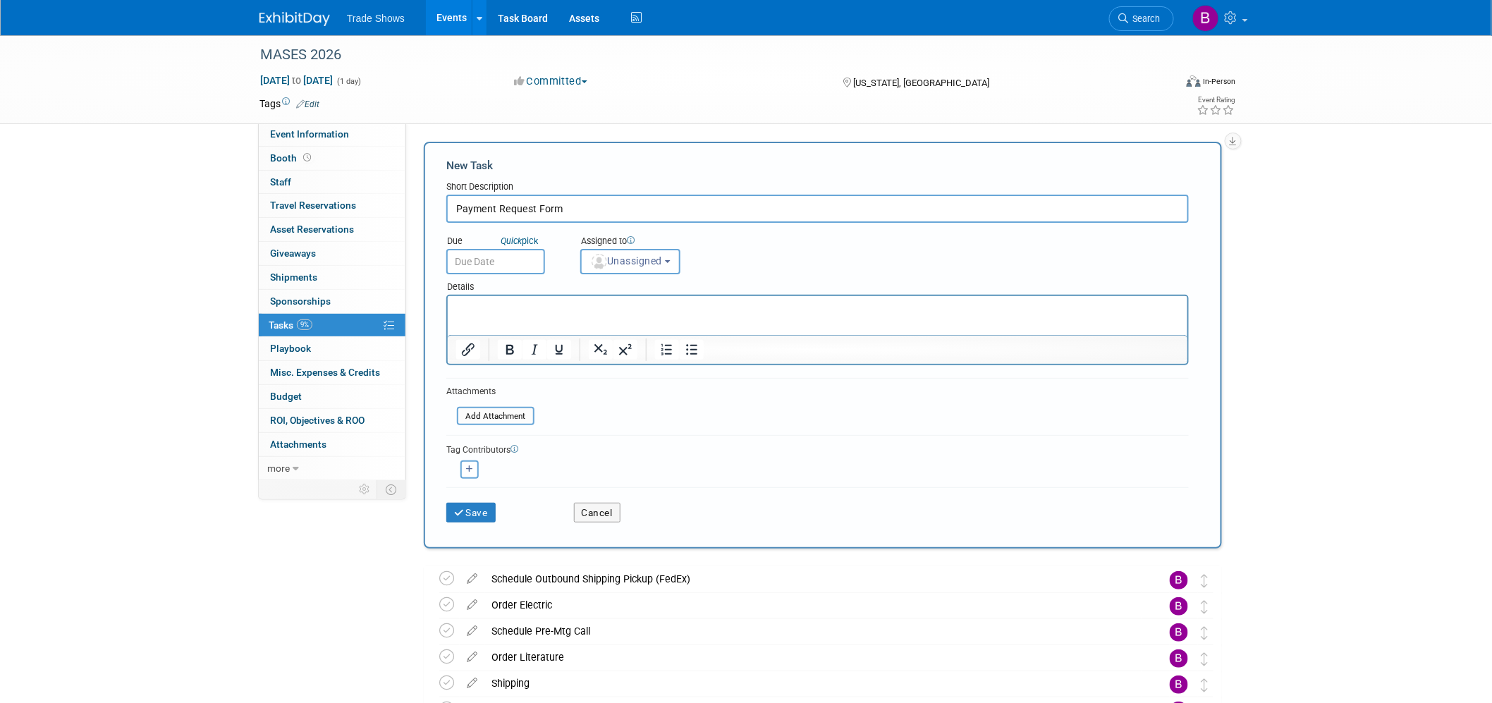
type input "Payment Request Form"
click at [484, 262] on input "text" at bounding box center [495, 261] width 99 height 25
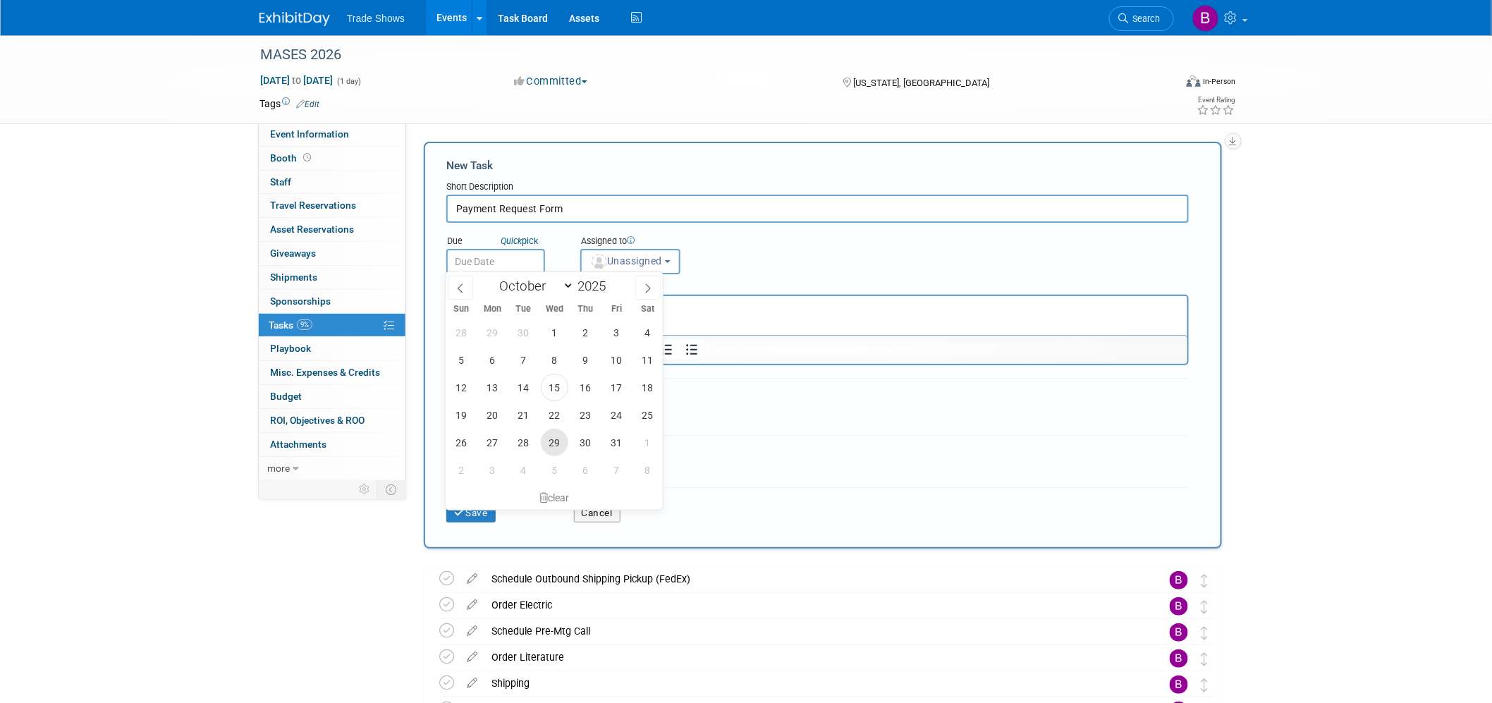
click at [560, 442] on span "29" at bounding box center [554, 442] width 27 height 27
type input "[DATE]"
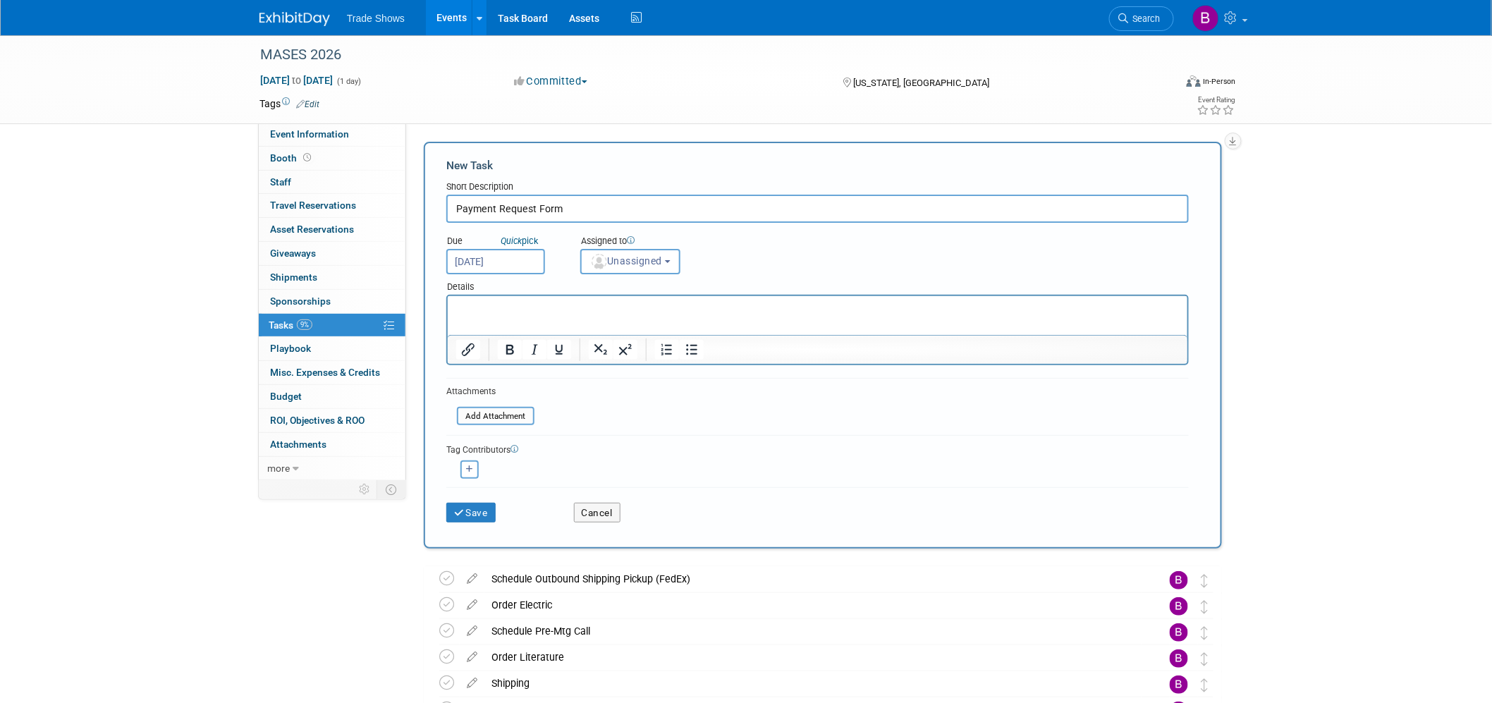
click at [661, 238] on div "Assigned to" at bounding box center [665, 242] width 170 height 14
click at [663, 249] on button "Unassigned" at bounding box center [630, 261] width 100 height 25
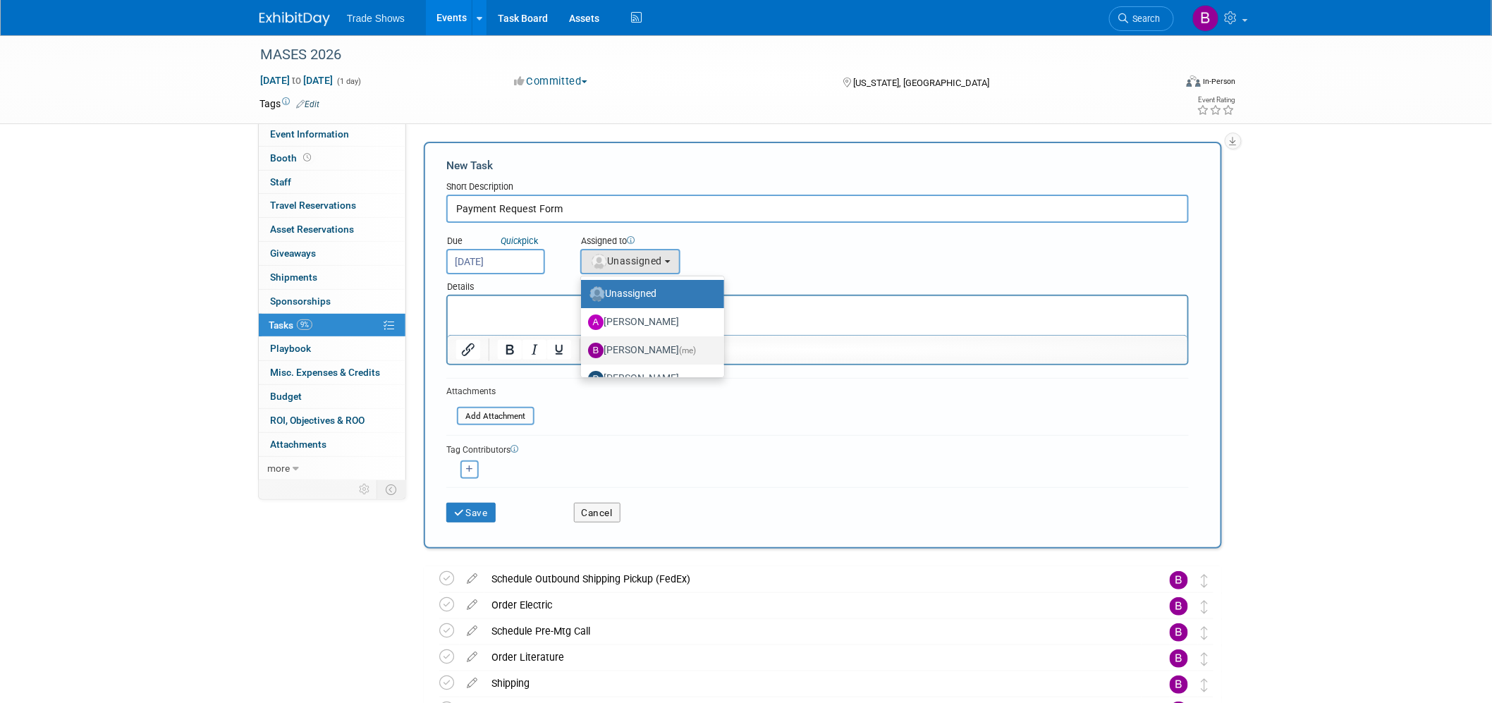
drag, startPoint x: 643, startPoint y: 353, endPoint x: 127, endPoint y: 32, distance: 607.3
click at [643, 353] on label "[PERSON_NAME] (me)" at bounding box center [649, 350] width 122 height 23
click at [583, 353] on input "[PERSON_NAME] (me)" at bounding box center [578, 348] width 9 height 9
select select "ea71e12e-5ca3-4b49-8008-3a5742e0e7c7"
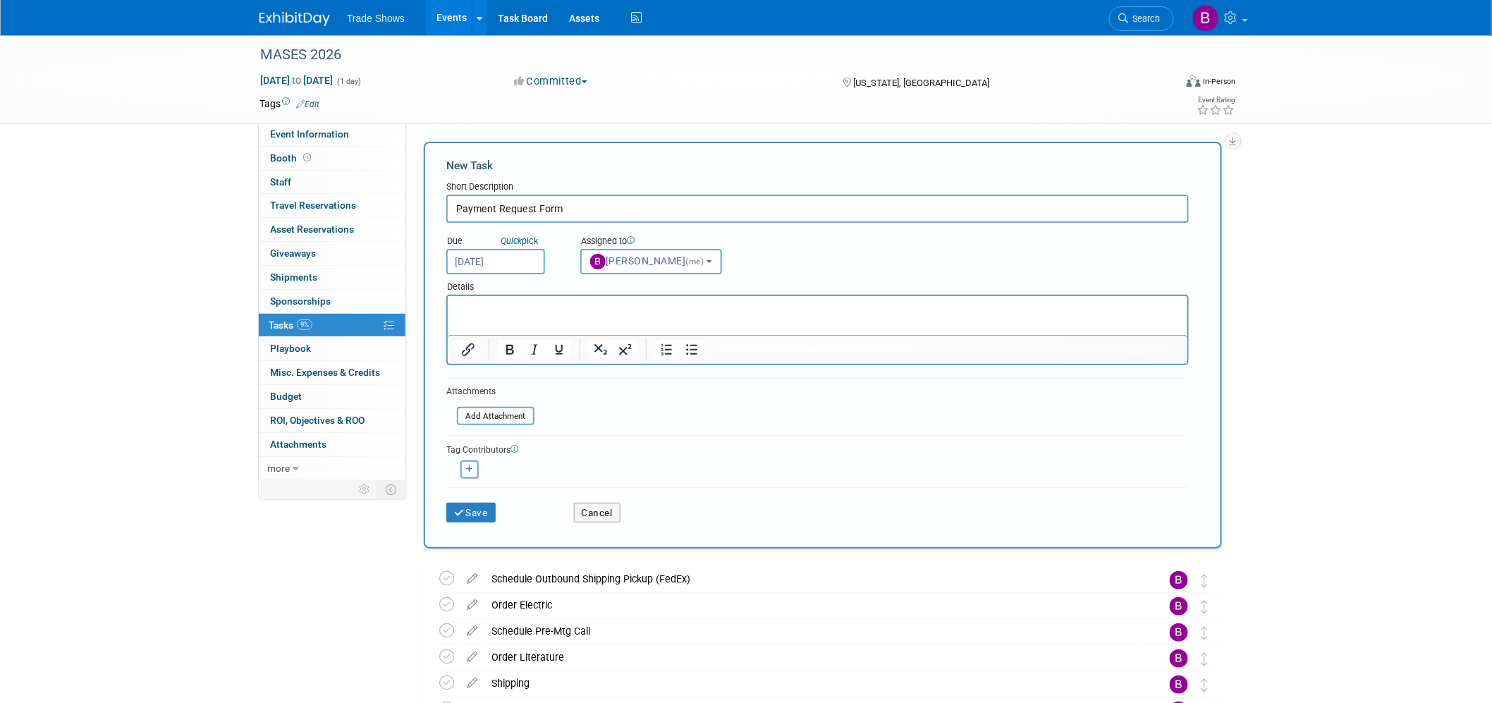
click at [533, 314] on p "Rich Text Area. Press ALT-0 for help." at bounding box center [816, 308] width 723 height 14
click at [475, 510] on button "Save" at bounding box center [470, 513] width 49 height 20
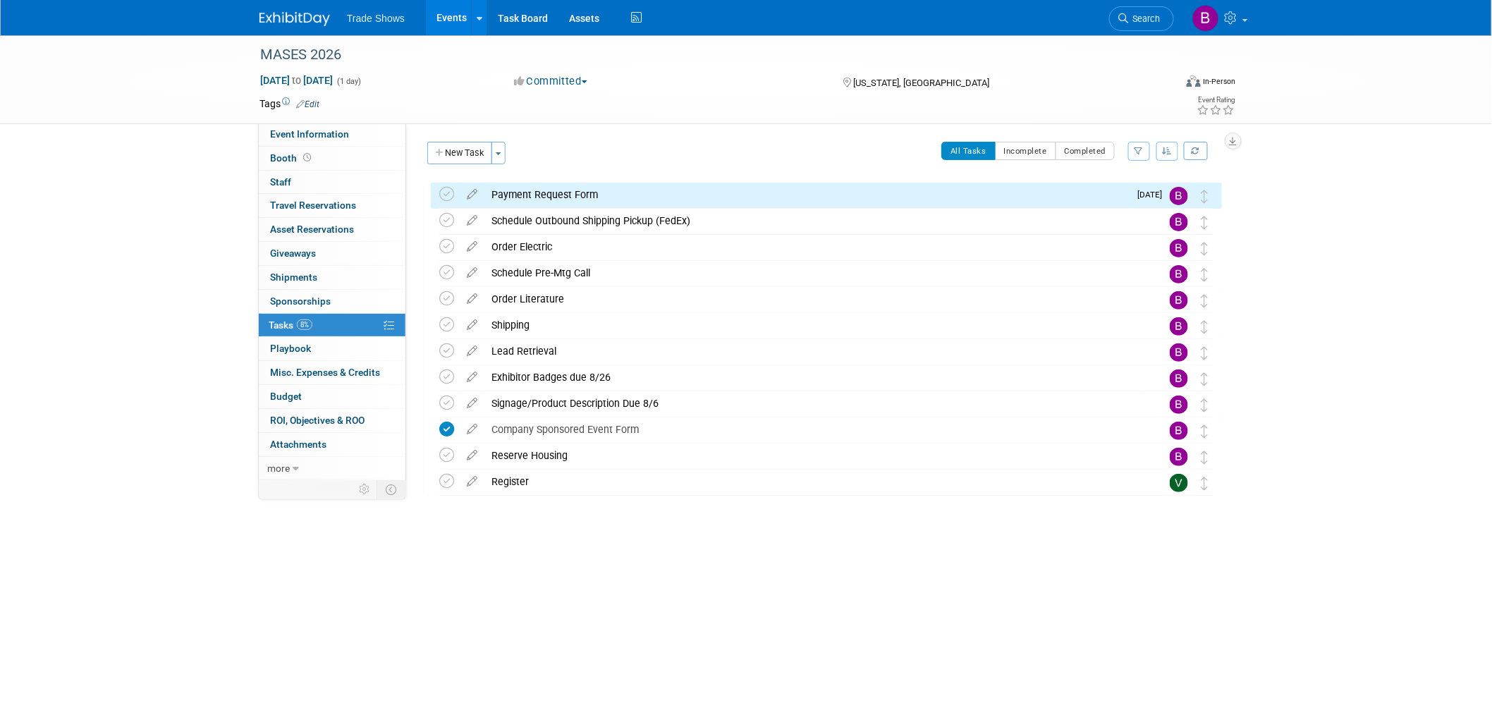
click at [513, 652] on body "Trade Shows Events Add Event Bulk Upload Events Shareable Event Boards Recently…" at bounding box center [746, 351] width 1492 height 703
